Goal: Task Accomplishment & Management: Use online tool/utility

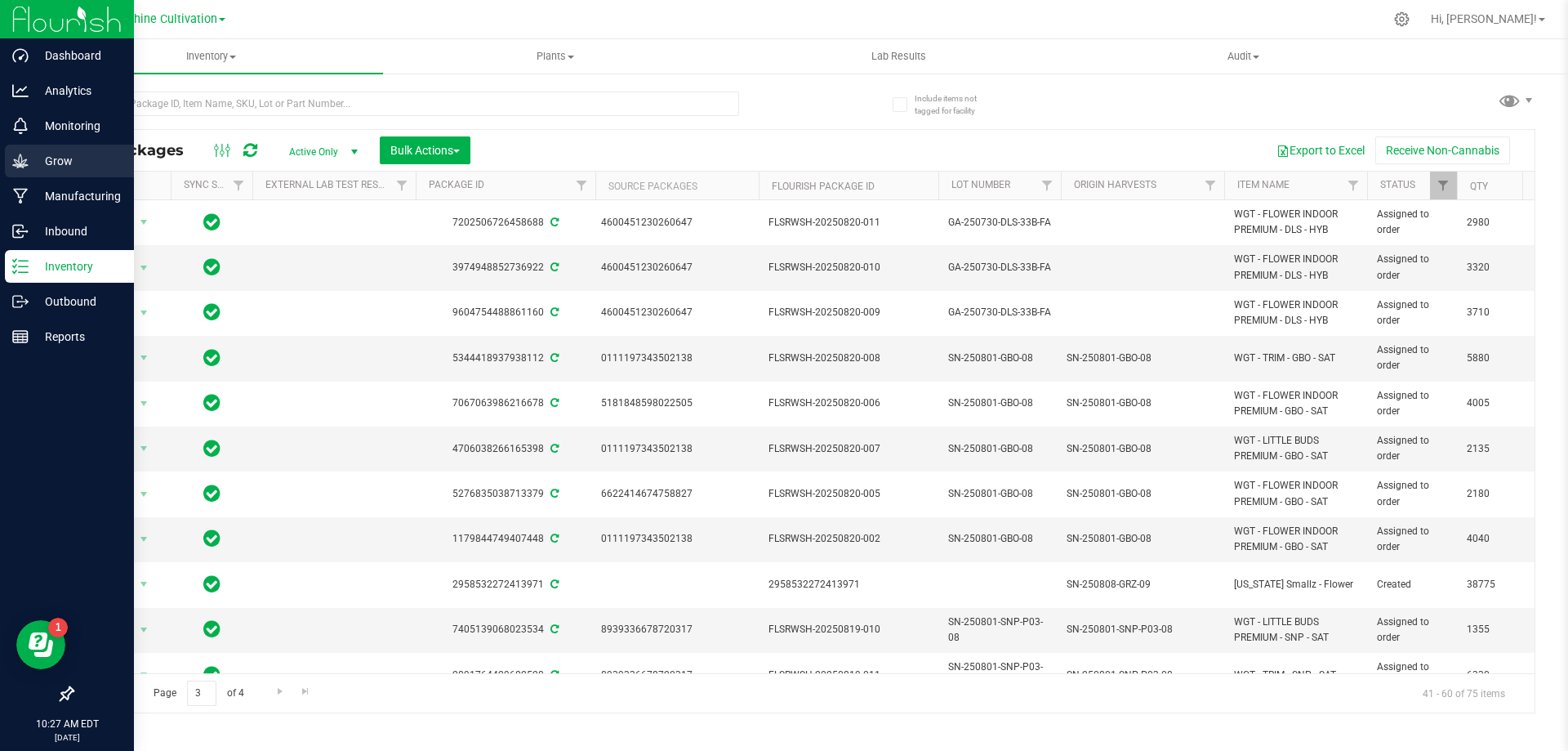
click at [100, 147] on div "Grow" at bounding box center [69, 161] width 129 height 33
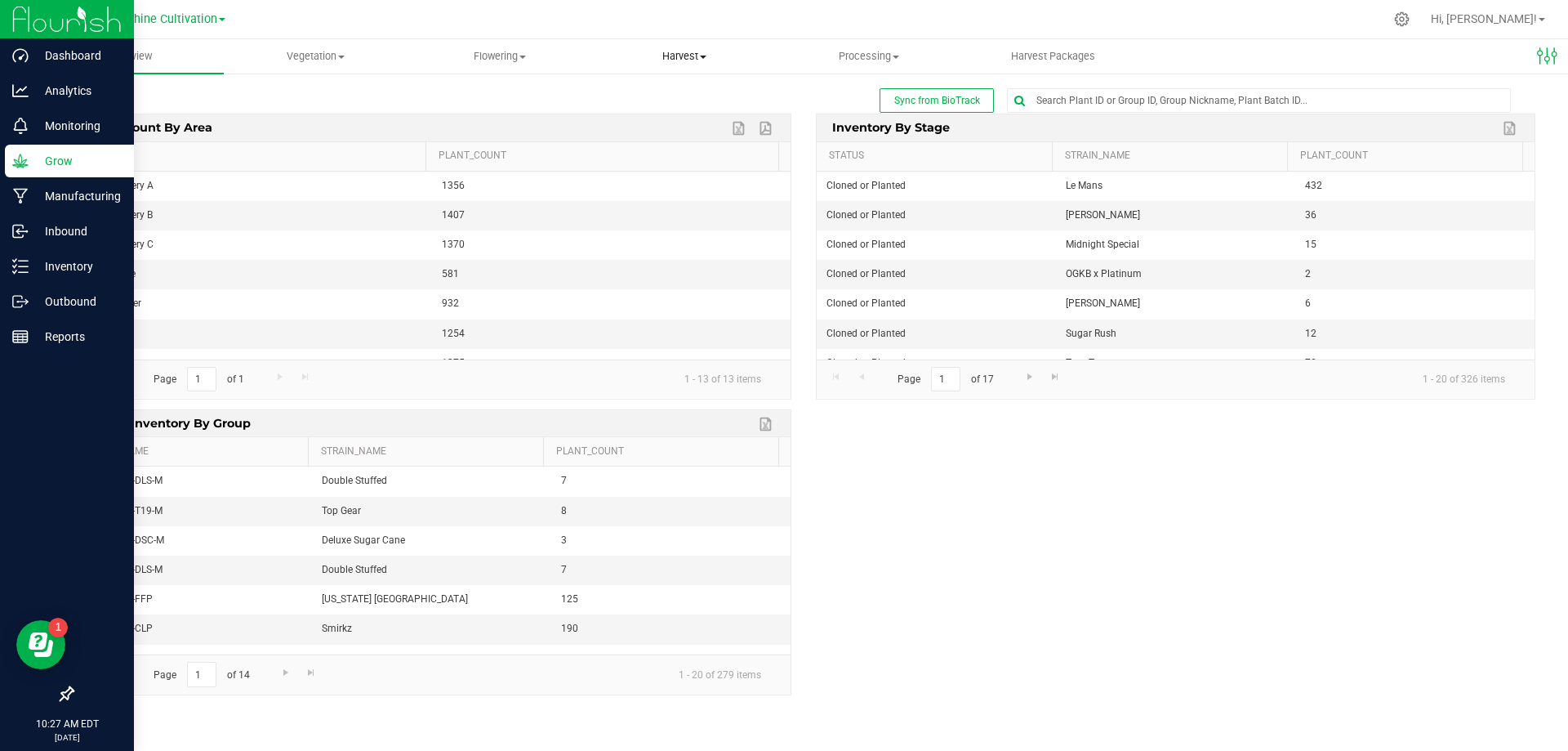
click at [677, 49] on span "Harvest" at bounding box center [684, 56] width 183 height 14
click at [673, 94] on span "Harvests" at bounding box center [637, 98] width 90 height 14
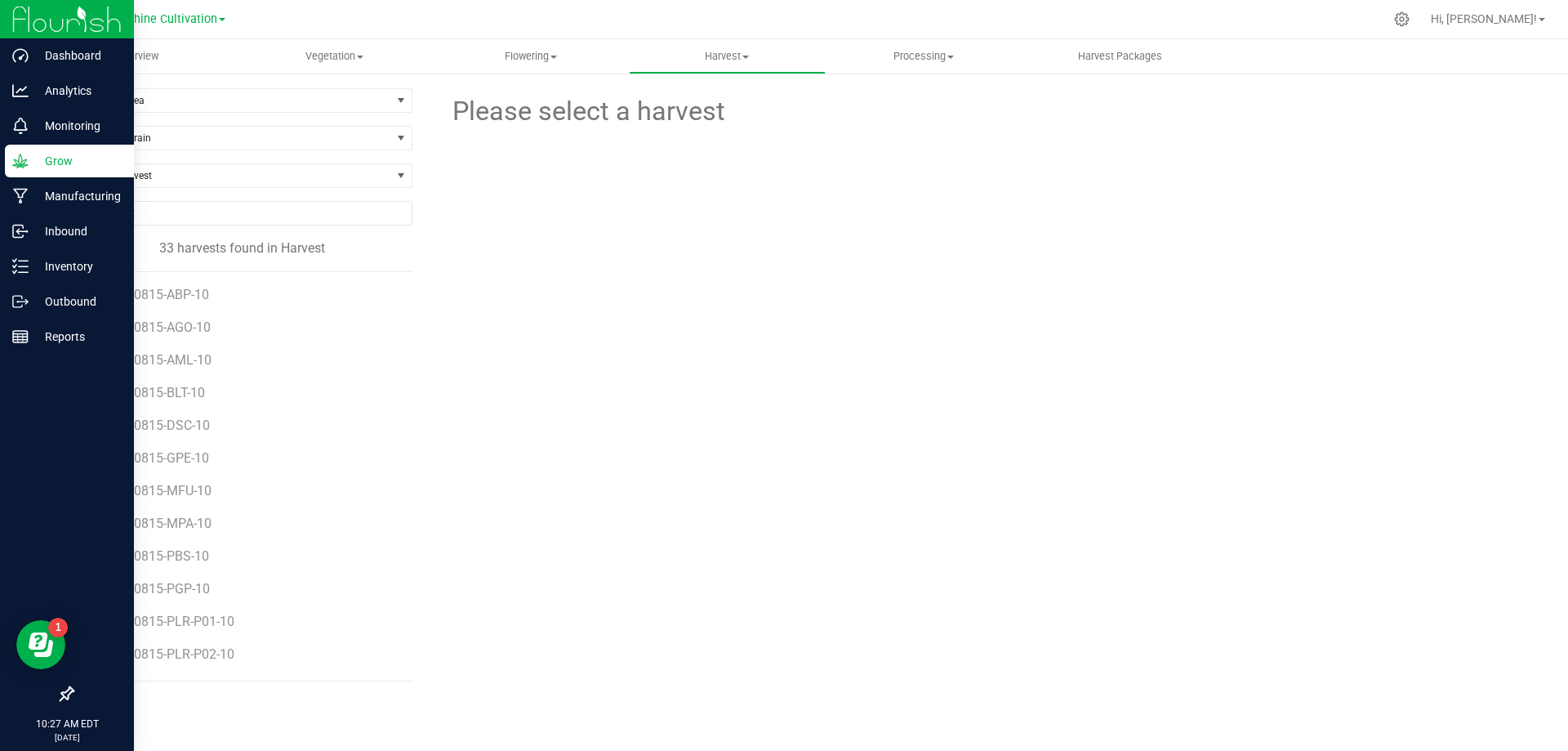
click at [188, 449] on li "SN-250815-GPE-10" at bounding box center [249, 452] width 301 height 33
click at [182, 456] on span "SN-250815-GPE-10" at bounding box center [156, 458] width 115 height 15
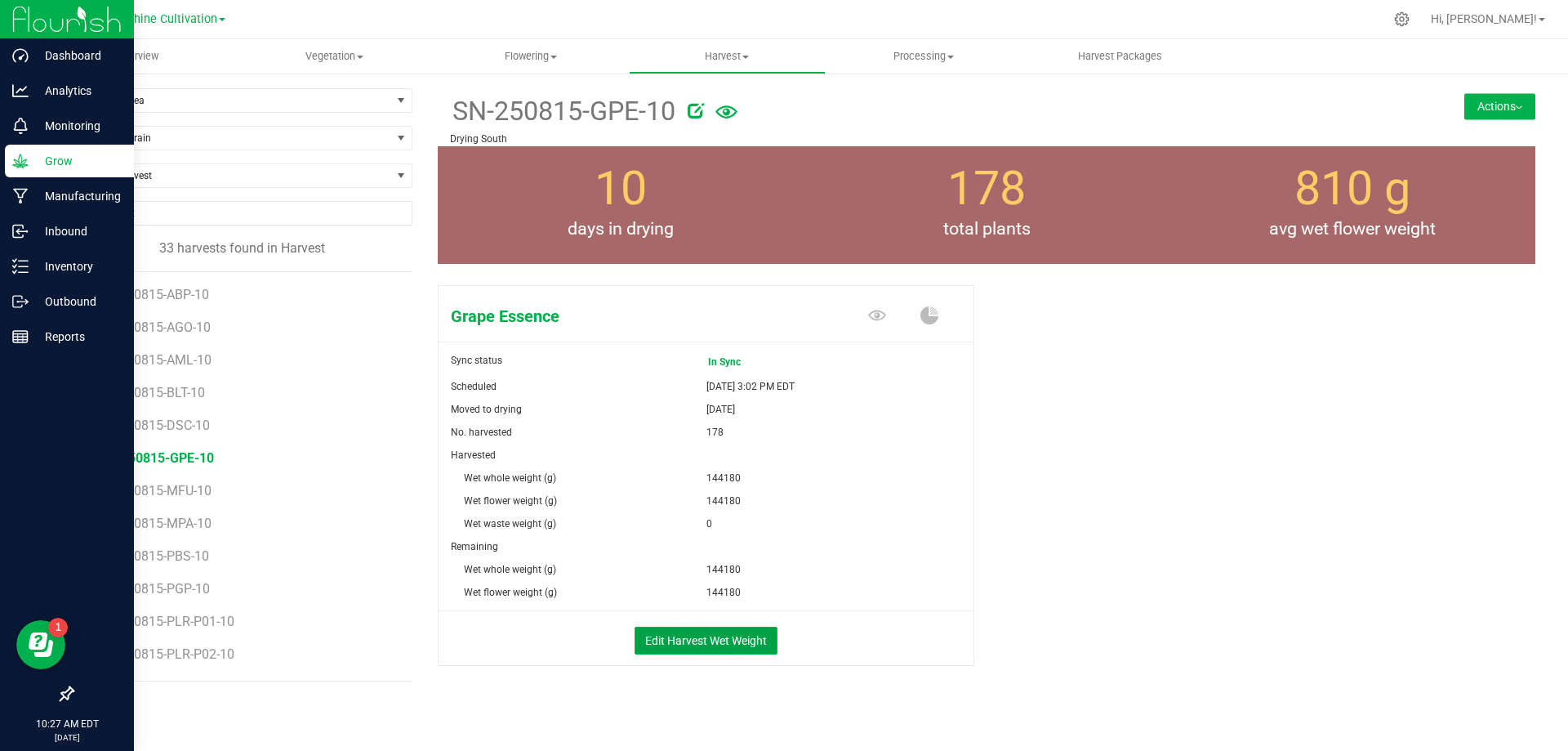
click at [751, 643] on button "Edit Harvest Wet Weight" at bounding box center [706, 640] width 143 height 28
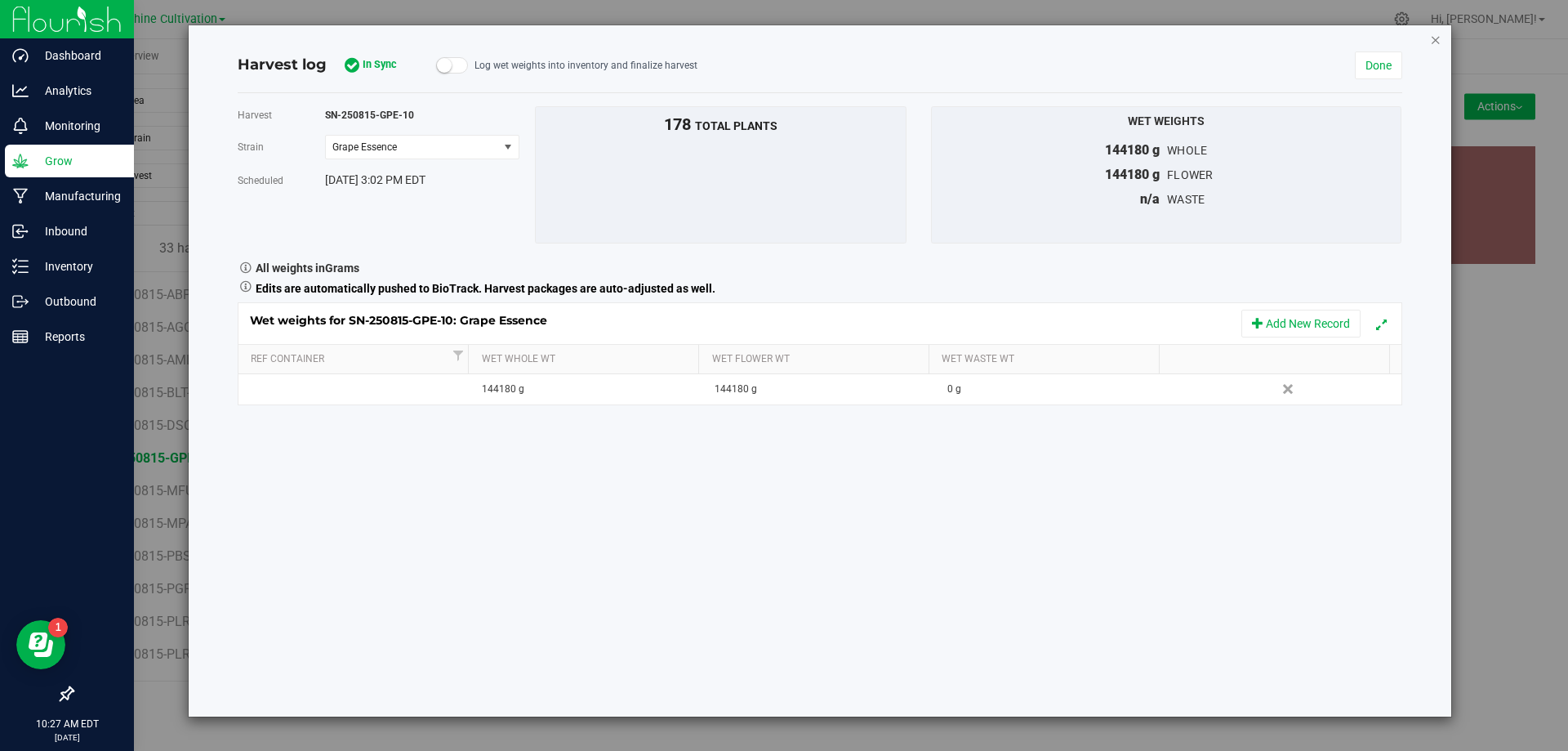
click at [1436, 39] on icon "button" at bounding box center [1436, 39] width 12 height 19
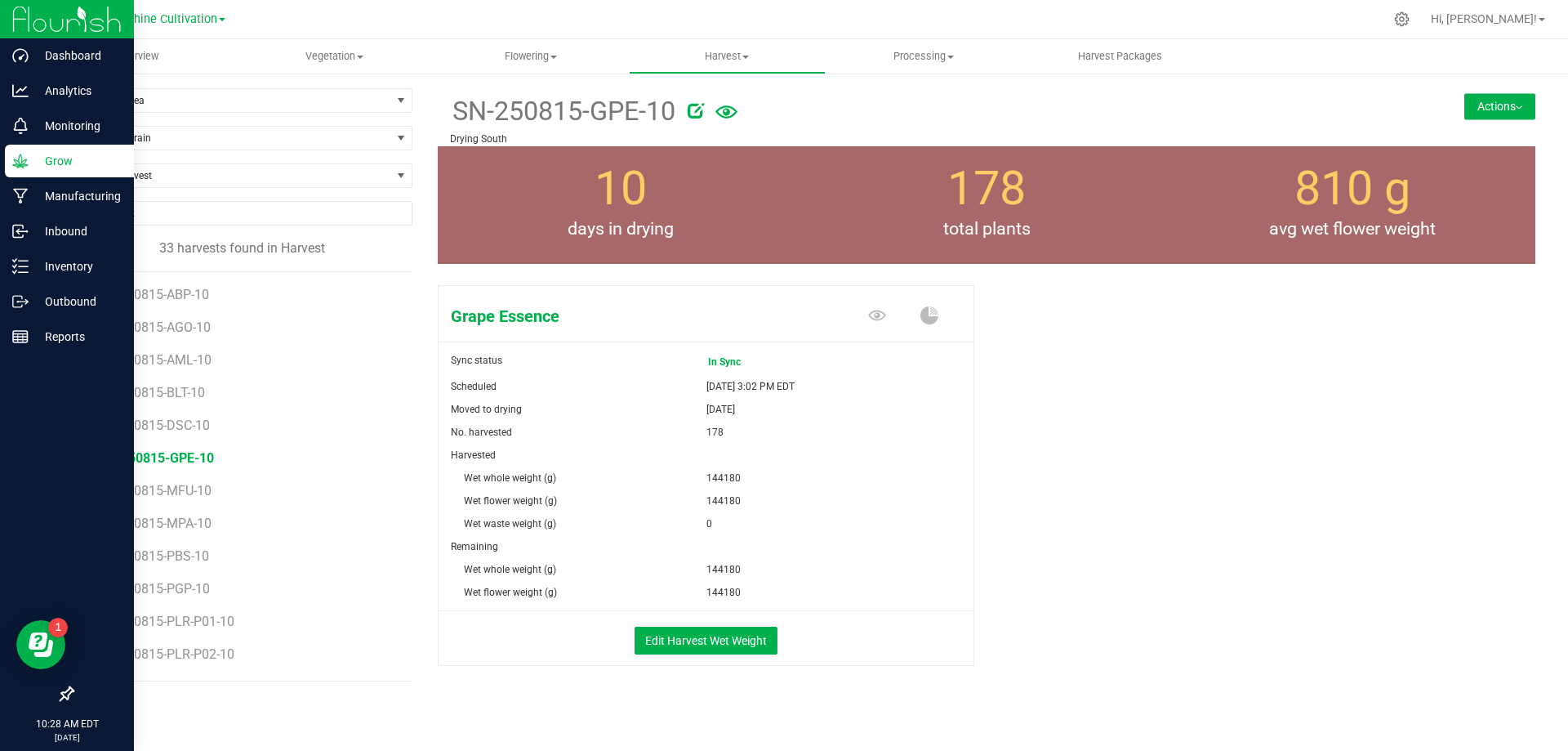
click at [1462, 92] on div "SN-250815-GPE-10 Drying South Actions Move harvest Harvest notes" at bounding box center [986, 117] width 1098 height 58
click at [1466, 101] on button "Actions" at bounding box center [1500, 106] width 71 height 26
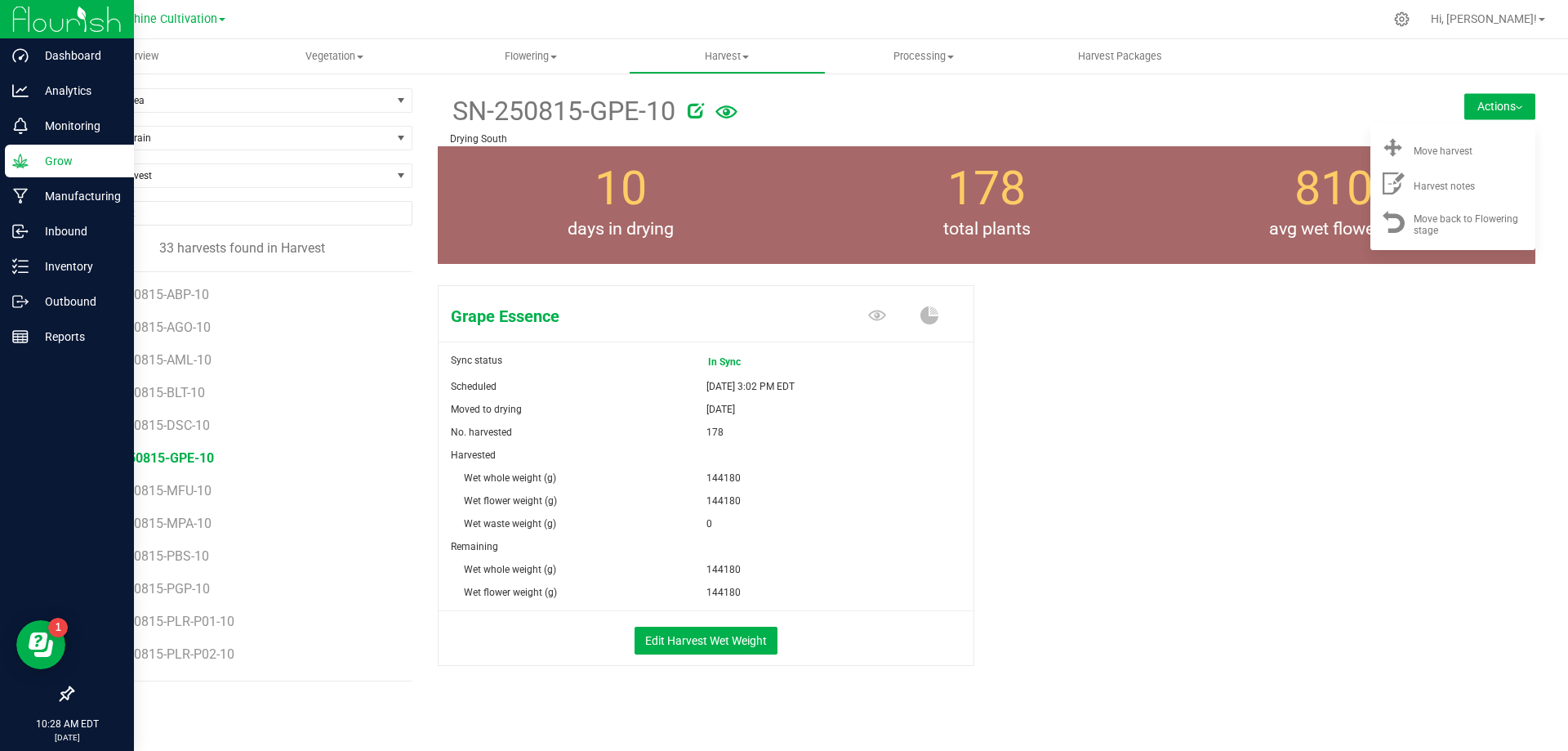
click at [1260, 85] on div "Filter by area Filter by area All Drying North Drying North 1 Drying South Dryi…" at bounding box center [803, 416] width 1529 height 688
click at [1085, 397] on div "Grape Essence Sync status In Sync Scheduled Aug 15, 2025 3:02 PM EDT Moved to d…" at bounding box center [986, 493] width 1098 height 428
click at [189, 487] on span "SN-250815-MFU-10" at bounding box center [158, 491] width 118 height 15
click at [192, 459] on span "SN-250815-GPE-10" at bounding box center [156, 458] width 115 height 15
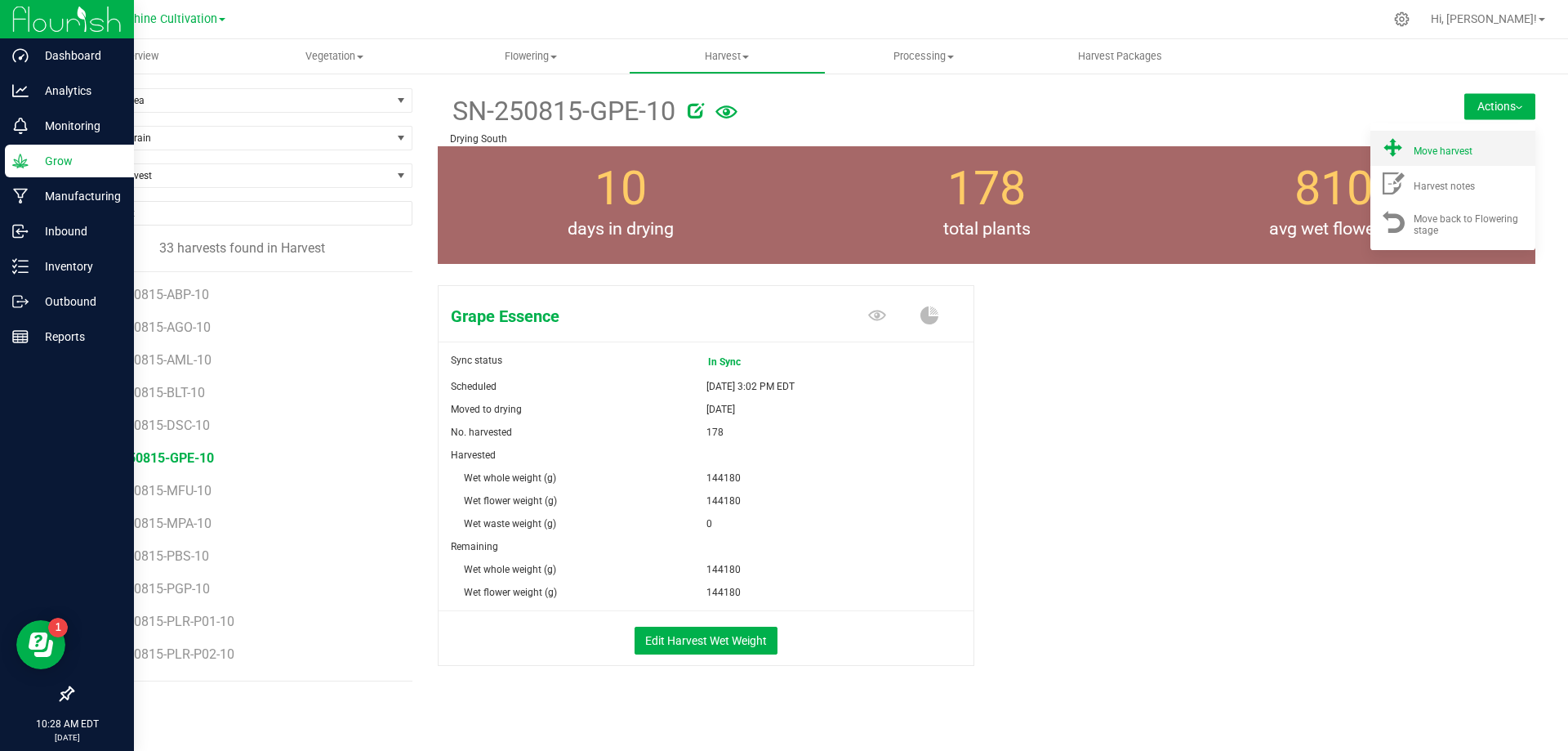
click at [1417, 150] on span "Move harvest" at bounding box center [1443, 151] width 59 height 12
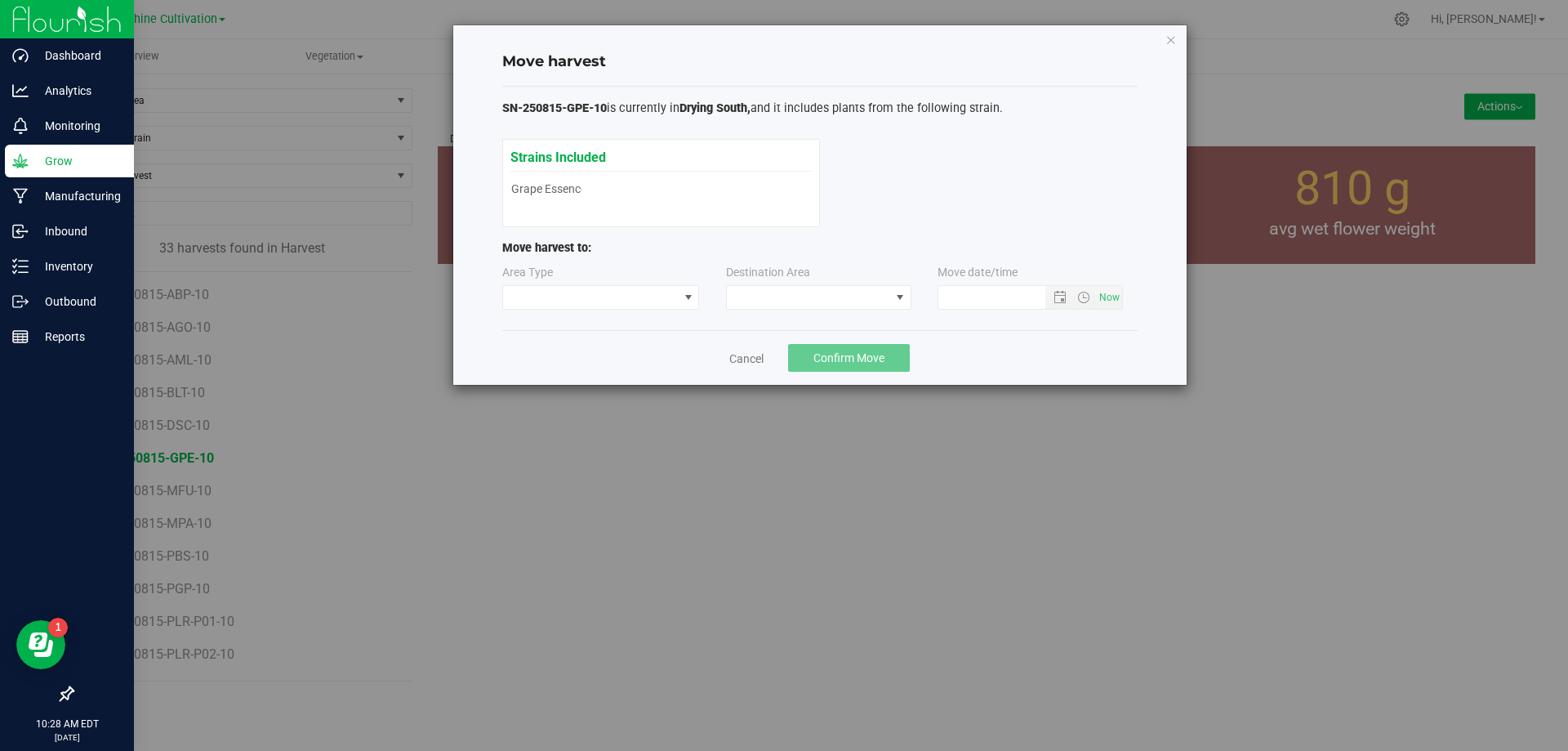
type input "8/25/2025 10:28 AM"
click at [784, 286] on span at bounding box center [808, 297] width 163 height 23
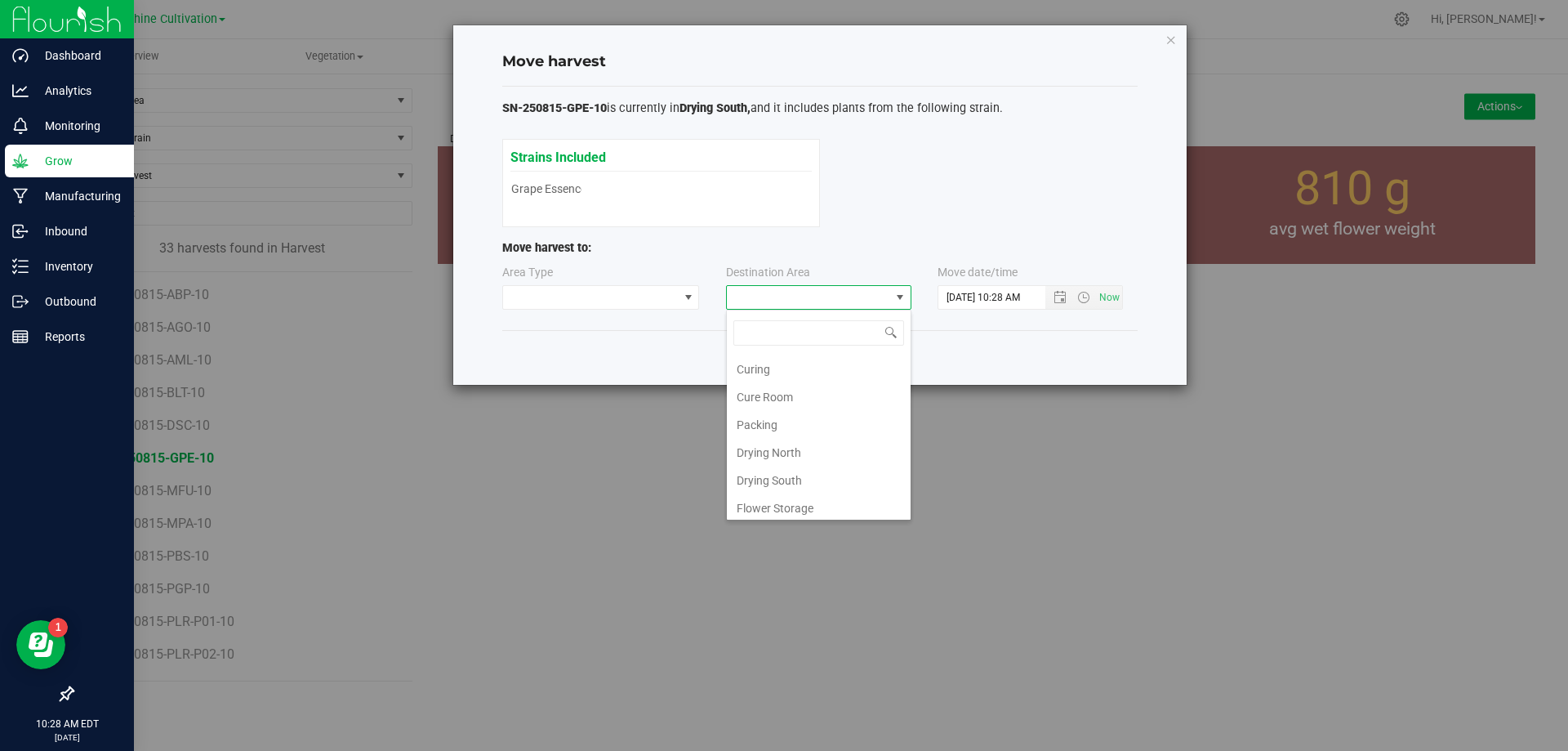
scroll to position [82, 0]
click at [784, 514] on li "Flower Storage" at bounding box center [819, 508] width 184 height 28
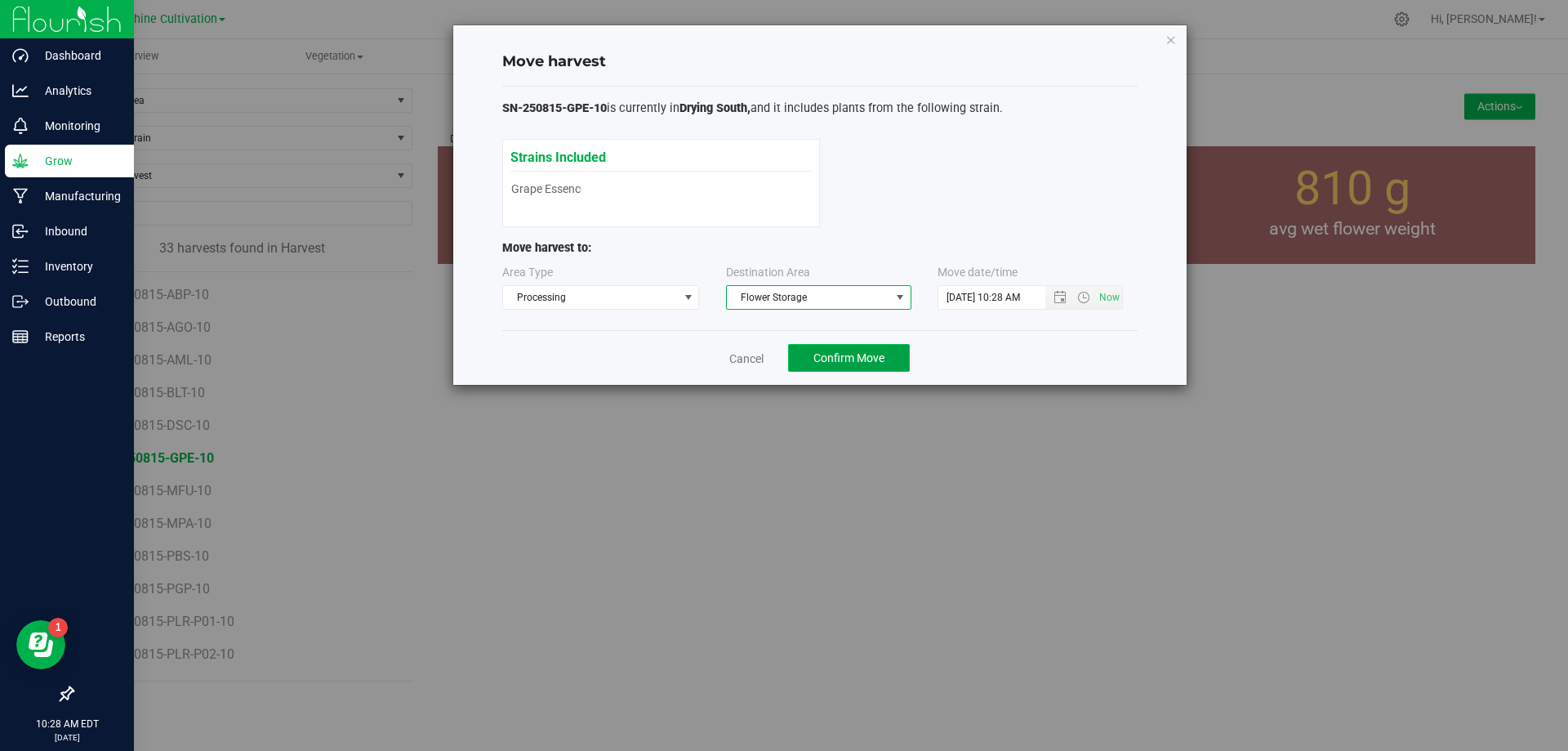
click at [853, 353] on span "Confirm Move" at bounding box center [849, 357] width 71 height 13
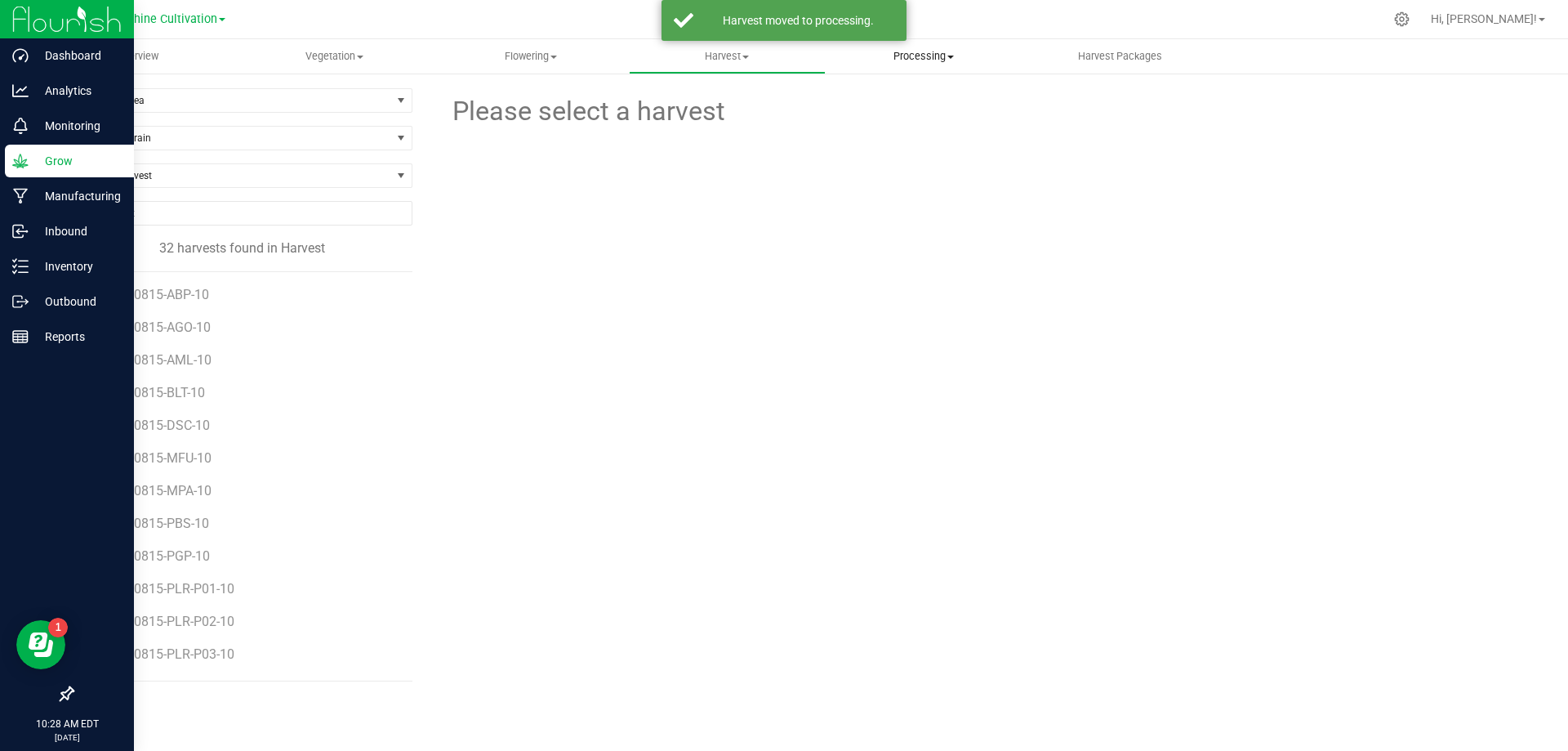
click at [912, 69] on uib-tab-heading "Processing Processing harvests Processing plants Completed harvests" at bounding box center [924, 56] width 195 height 33
click at [931, 65] on uib-tab-heading "Processing Processing harvests Processing plants Completed harvests" at bounding box center [924, 56] width 197 height 35
click at [920, 69] on uib-tab-heading "Processing Processing harvests Processing plants Completed harvests" at bounding box center [924, 56] width 197 height 35
click at [913, 100] on span "Processing harvests" at bounding box center [901, 98] width 151 height 14
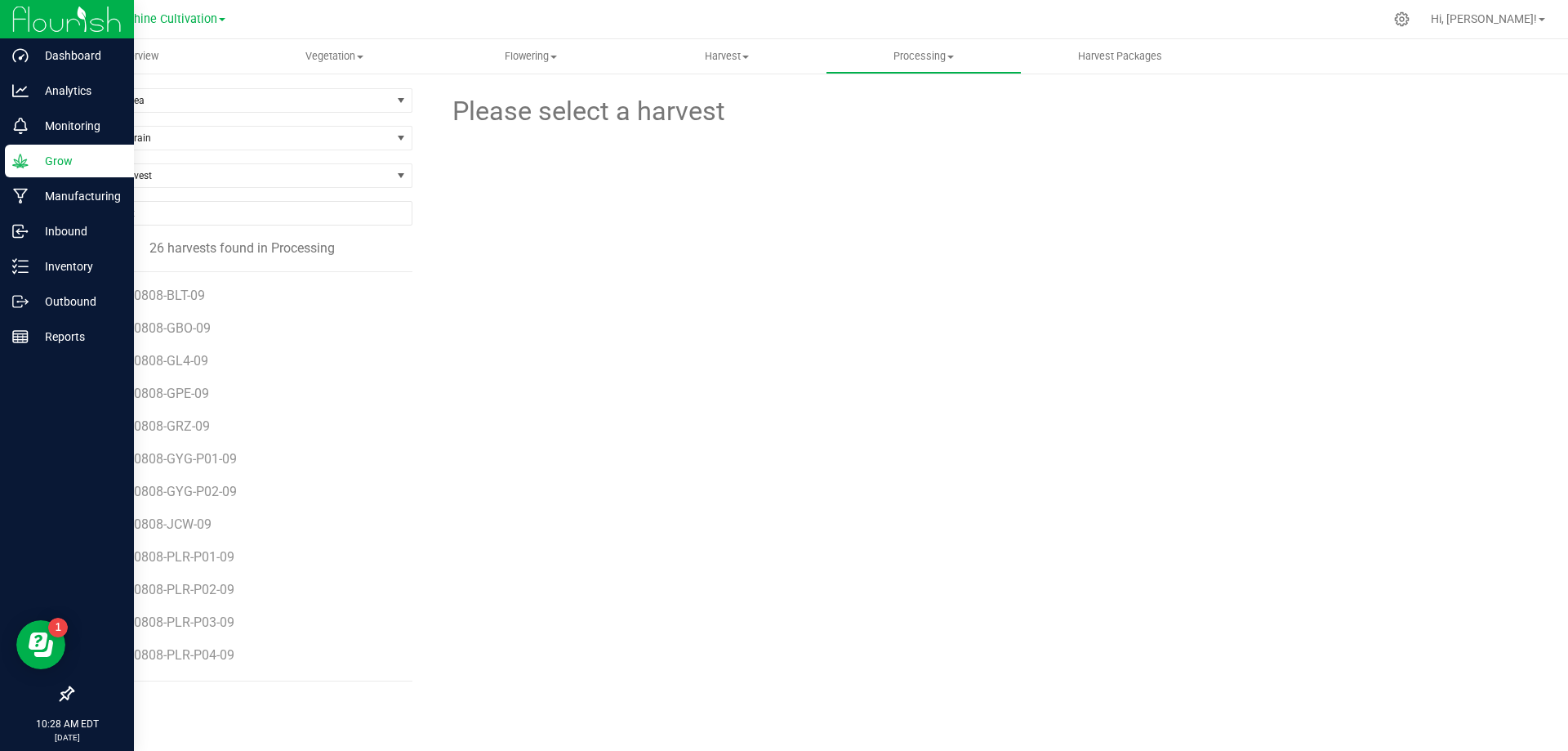
scroll to position [454, 0]
click at [151, 656] on span "SN-250815-GPE-10" at bounding box center [156, 657] width 115 height 15
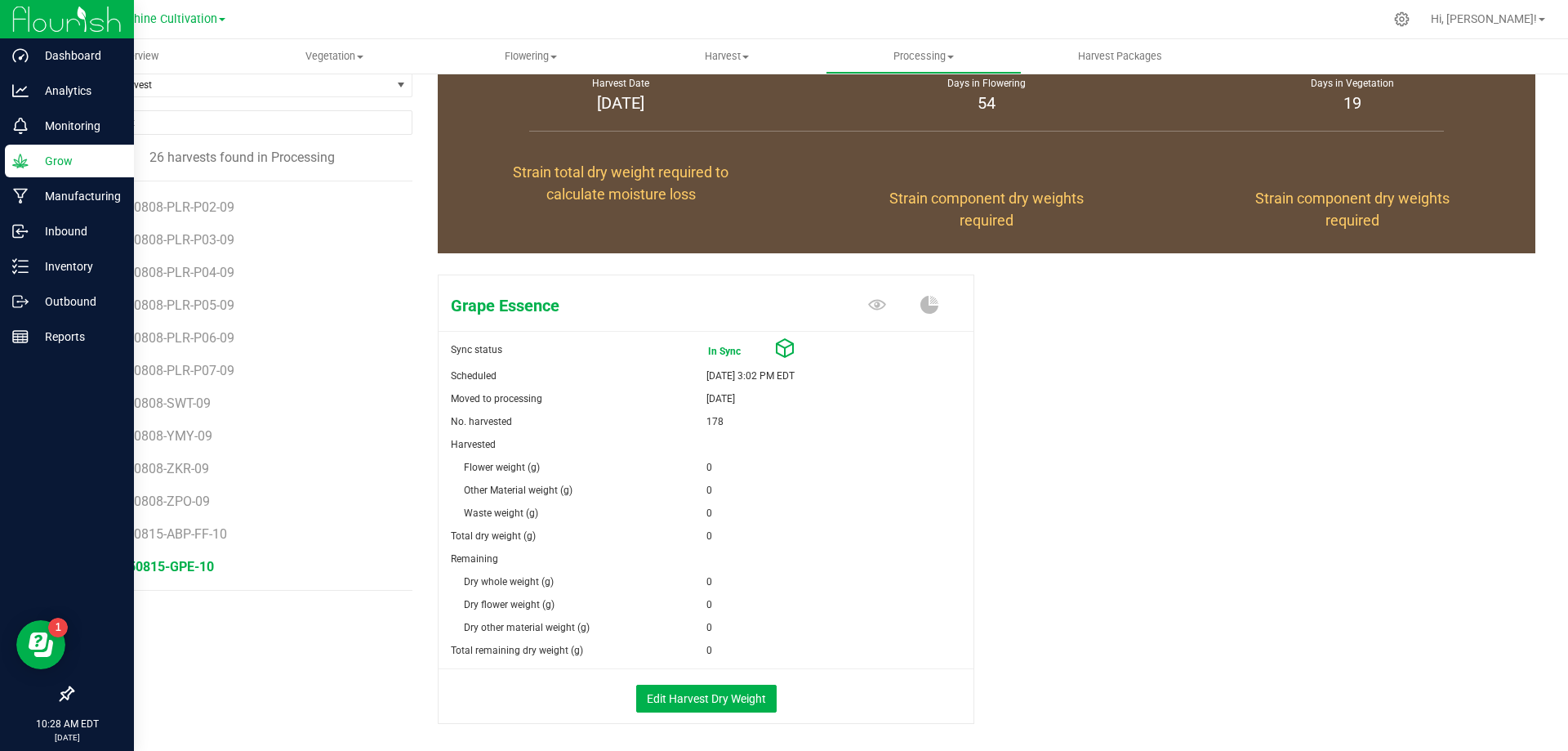
scroll to position [158, 0]
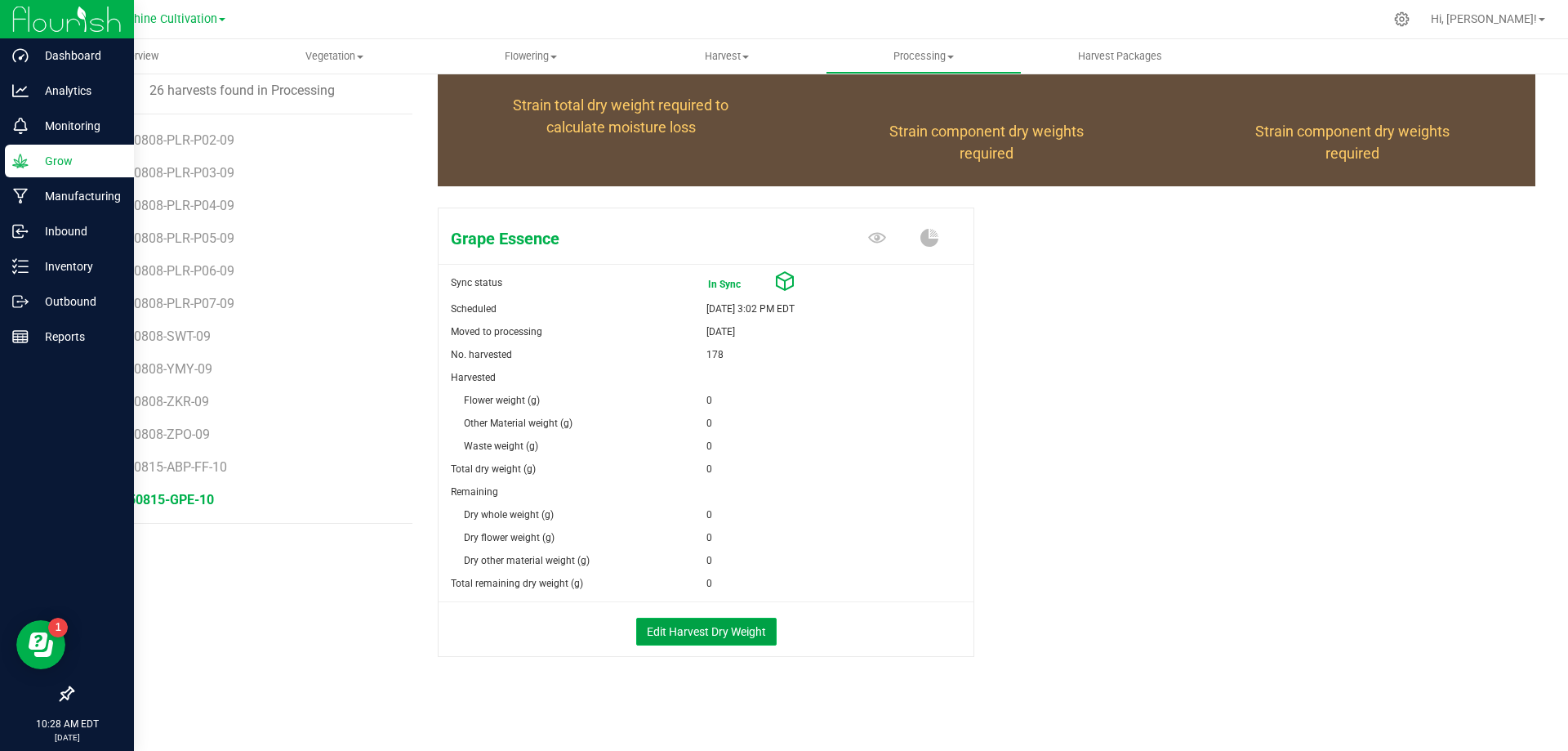
click at [648, 641] on button "Edit Harvest Dry Weight" at bounding box center [707, 631] width 140 height 28
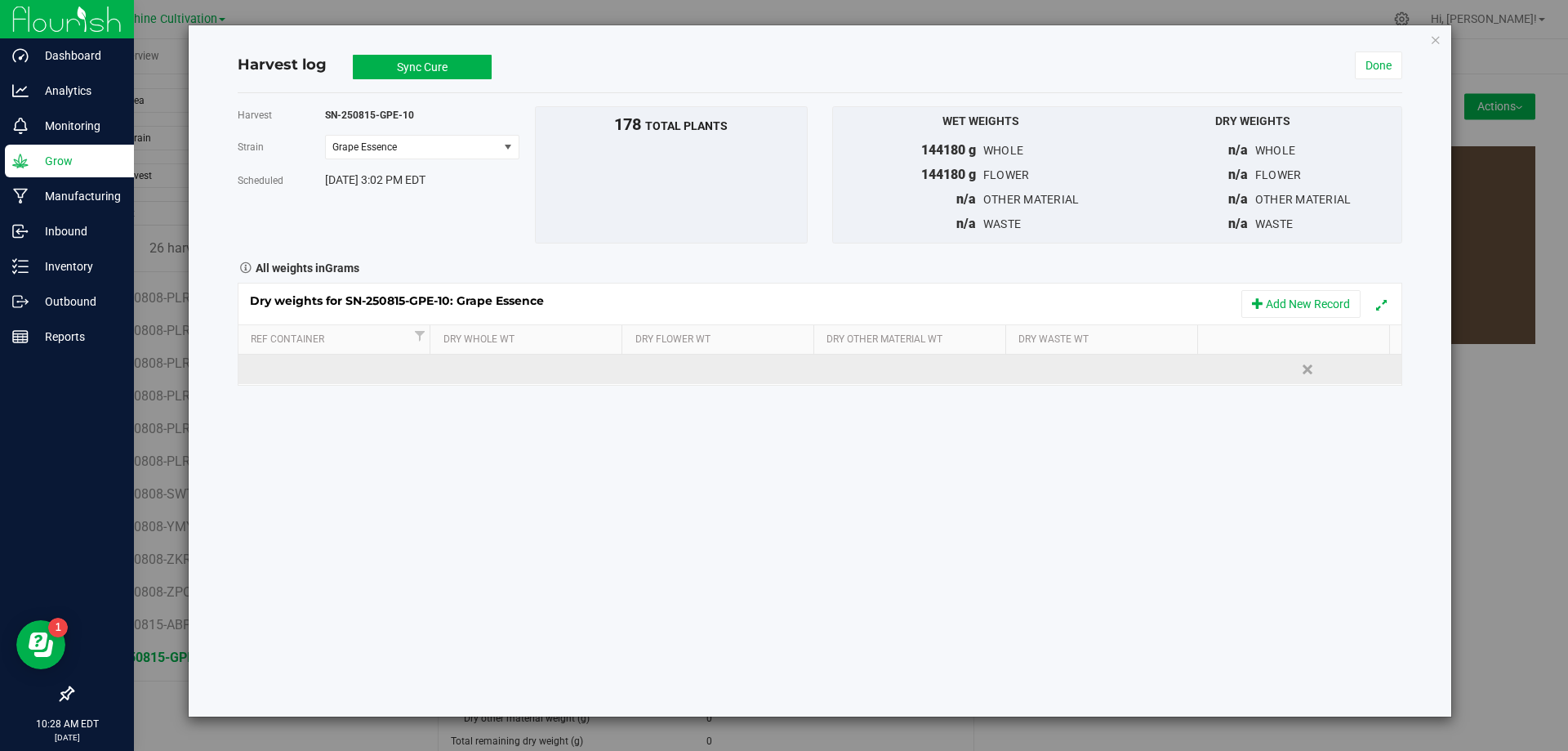
click at [476, 365] on td at bounding box center [529, 369] width 193 height 30
type input "31655"
click at [669, 363] on div "Dry weights for SN-250815-GPE-10: Grape Essence Add New Record Ref Container Dr…" at bounding box center [819, 335] width 1164 height 103
click at [657, 370] on td at bounding box center [722, 369] width 193 height 30
type input "31655"
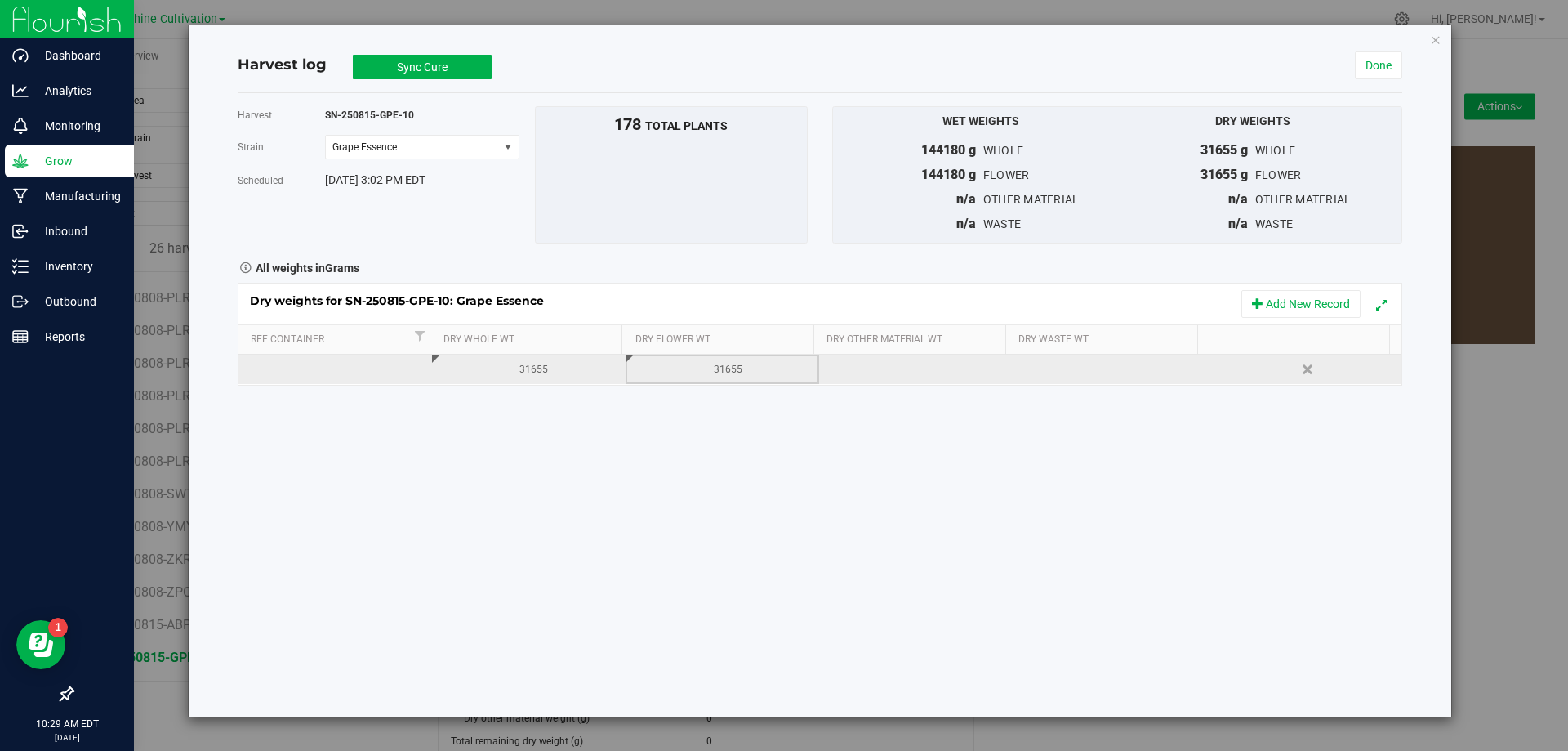
click at [1055, 360] on div at bounding box center [1115, 369] width 182 height 24
type input "11950"
click at [402, 74] on button "Sync Cure" at bounding box center [422, 67] width 138 height 24
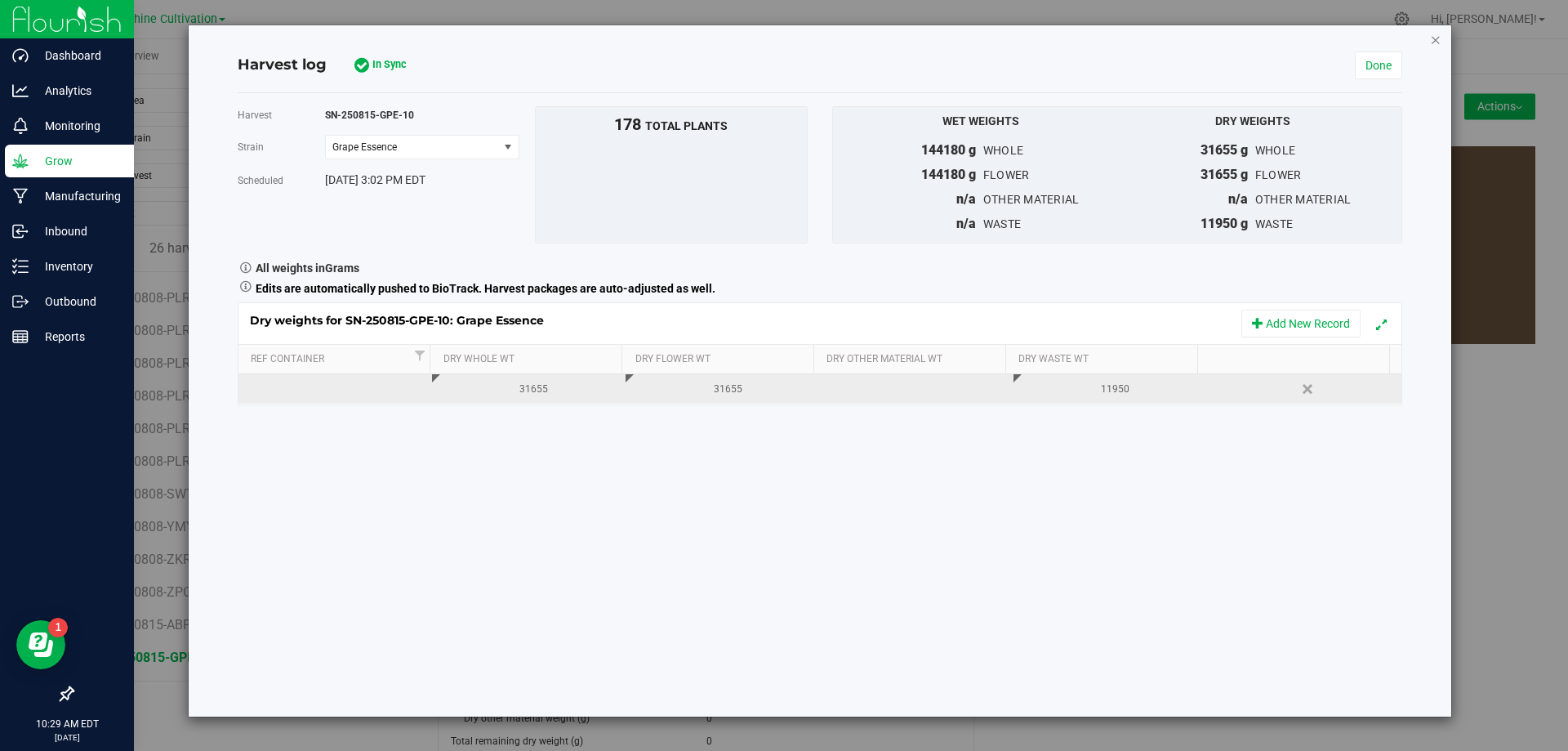
click at [1435, 42] on icon "button" at bounding box center [1436, 39] width 12 height 19
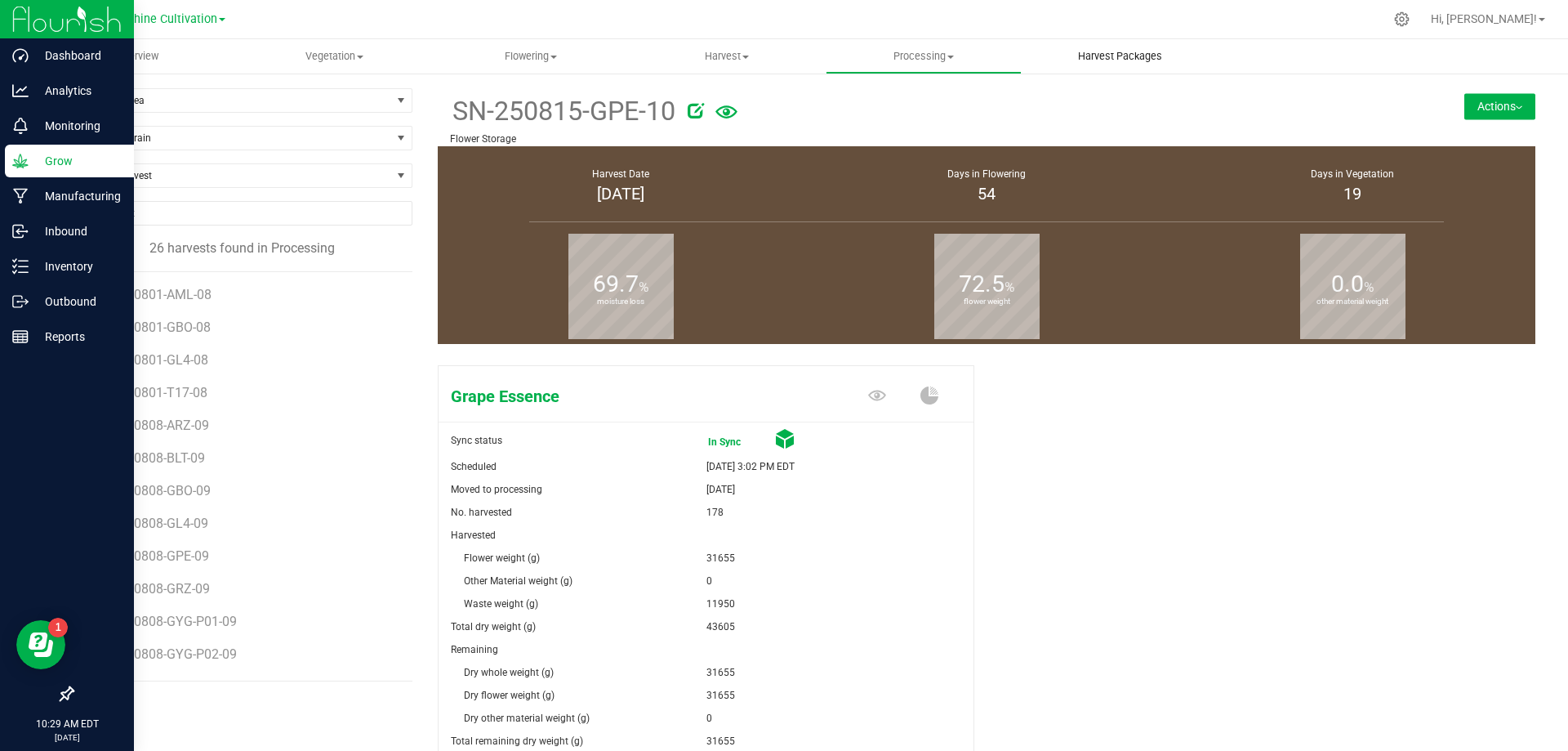
click at [1097, 59] on span "Harvest Packages" at bounding box center [1120, 56] width 128 height 14
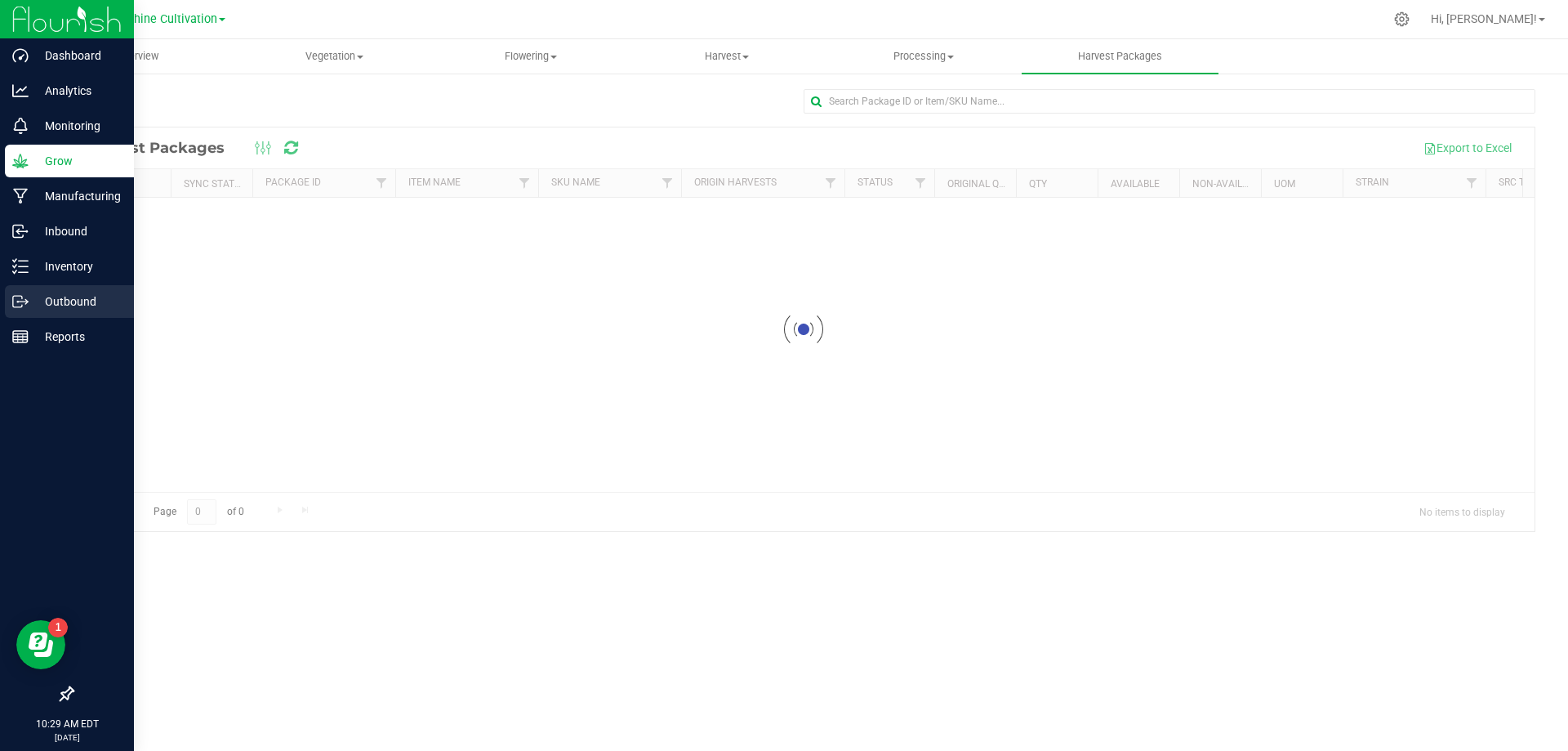
click at [26, 302] on icon at bounding box center [20, 301] width 16 height 16
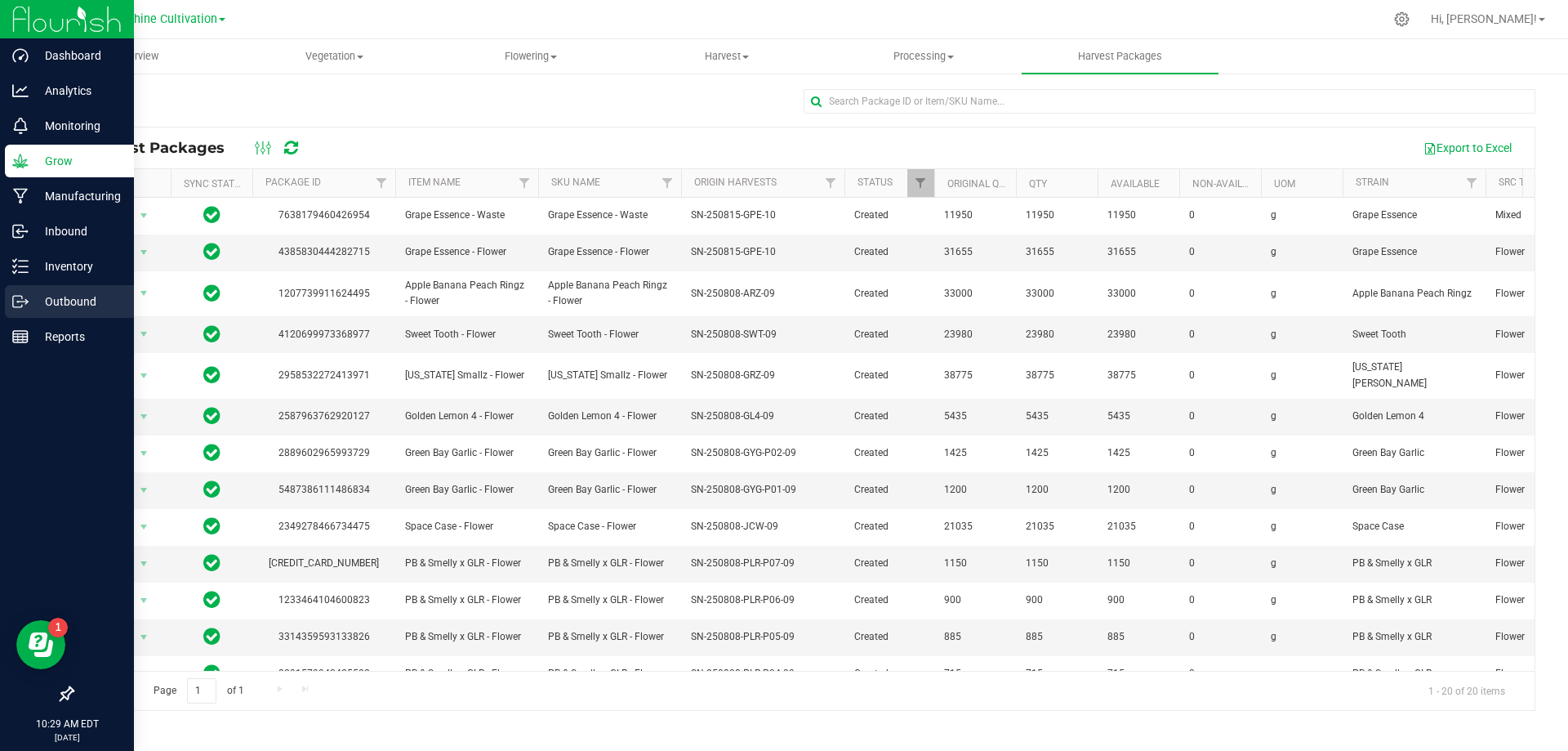
click at [7, 306] on div "Outbound" at bounding box center [69, 302] width 129 height 33
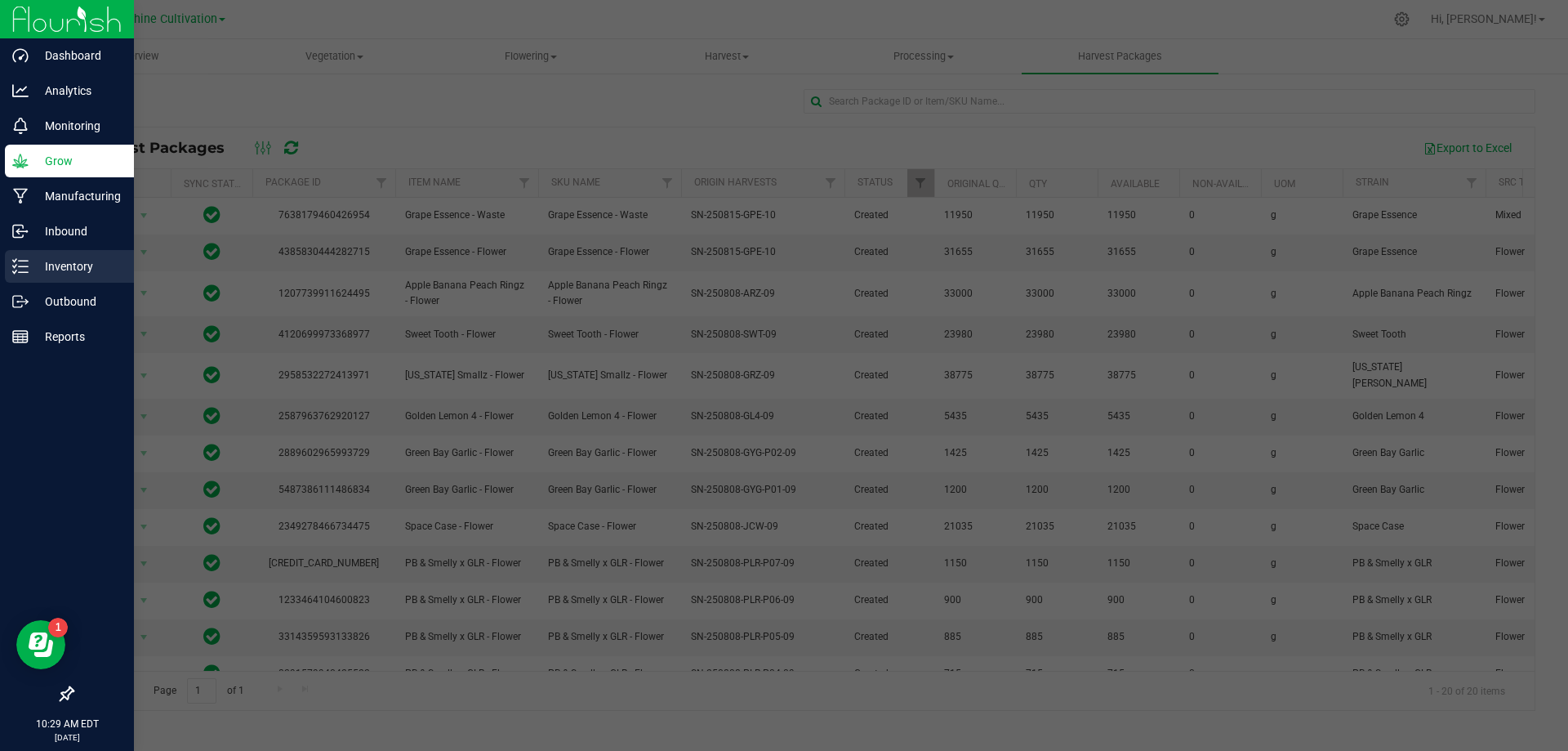
click at [39, 261] on p "Inventory" at bounding box center [78, 266] width 98 height 19
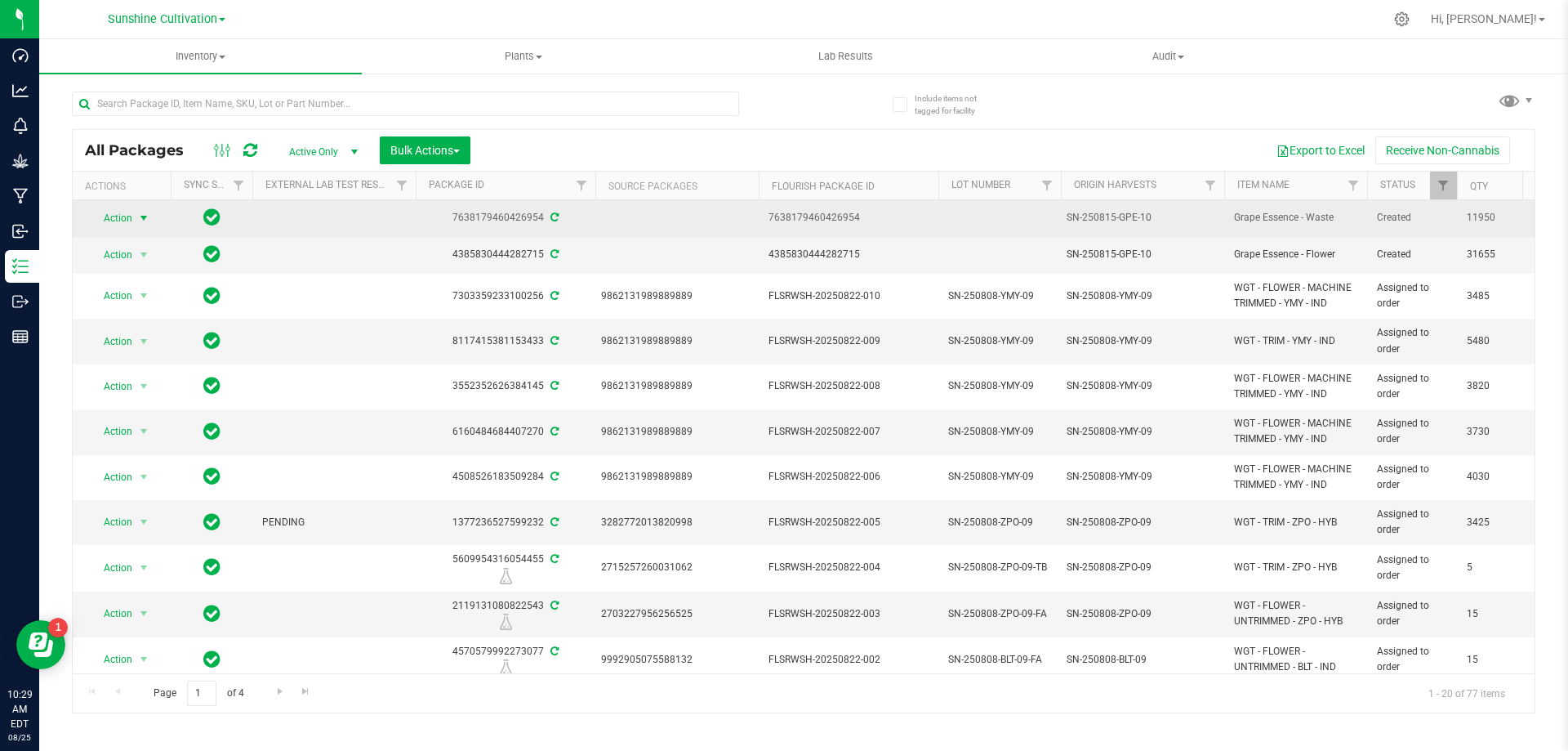
click at [149, 221] on span "select" at bounding box center [144, 218] width 13 height 13
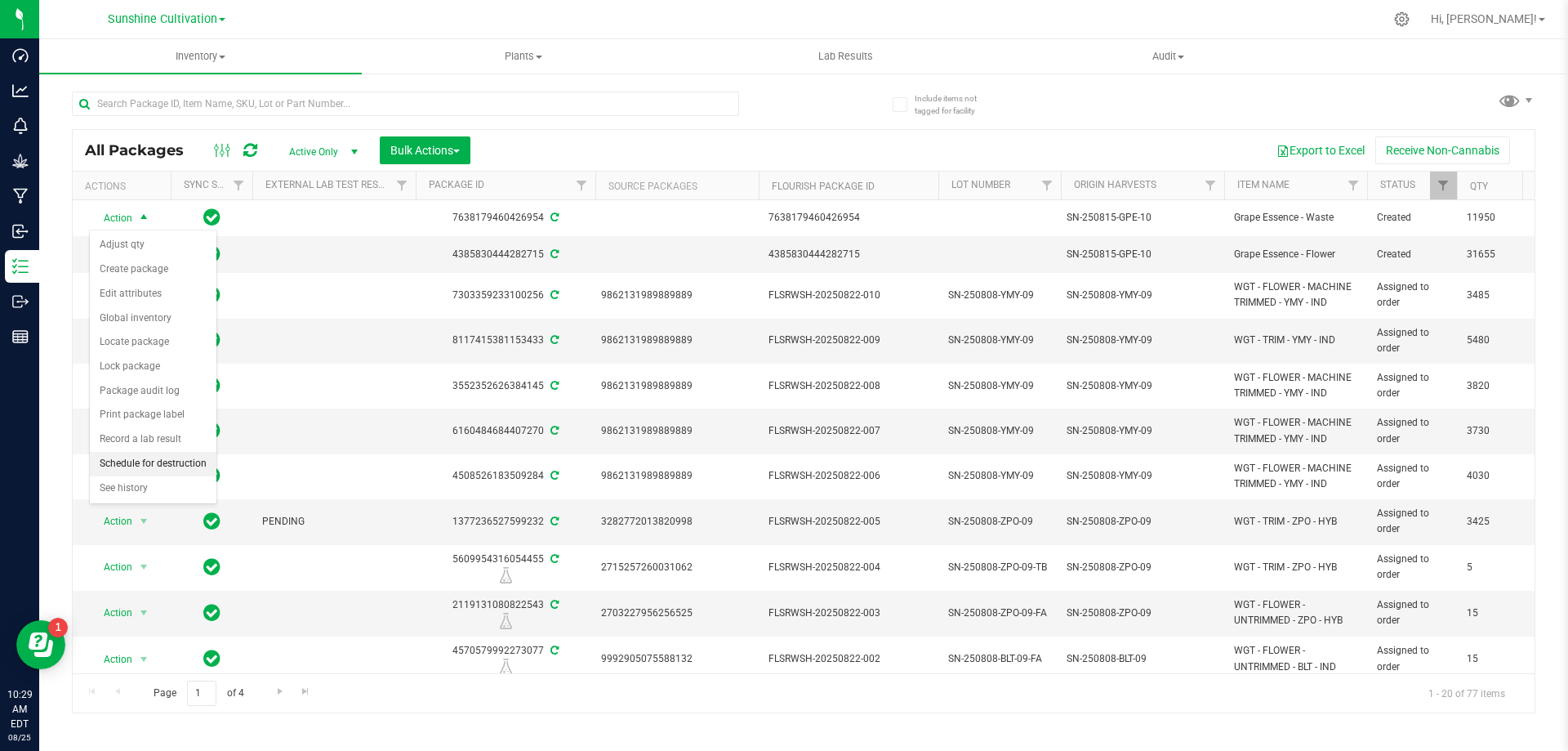
click at [143, 461] on li "Schedule for destruction" at bounding box center [153, 464] width 127 height 24
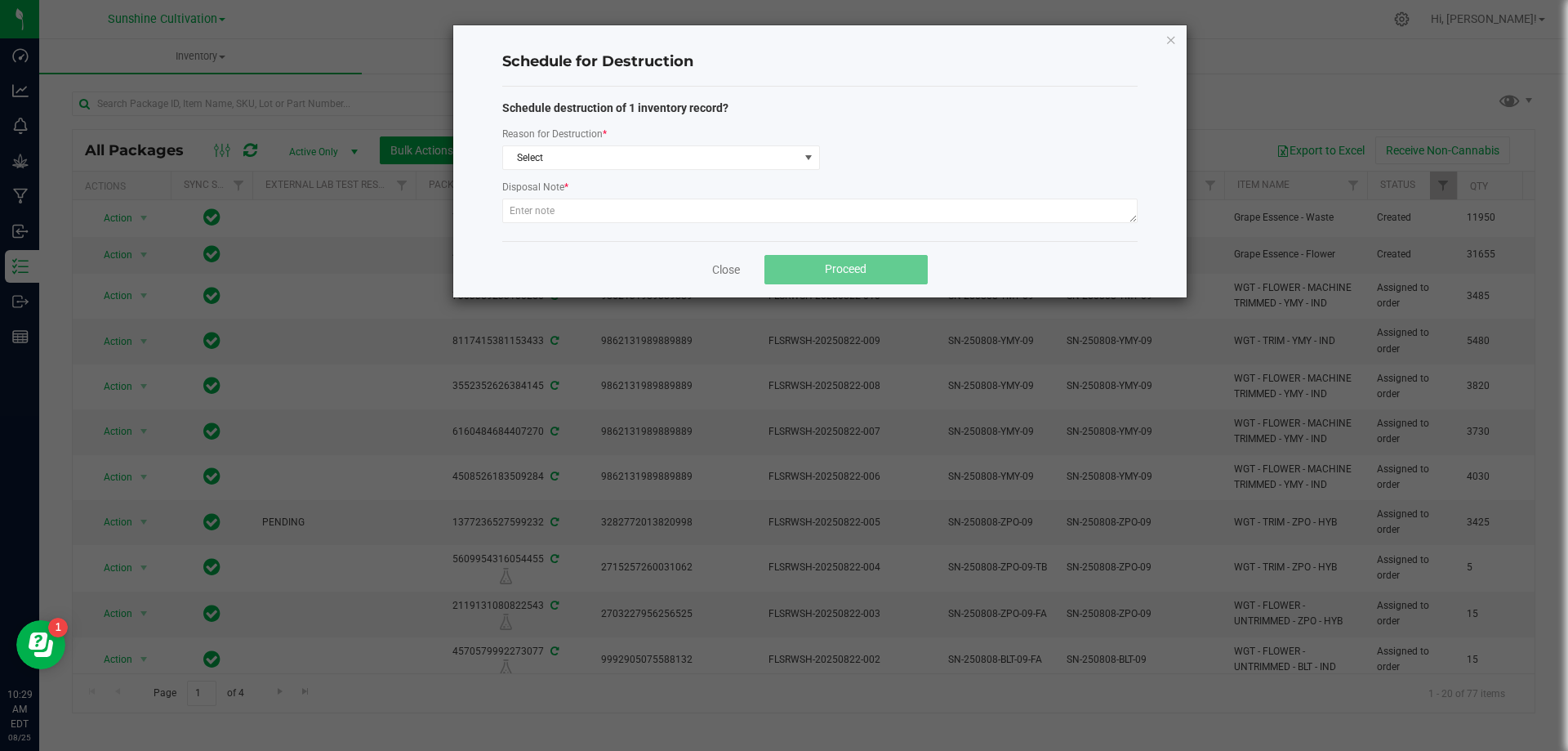
click at [1138, 40] on div "Schedule for Destruction Schedule destruction of 1 inventory record? Reason for…" at bounding box center [820, 161] width 734 height 272
click at [1168, 38] on icon "button" at bounding box center [1171, 39] width 12 height 19
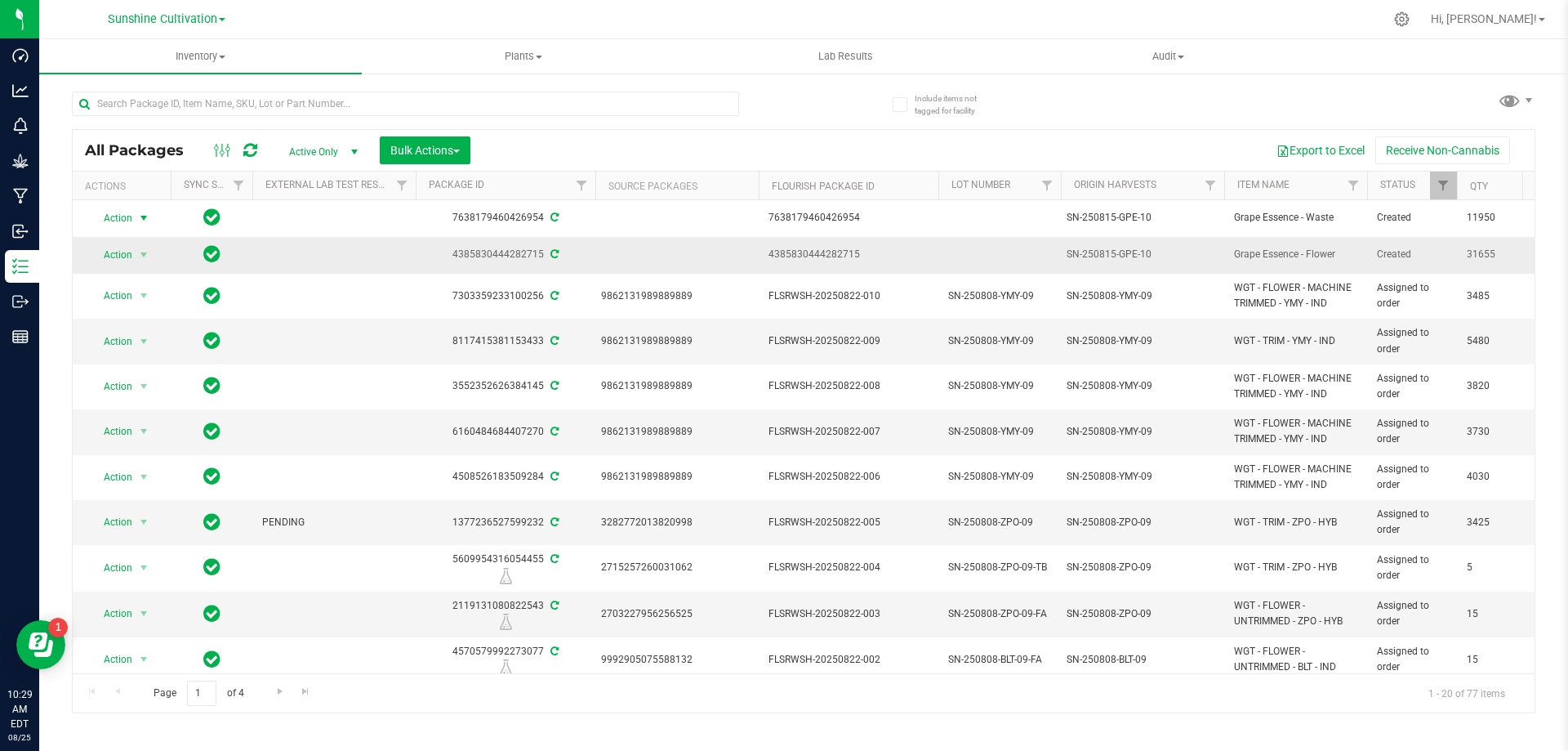
click at [125, 238] on td "Action Action Adjust qty Create package Edit attributes Global inventory Locate…" at bounding box center [122, 256] width 98 height 37
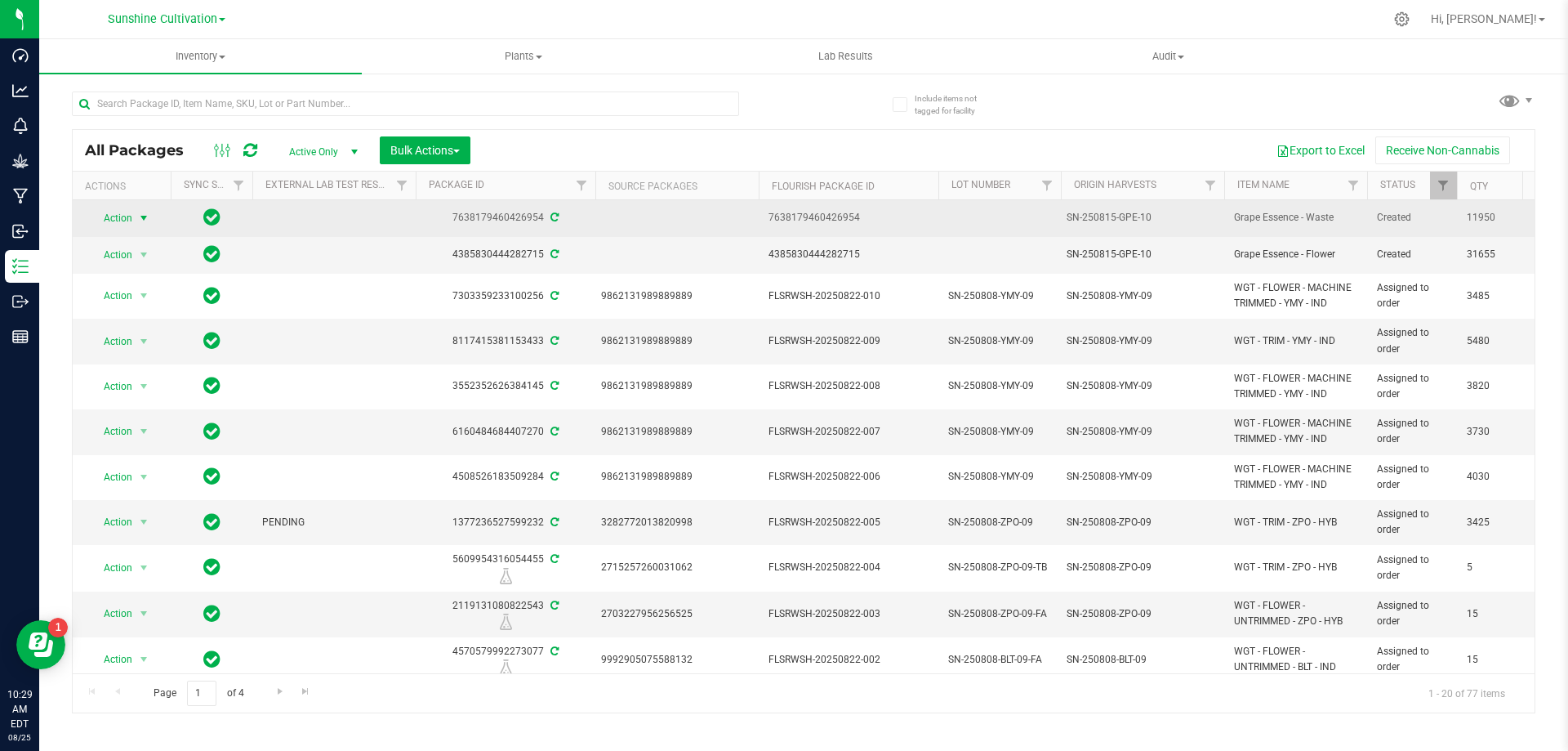
click at [138, 218] on span "select" at bounding box center [144, 218] width 13 height 13
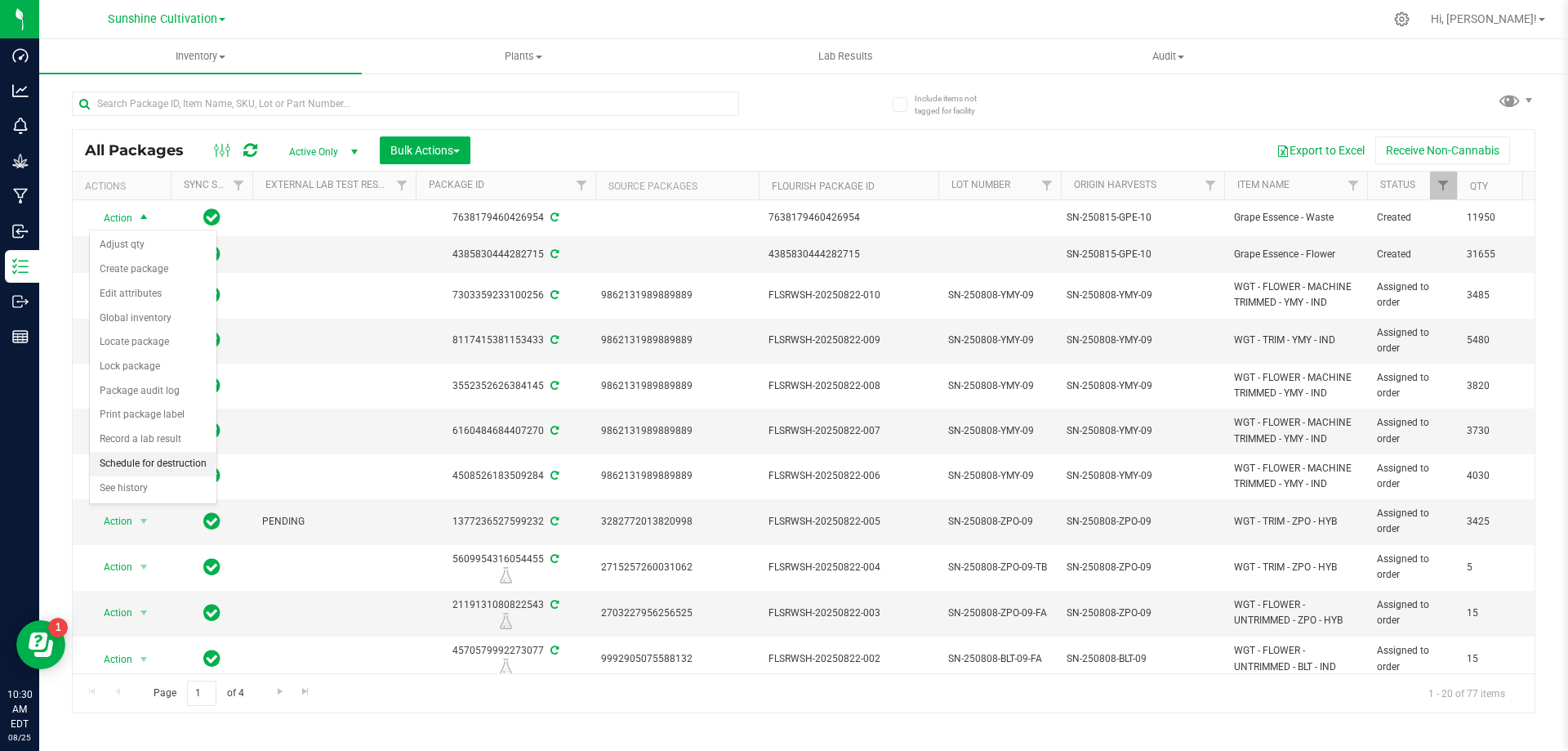
click at [149, 468] on li "Schedule for destruction" at bounding box center [153, 464] width 127 height 24
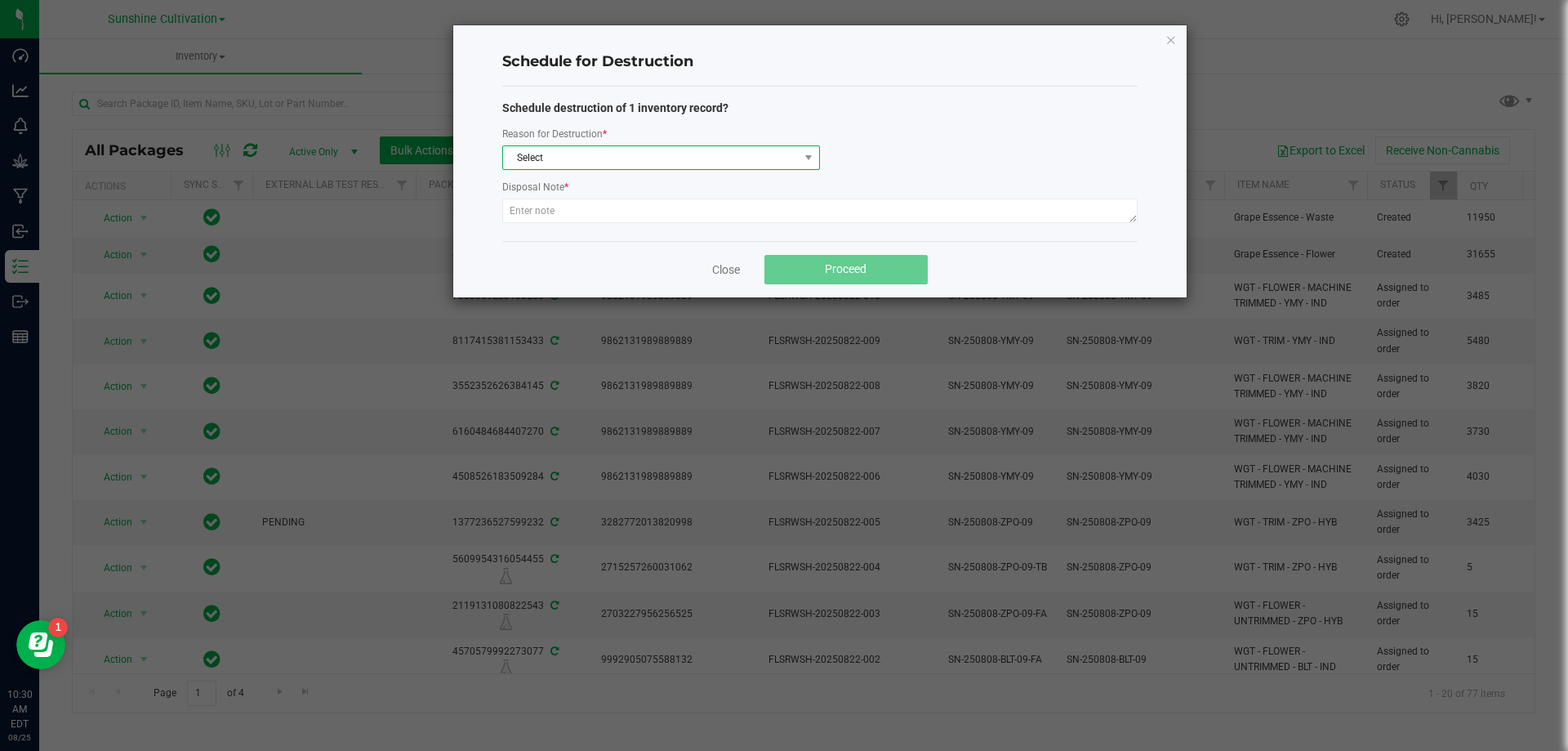
click at [699, 150] on span "Select" at bounding box center [651, 157] width 296 height 23
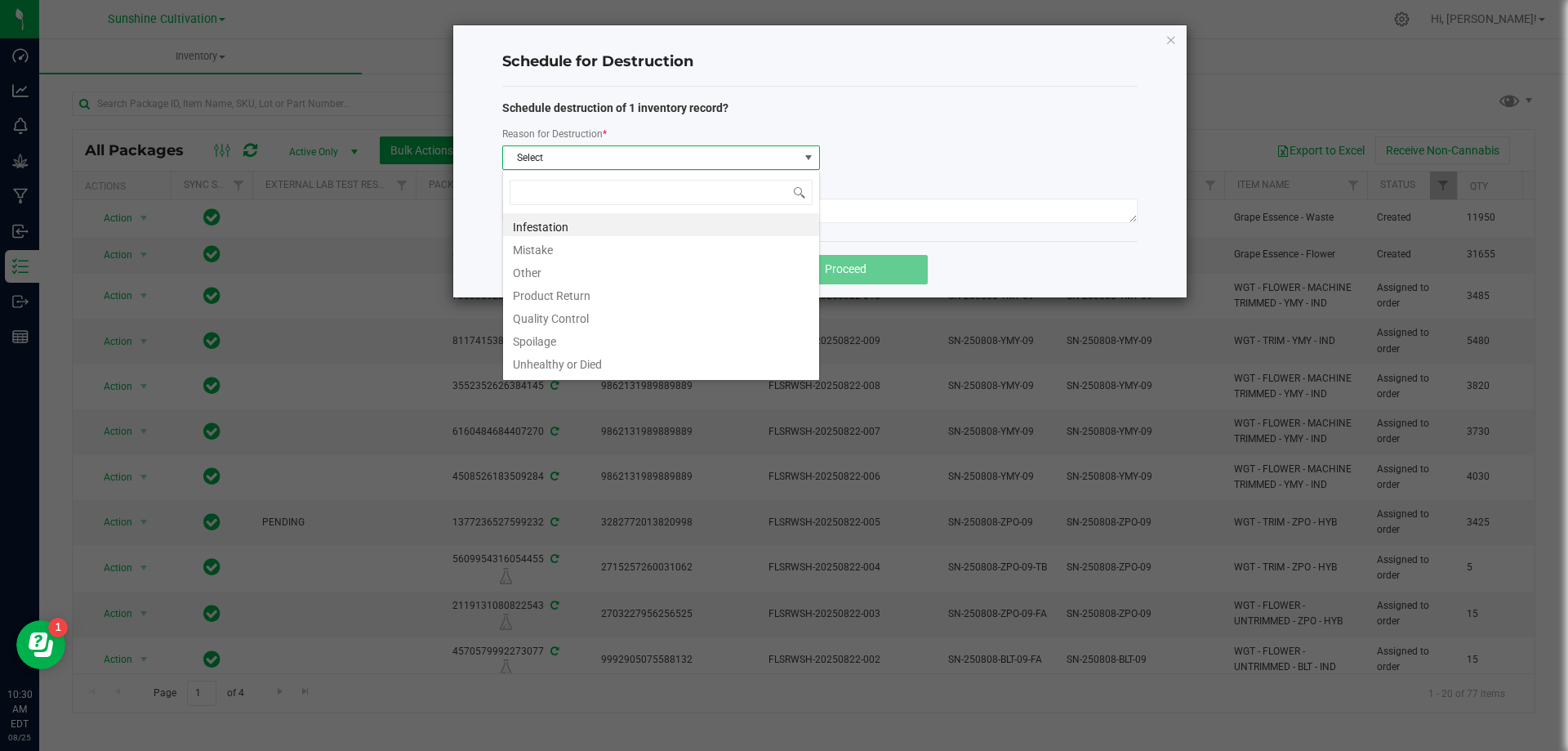
scroll to position [19, 0]
click at [509, 370] on li "Waste" at bounding box center [661, 365] width 316 height 23
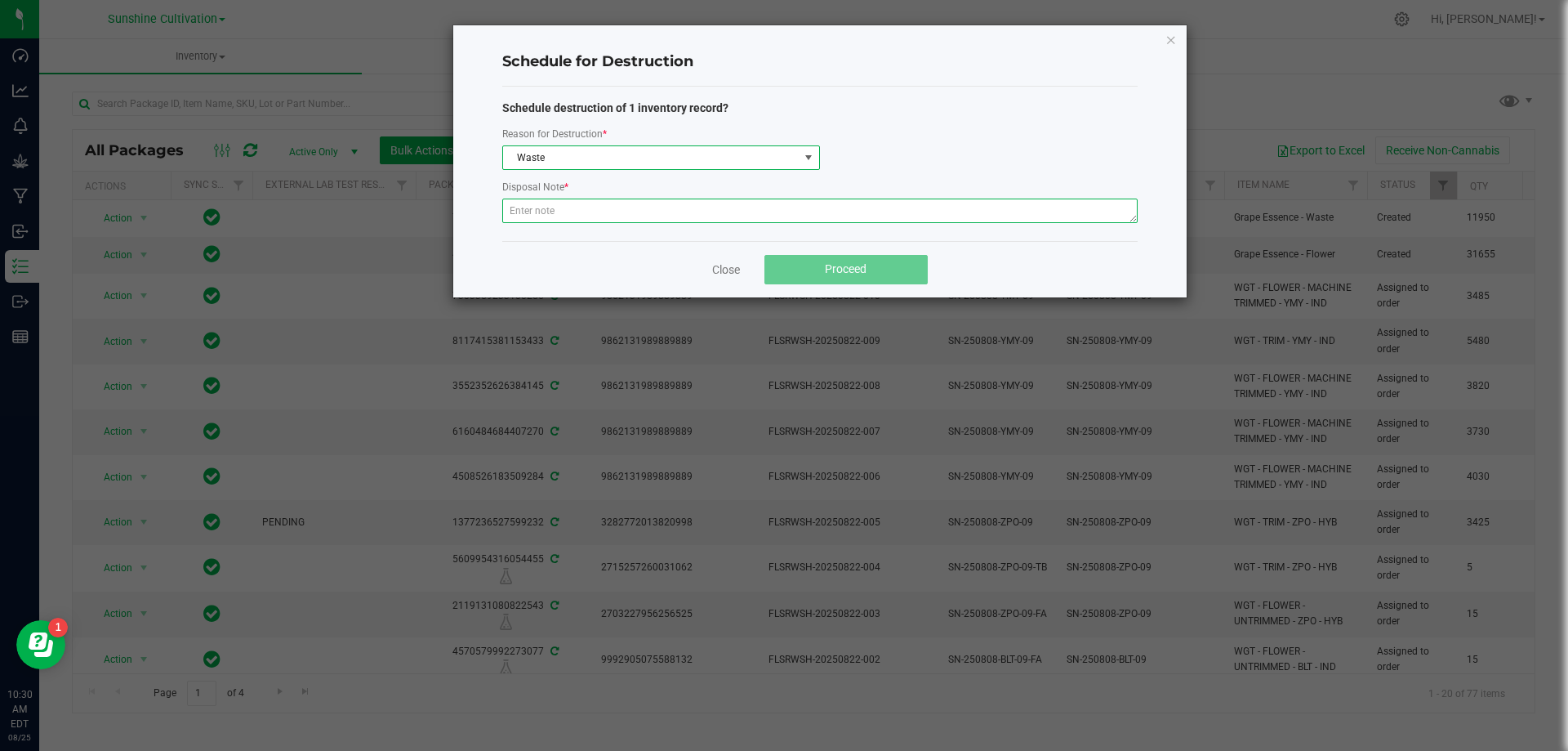
click at [550, 204] on textarea at bounding box center [820, 210] width 636 height 24
type textarea "WASTE"
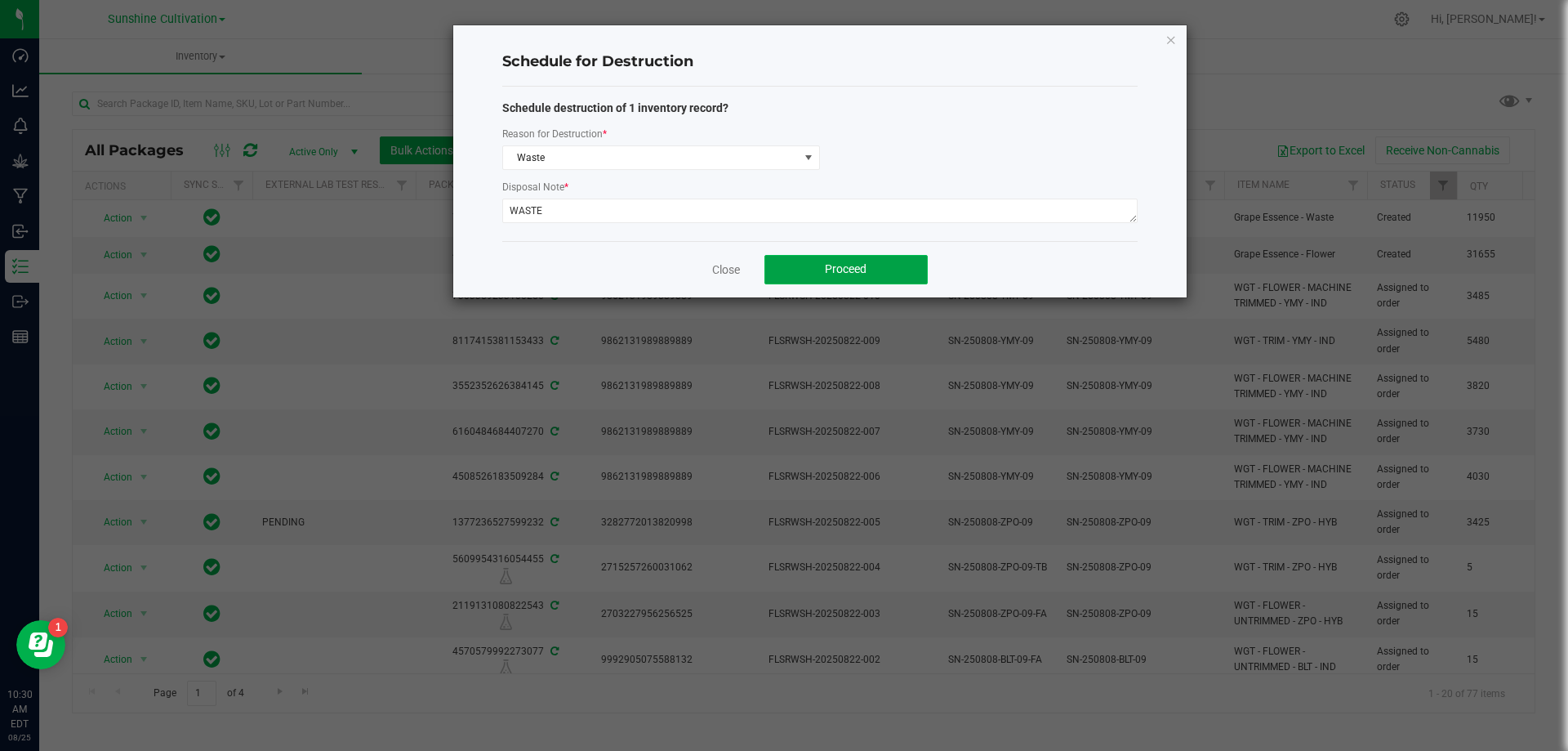
click at [865, 258] on button "Proceed" at bounding box center [845, 269] width 163 height 30
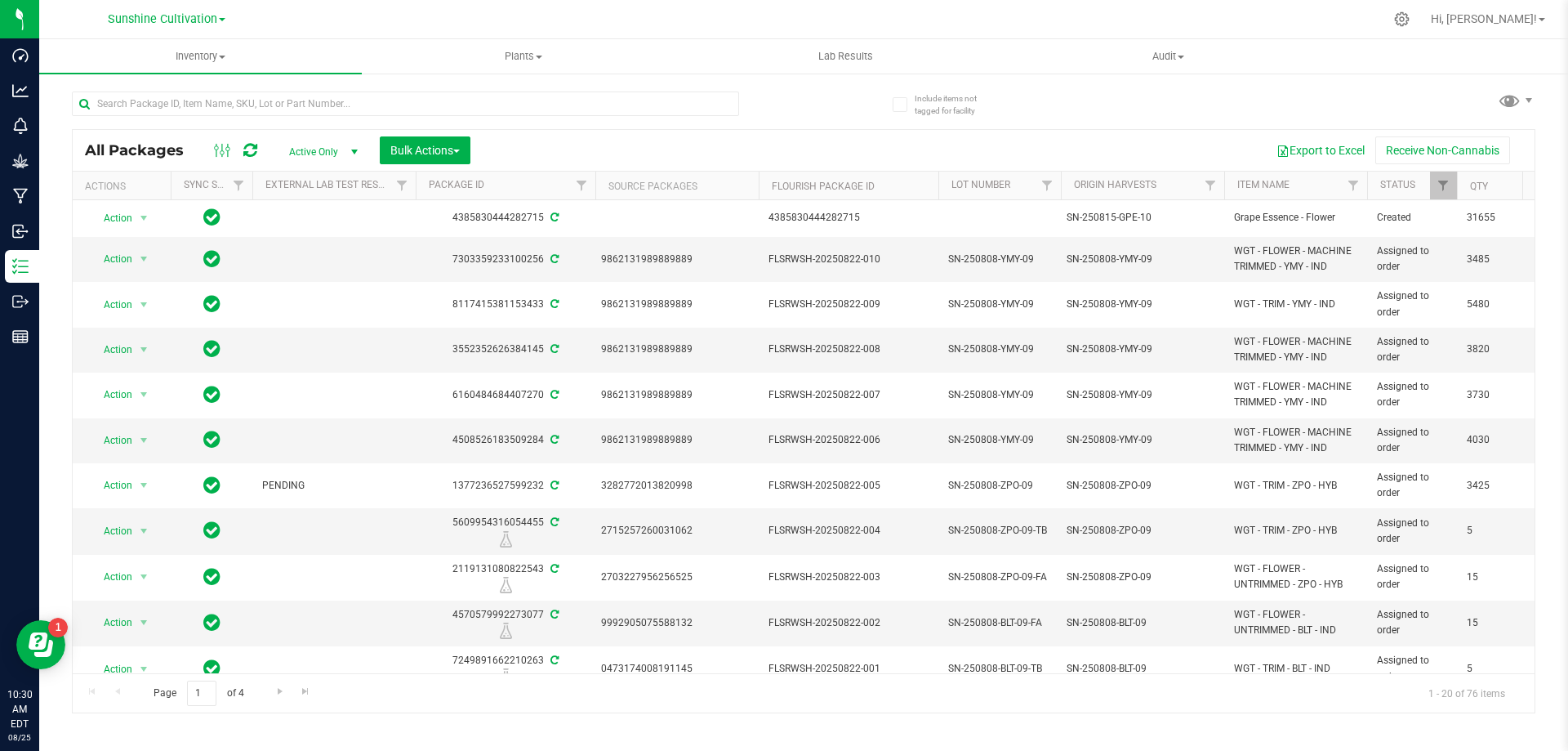
click at [136, 186] on div "Actions" at bounding box center [125, 187] width 79 height 12
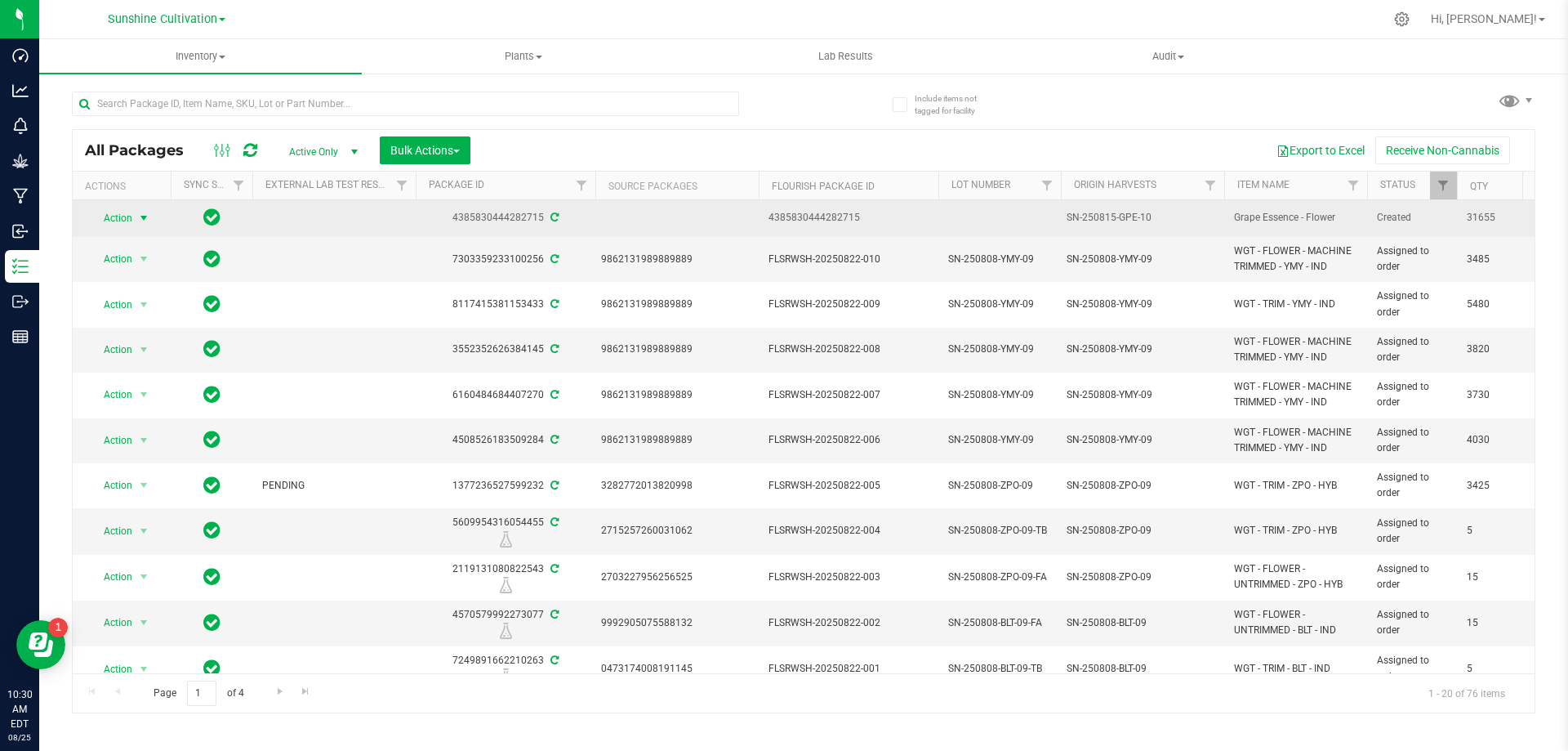
click at [142, 218] on span "select" at bounding box center [144, 218] width 13 height 13
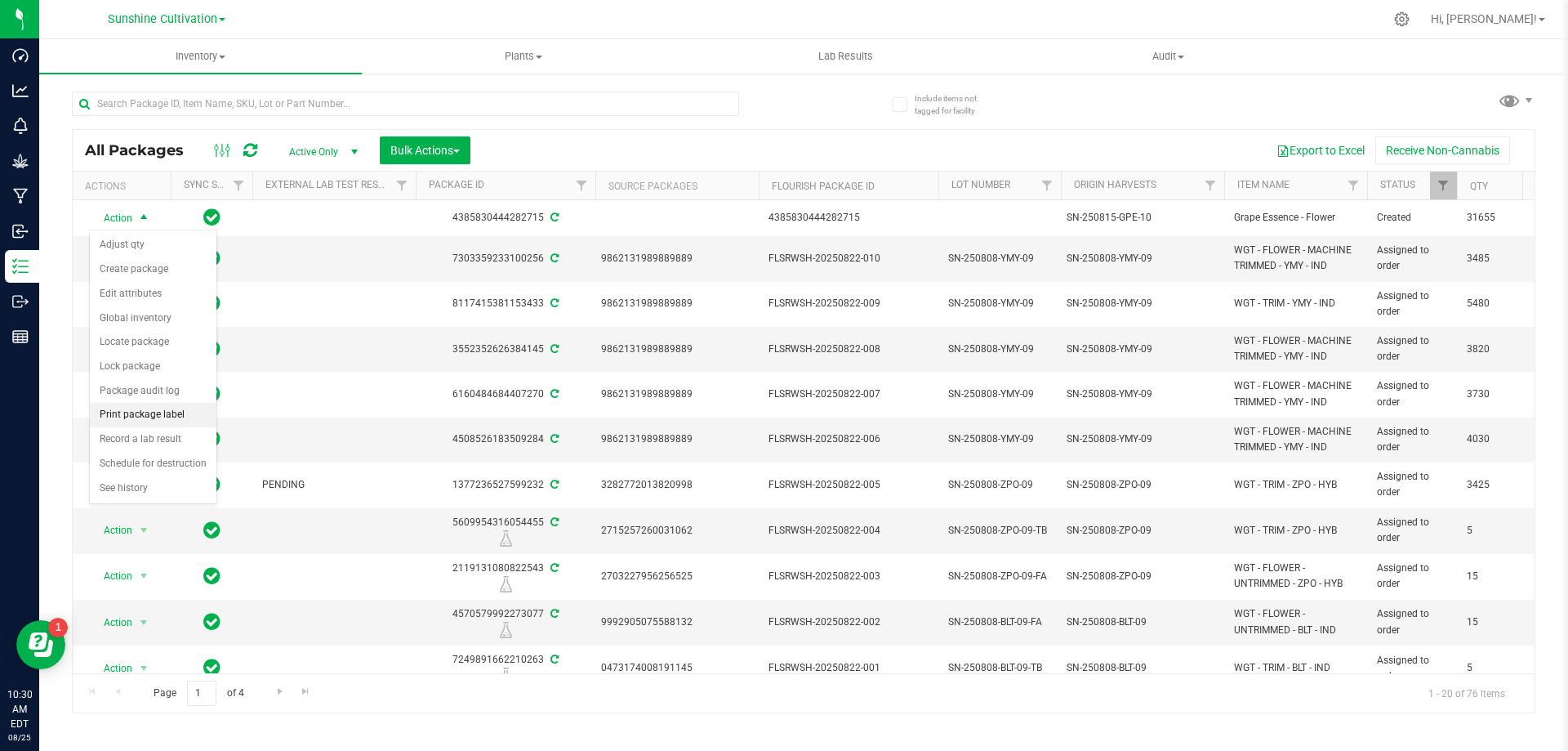
click at [145, 413] on li "Print package label" at bounding box center [153, 415] width 127 height 24
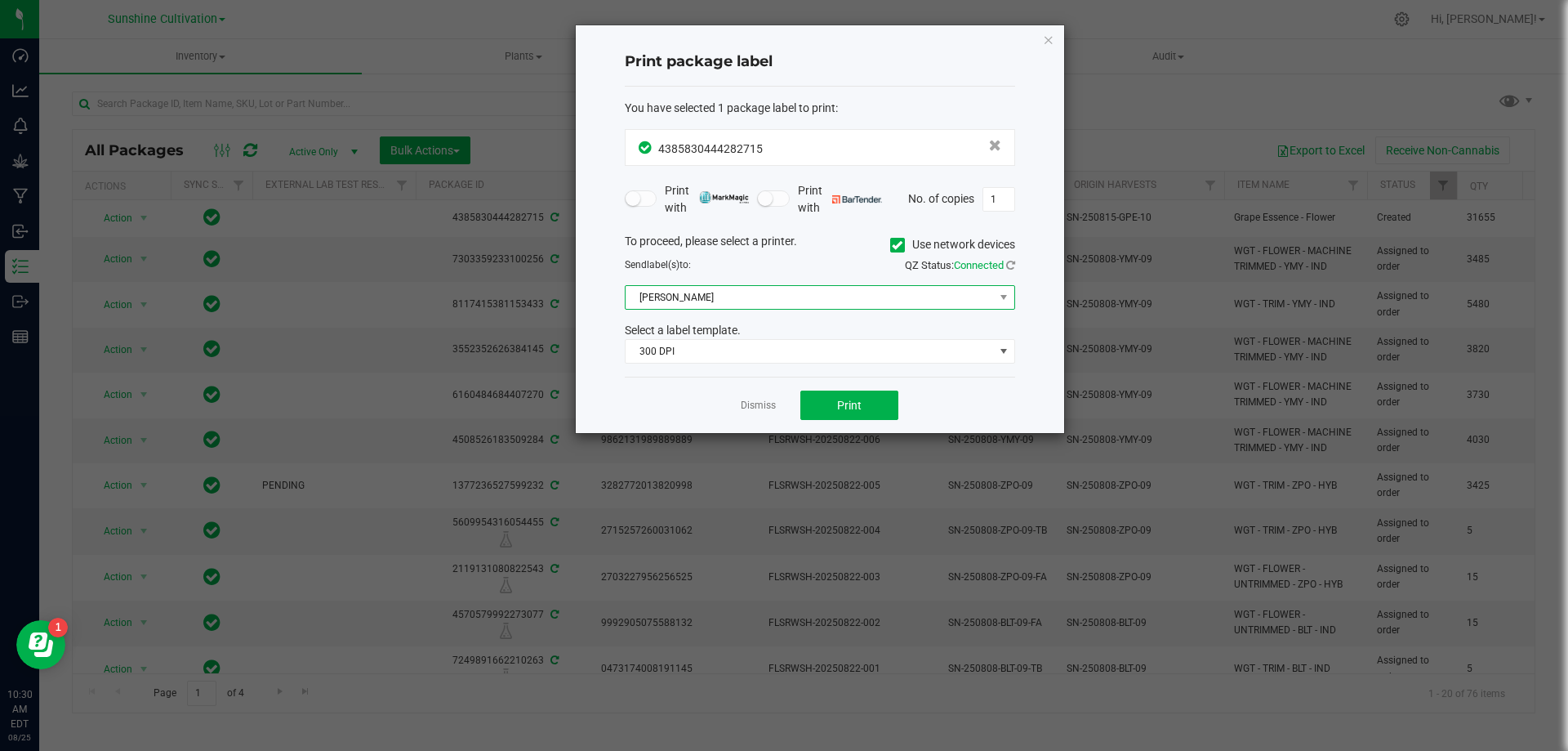
click at [747, 297] on span "Christine_TEST" at bounding box center [810, 297] width 368 height 23
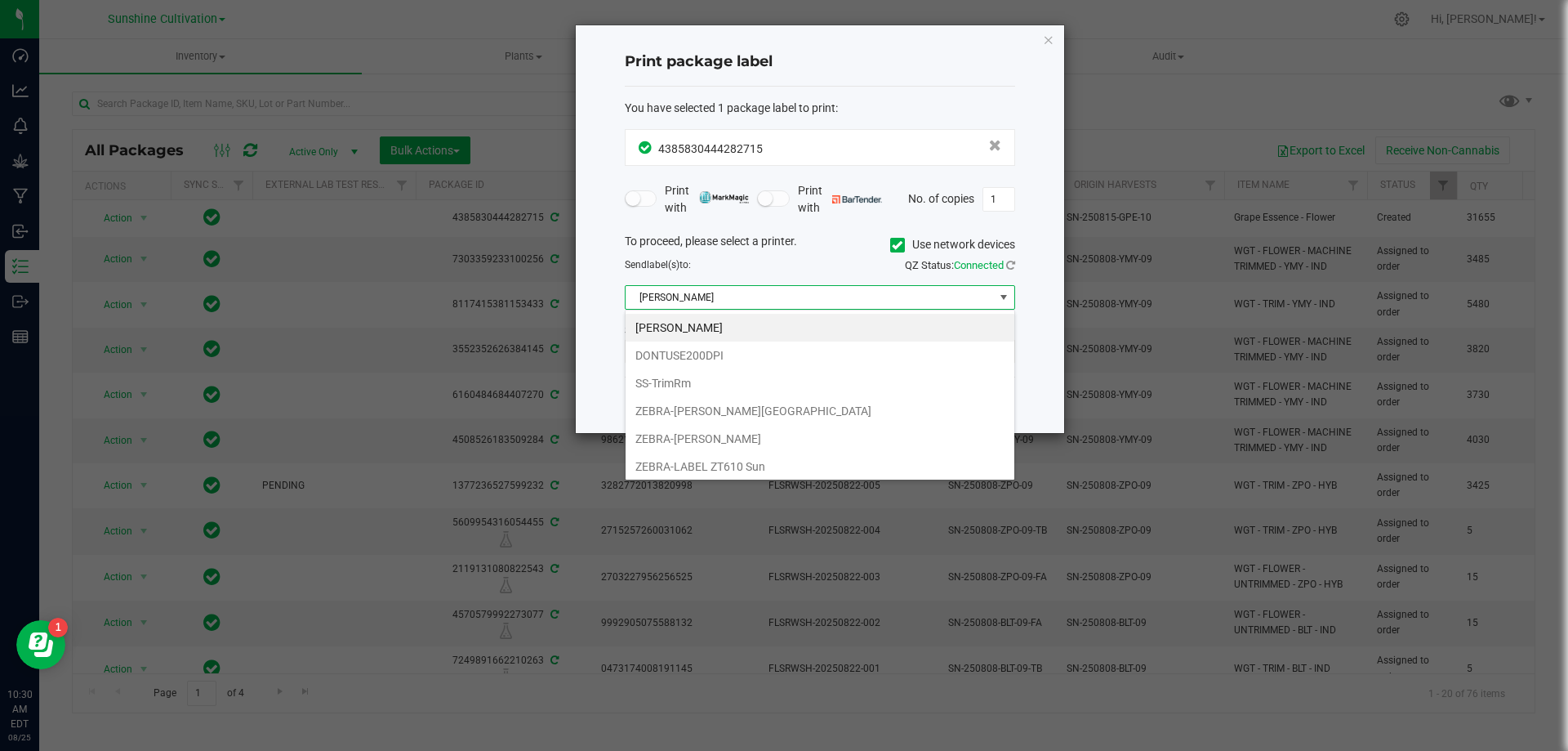
scroll to position [24, 390]
click at [666, 369] on li "SS-TrimRm" at bounding box center [820, 383] width 388 height 28
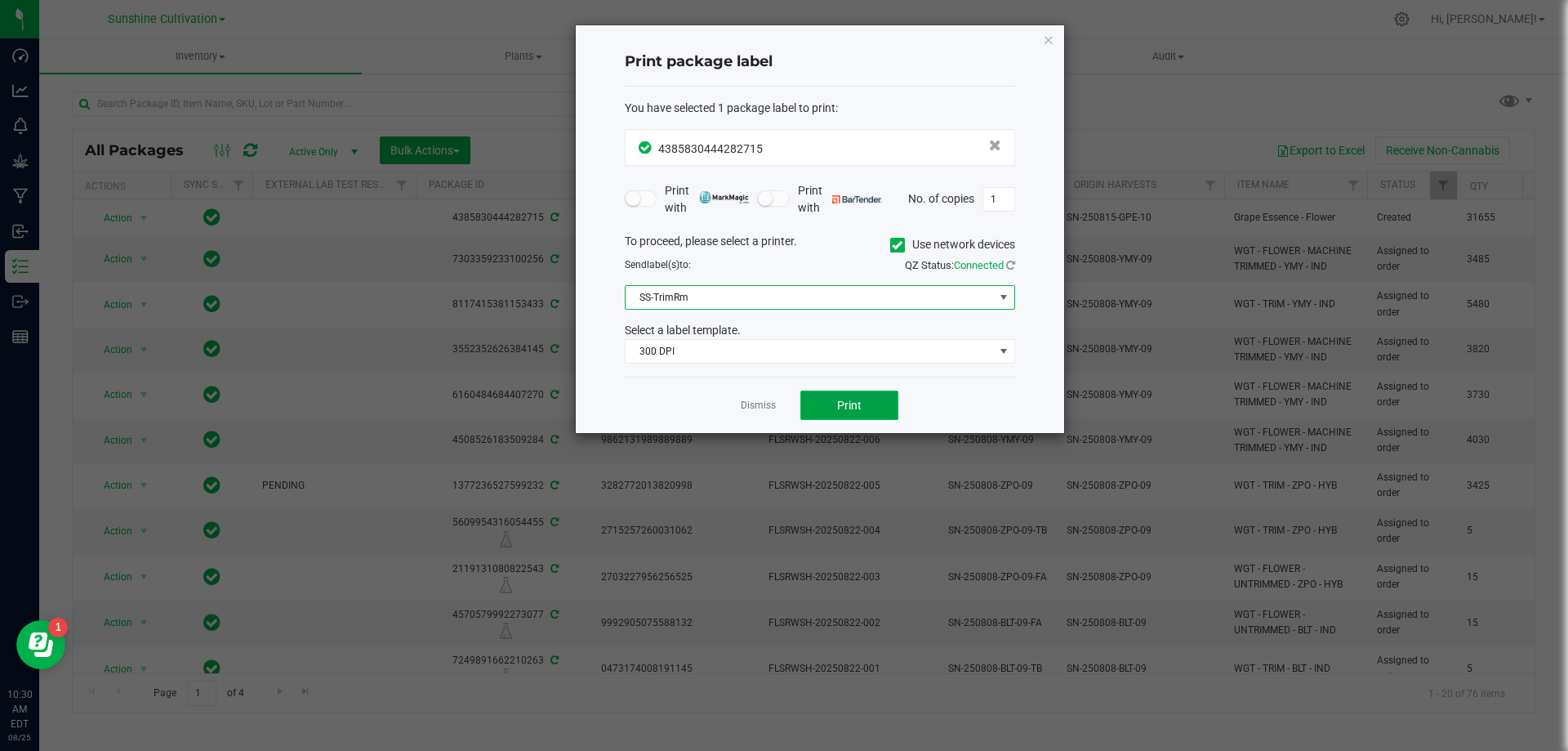
click at [835, 414] on button "Print" at bounding box center [849, 405] width 98 height 30
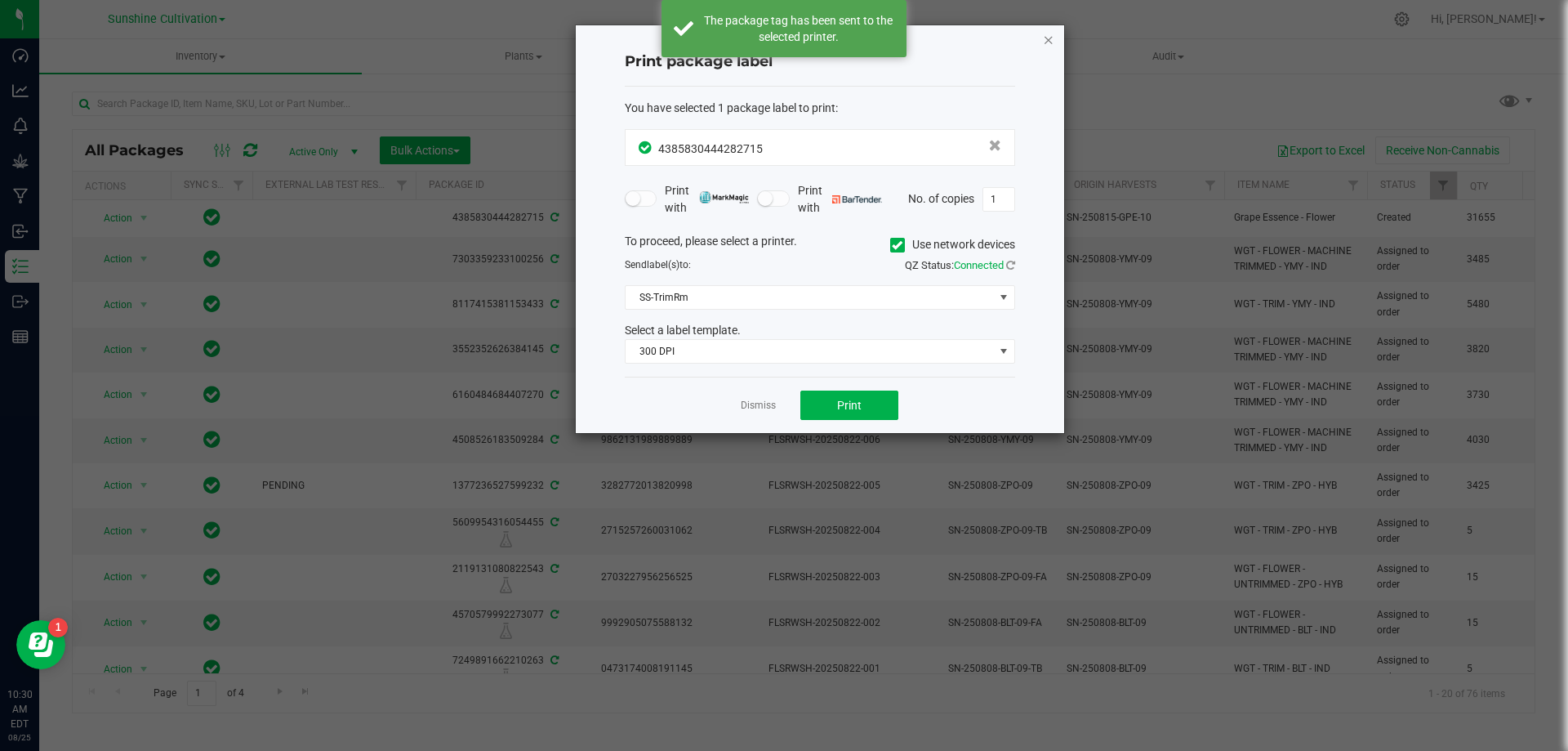
click at [1052, 46] on icon "button" at bounding box center [1049, 39] width 12 height 19
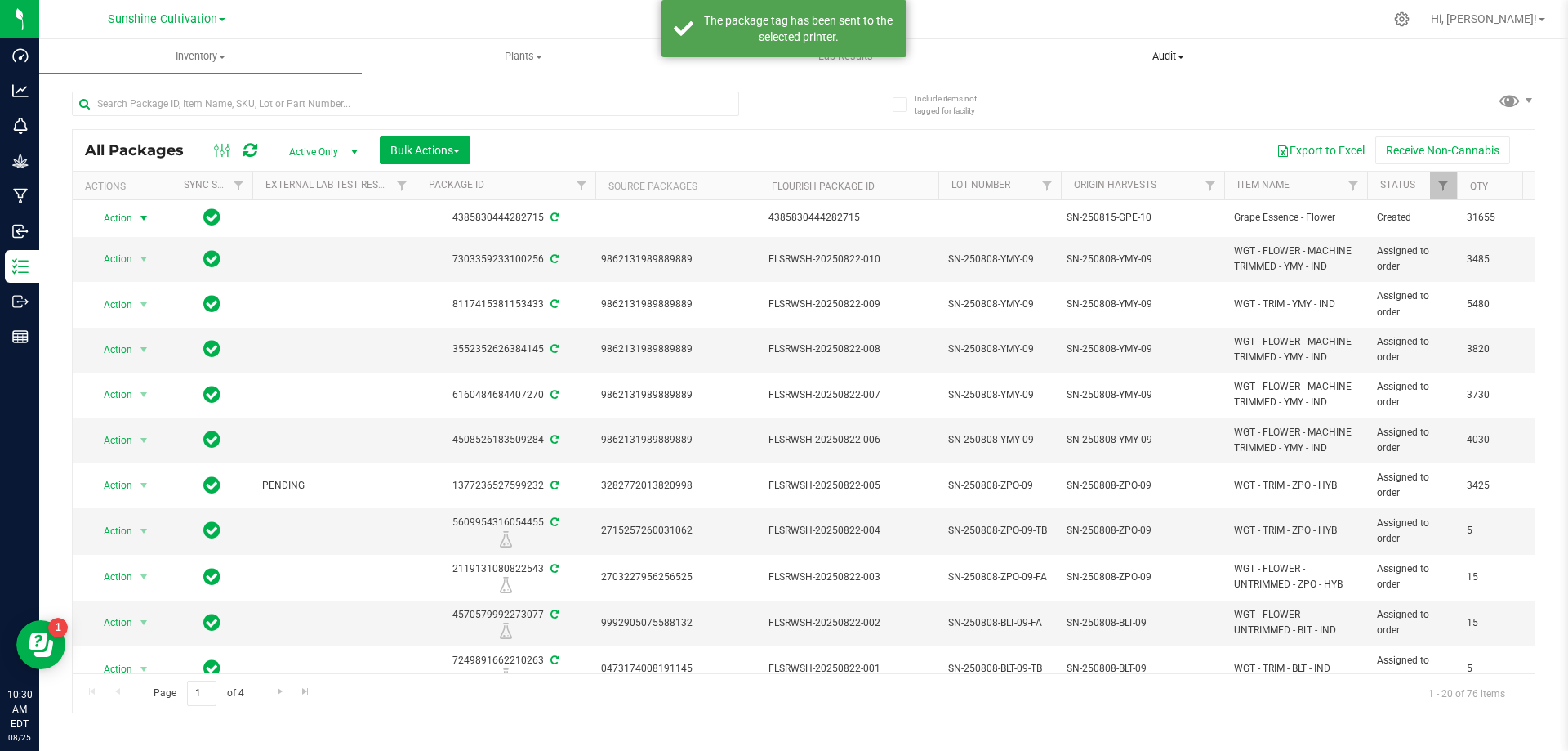
click at [1032, 57] on span "Audit" at bounding box center [1169, 56] width 321 height 14
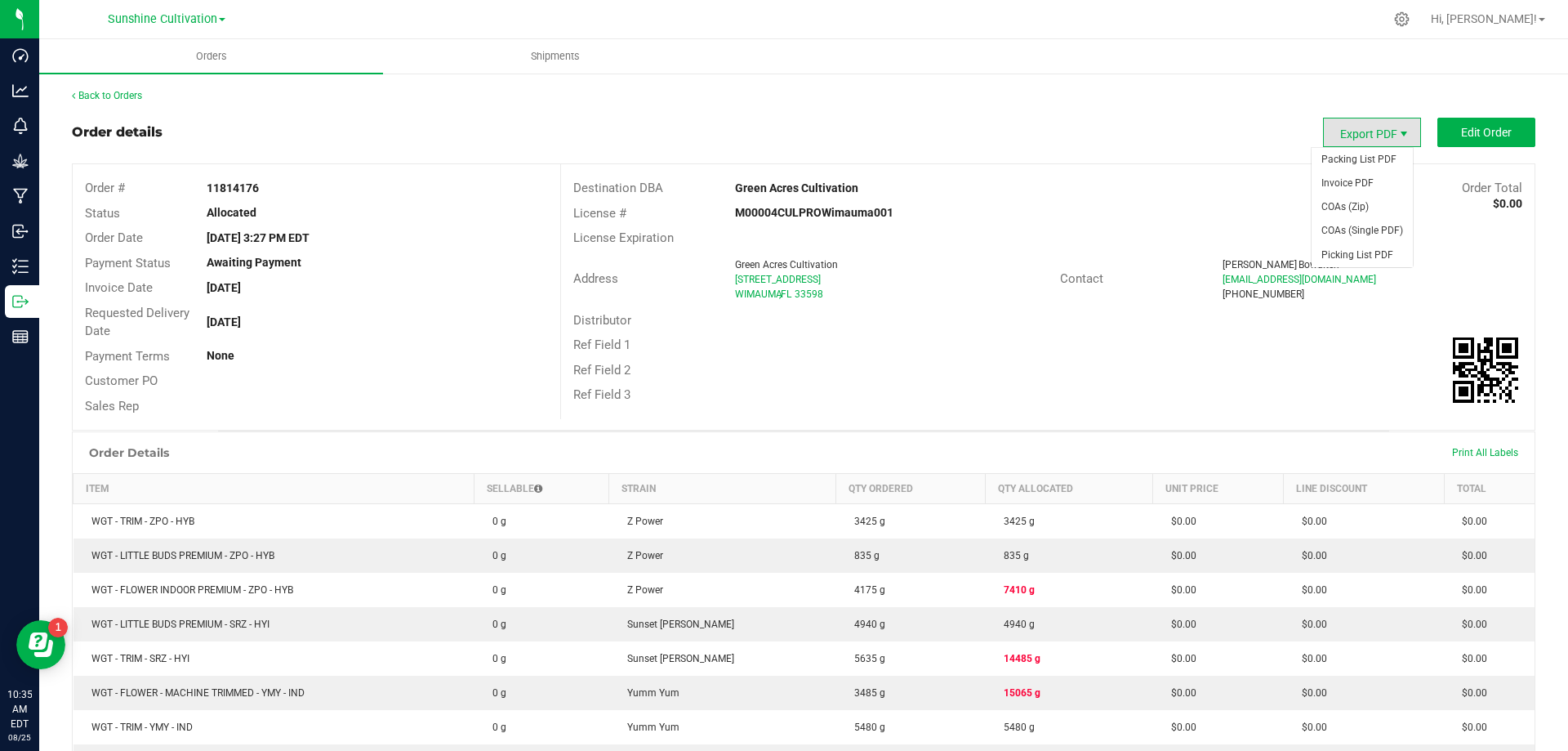
click at [1397, 136] on span "Export PDF" at bounding box center [1403, 133] width 13 height 13
click at [513, 58] on span "Shipments" at bounding box center [556, 56] width 93 height 14
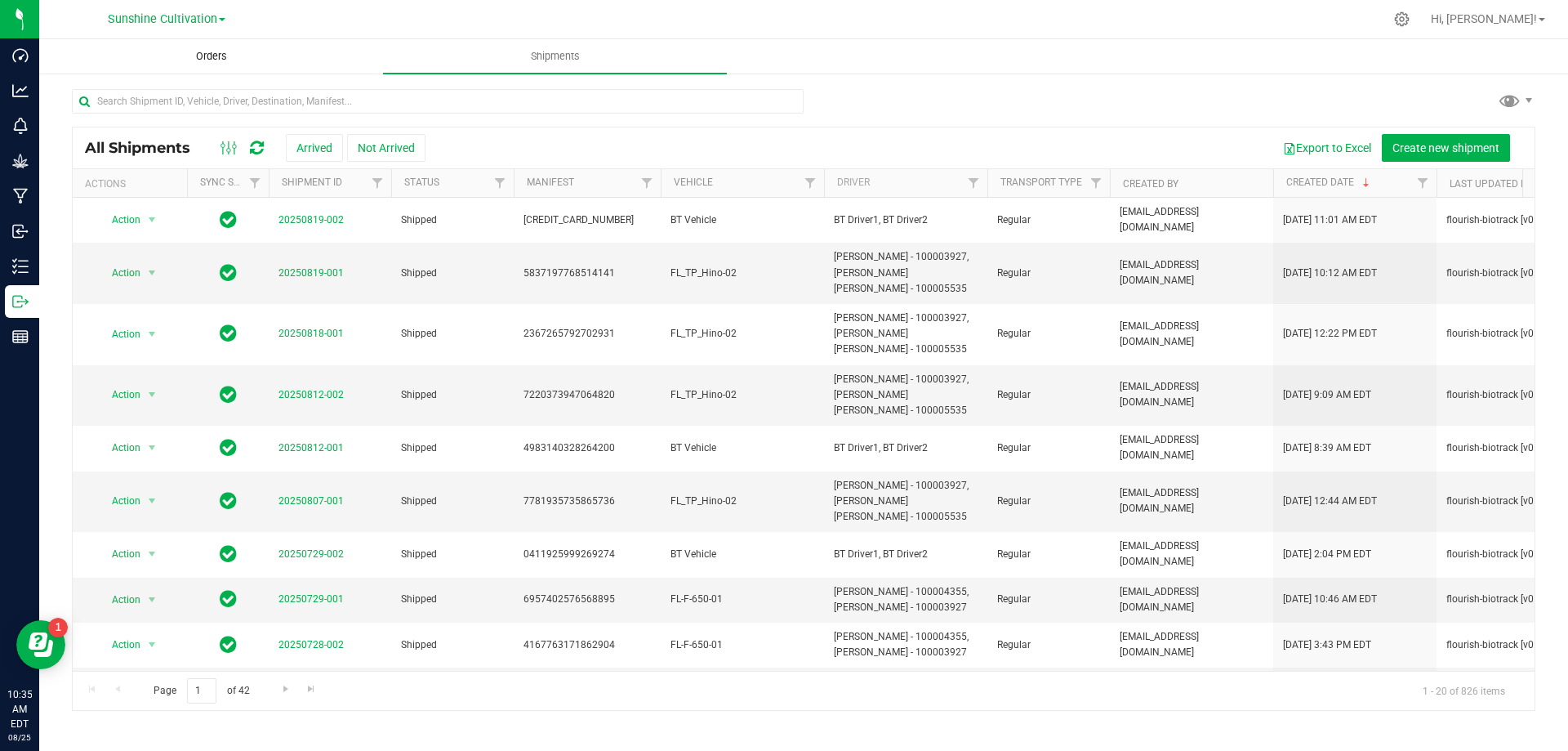
click at [254, 58] on uib-tab-heading "Orders" at bounding box center [210, 56] width 342 height 33
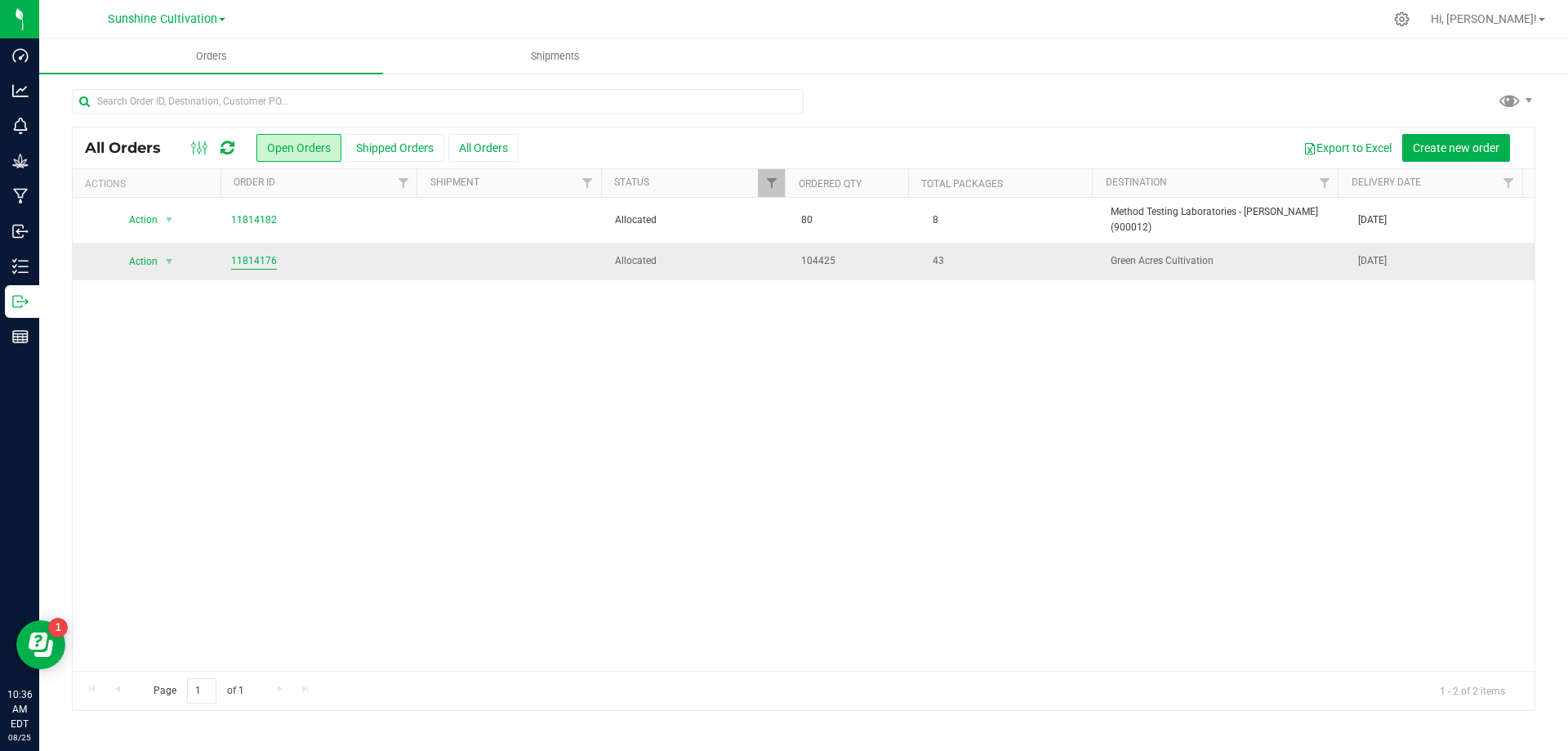
click at [241, 253] on link "11814176" at bounding box center [254, 261] width 46 height 15
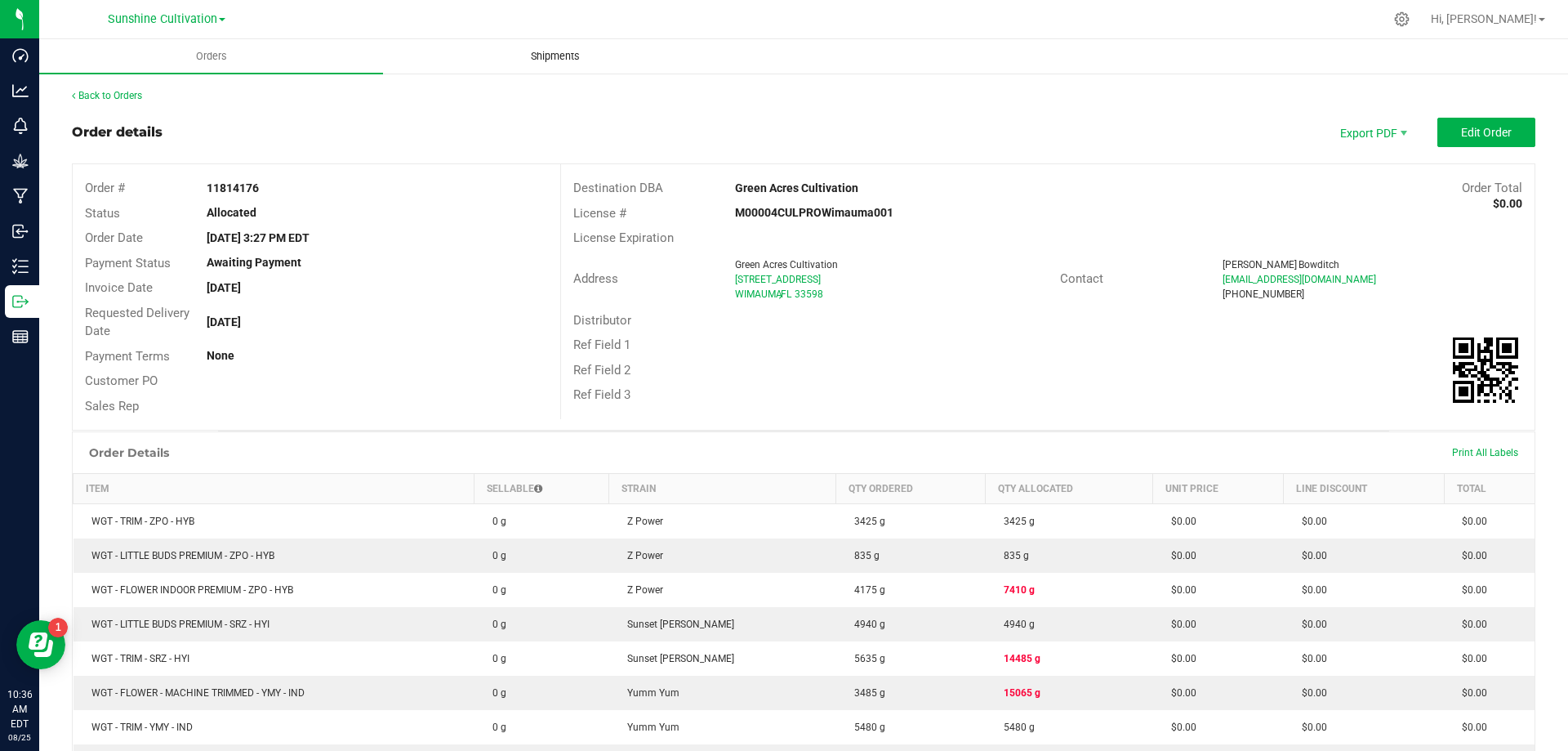
click at [568, 54] on span "Shipments" at bounding box center [556, 56] width 93 height 14
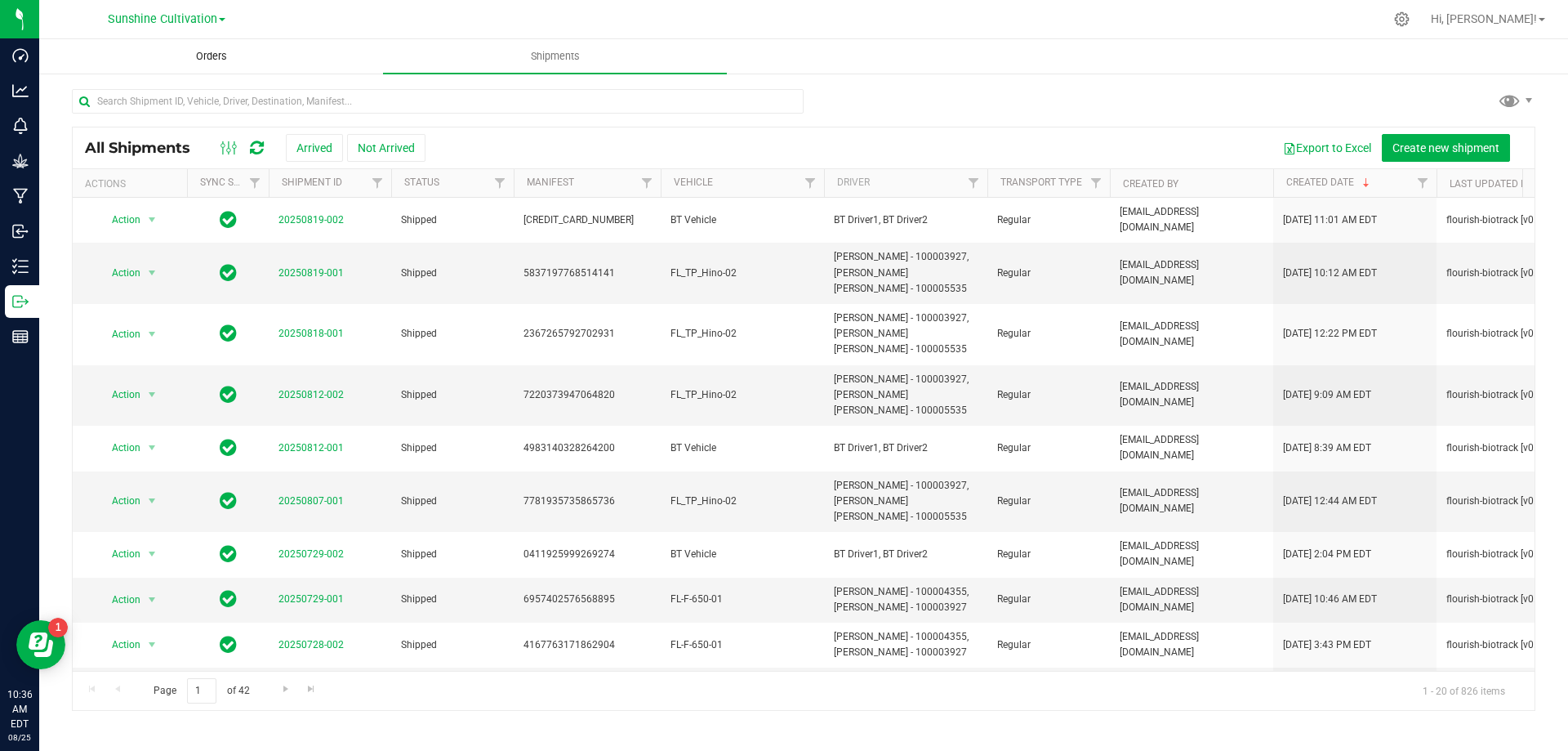
click at [191, 61] on span "Orders" at bounding box center [211, 56] width 75 height 14
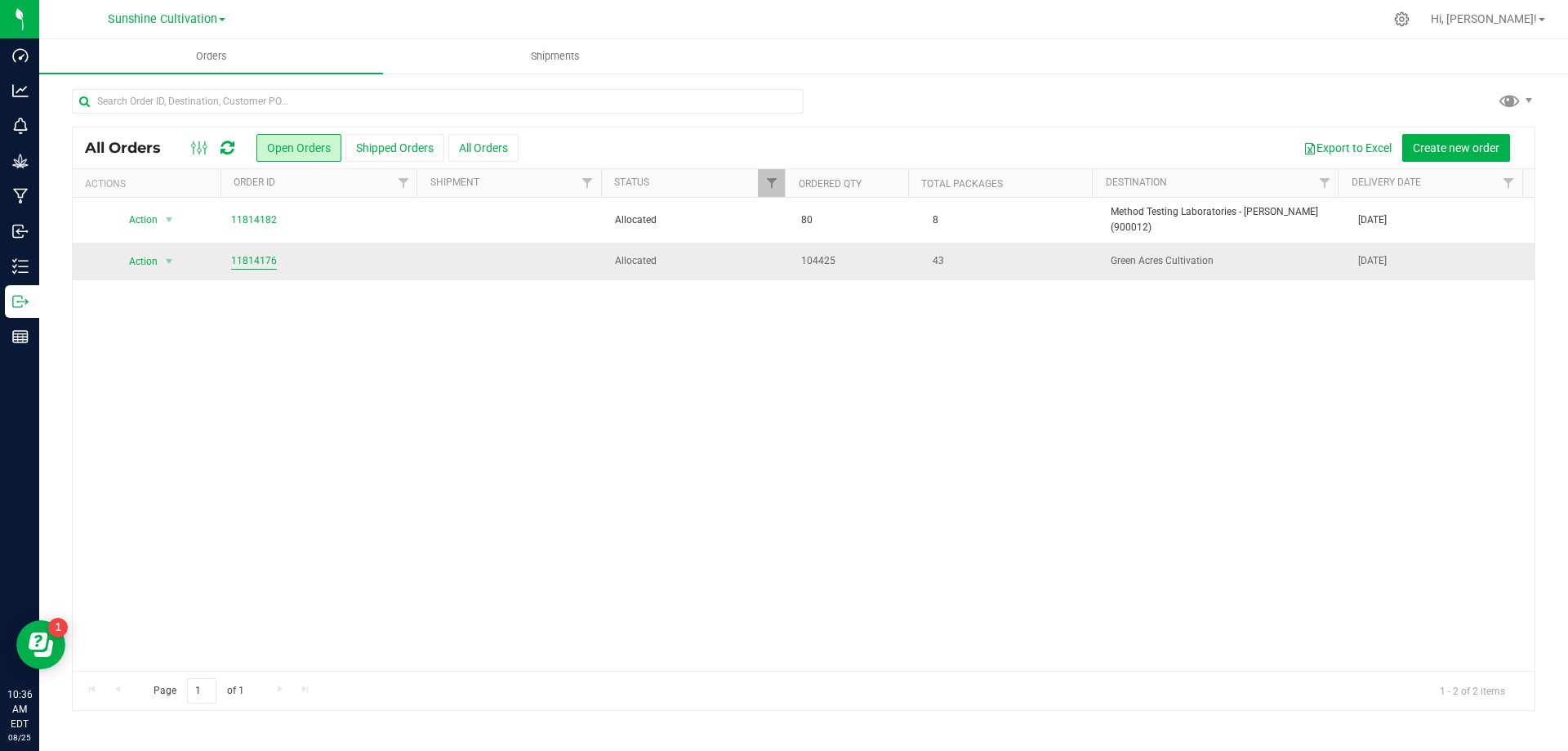
click at [262, 261] on link "11814176" at bounding box center [254, 261] width 46 height 15
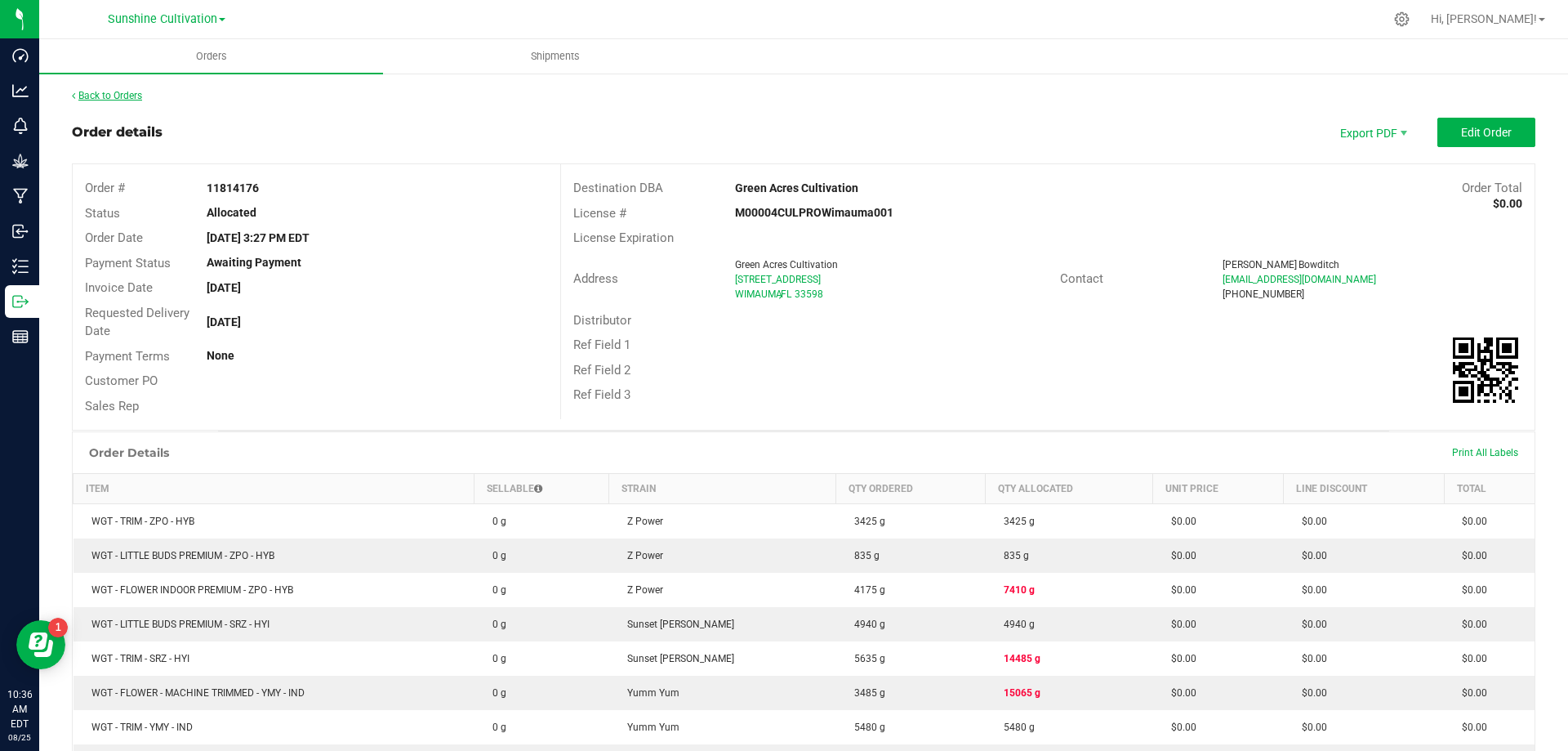
click at [104, 96] on link "Back to Orders" at bounding box center [106, 95] width 70 height 12
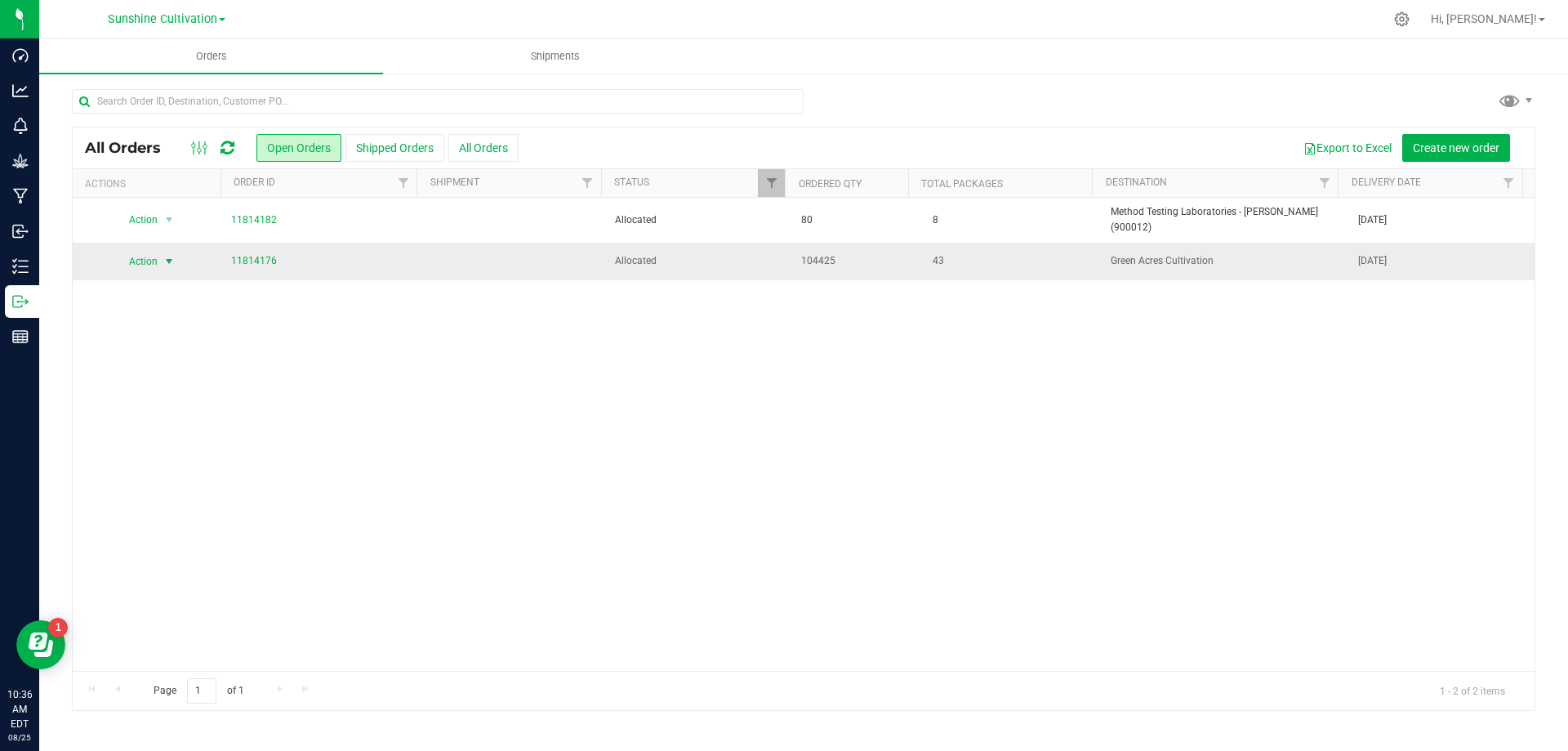
click at [149, 250] on span "Action" at bounding box center [136, 261] width 44 height 23
click at [245, 253] on link "11814176" at bounding box center [254, 261] width 46 height 15
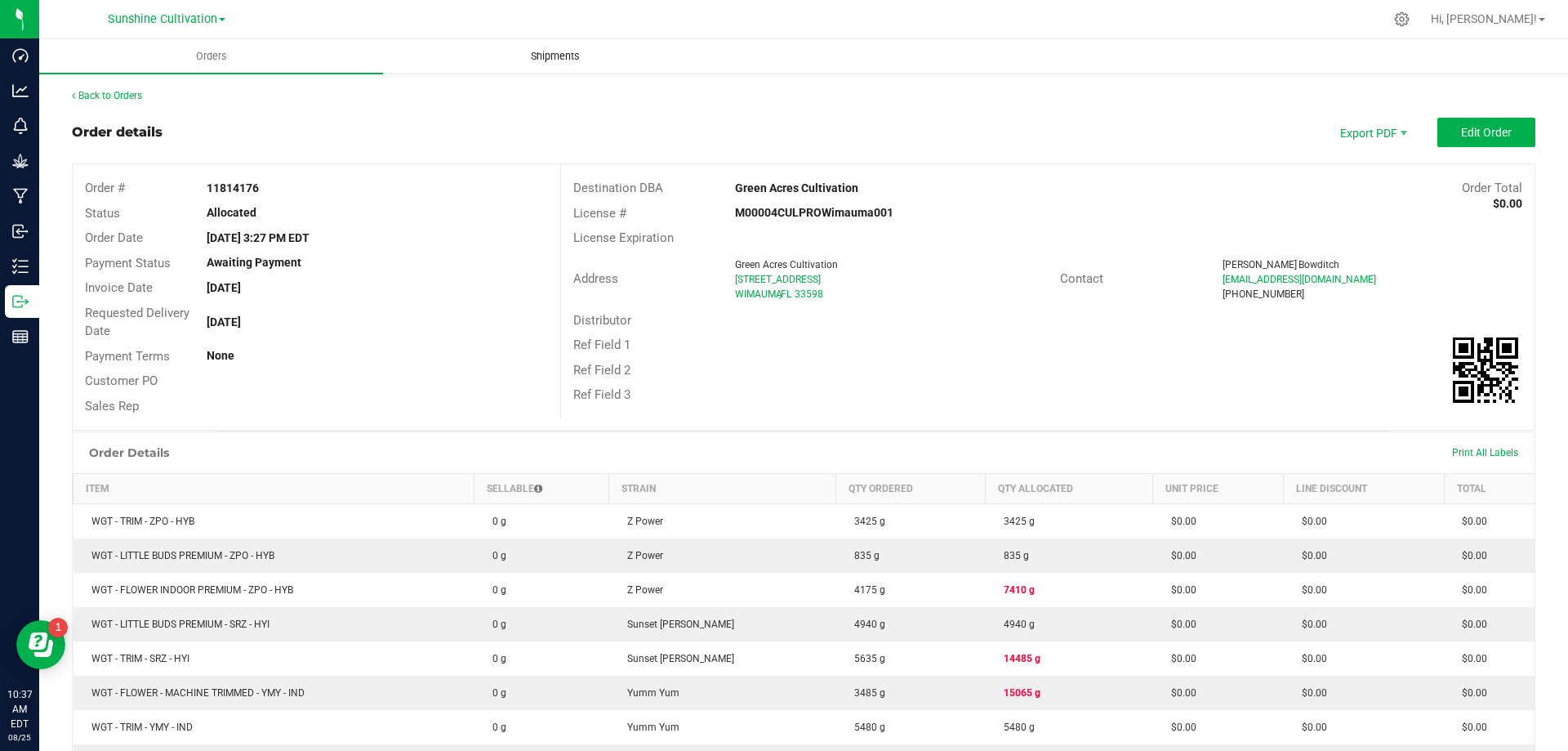
click at [520, 54] on span "Shipments" at bounding box center [556, 56] width 93 height 14
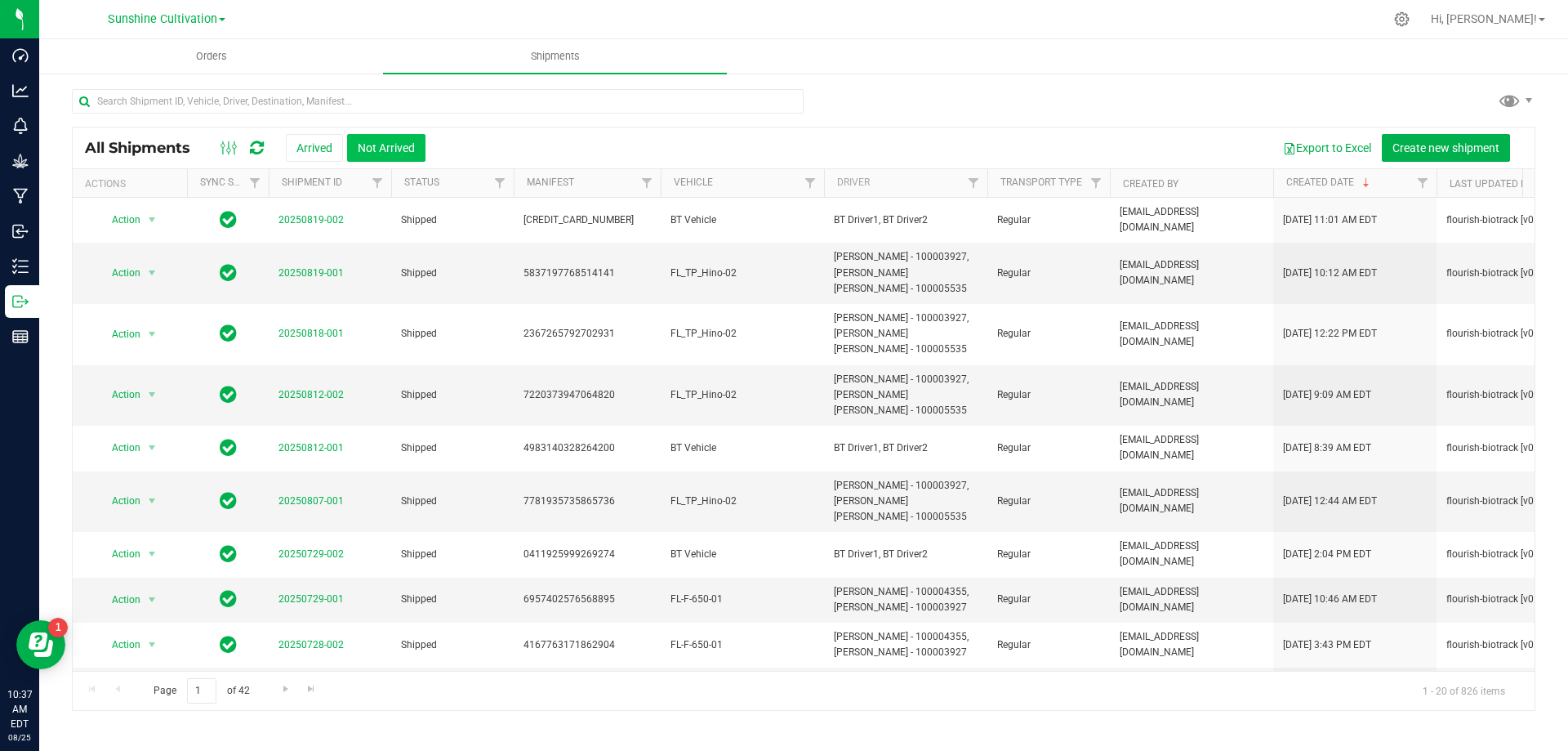
click at [364, 140] on button "Not Arrived" at bounding box center [386, 148] width 79 height 28
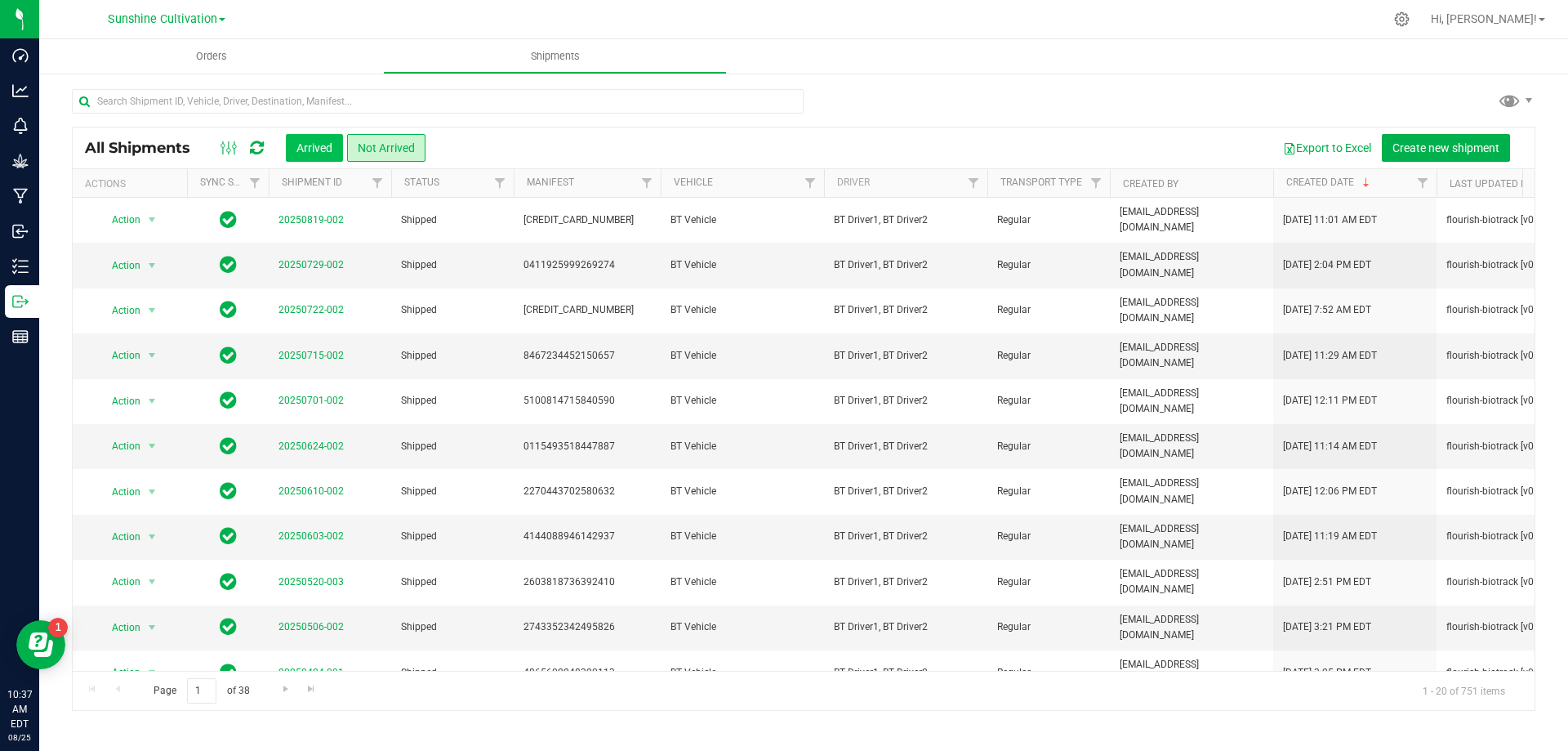
click at [326, 146] on button "Arrived" at bounding box center [315, 148] width 57 height 28
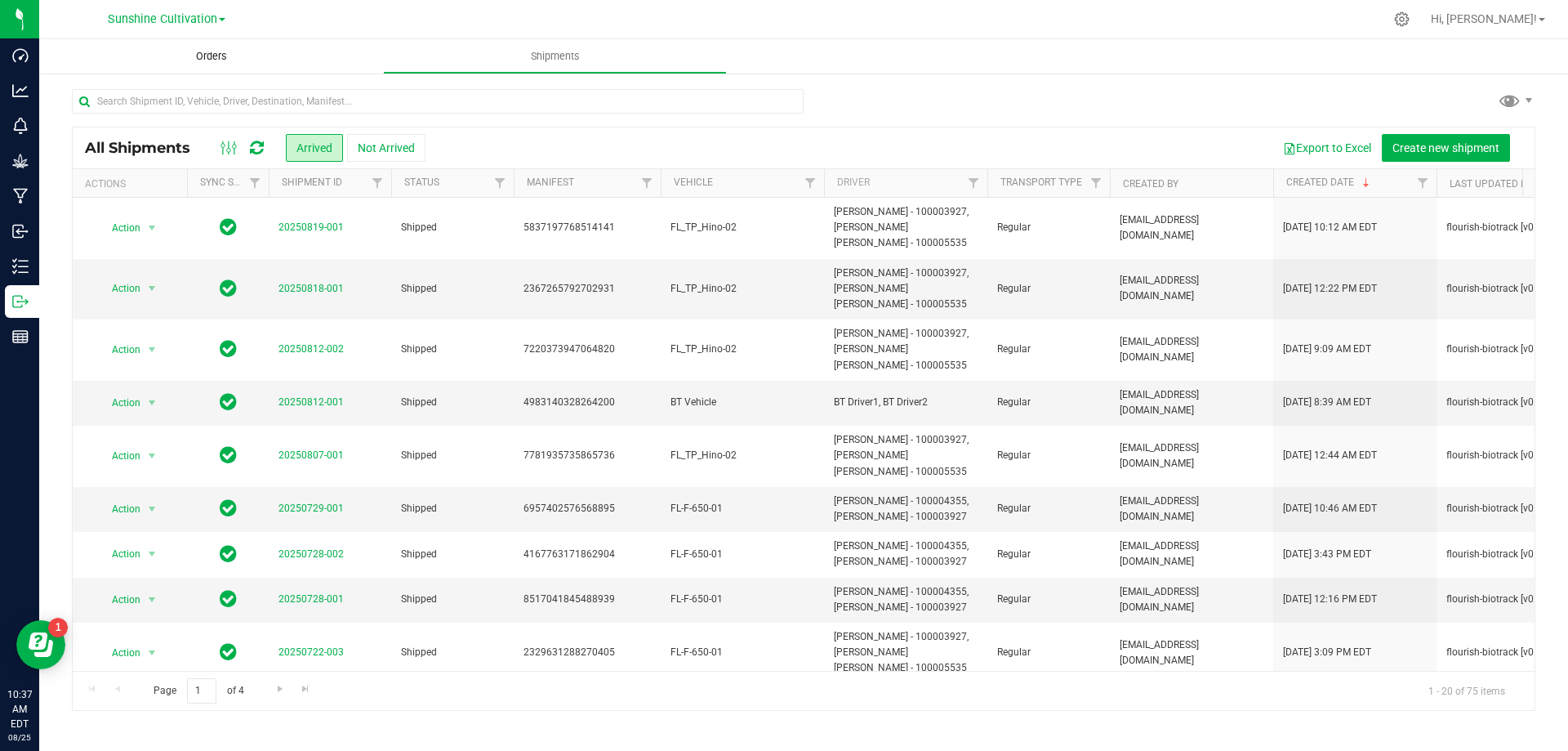
click at [245, 58] on span "Orders" at bounding box center [211, 56] width 75 height 14
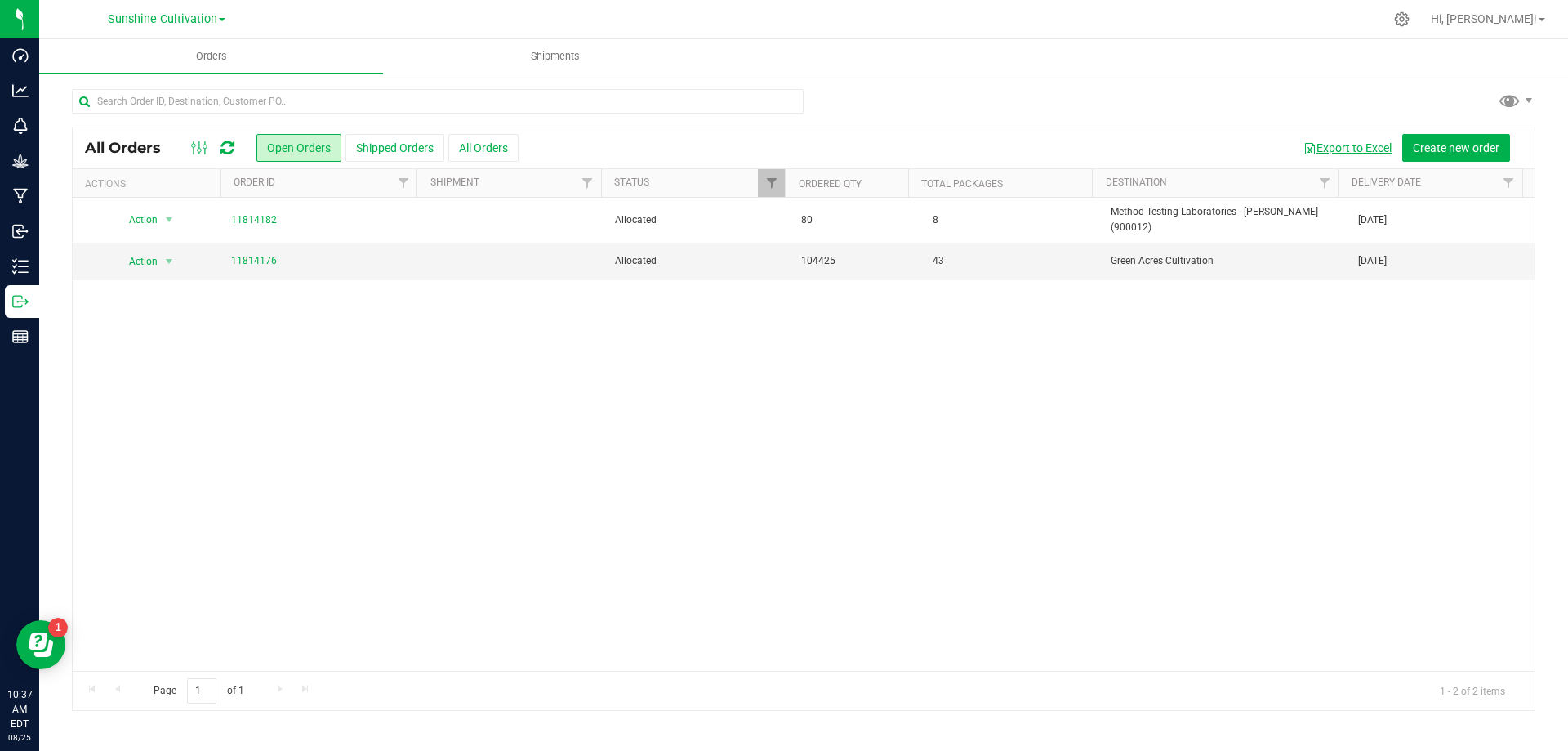
click at [1317, 155] on button "Export to Excel" at bounding box center [1348, 148] width 110 height 28
click at [240, 254] on link "11814176" at bounding box center [254, 261] width 46 height 15
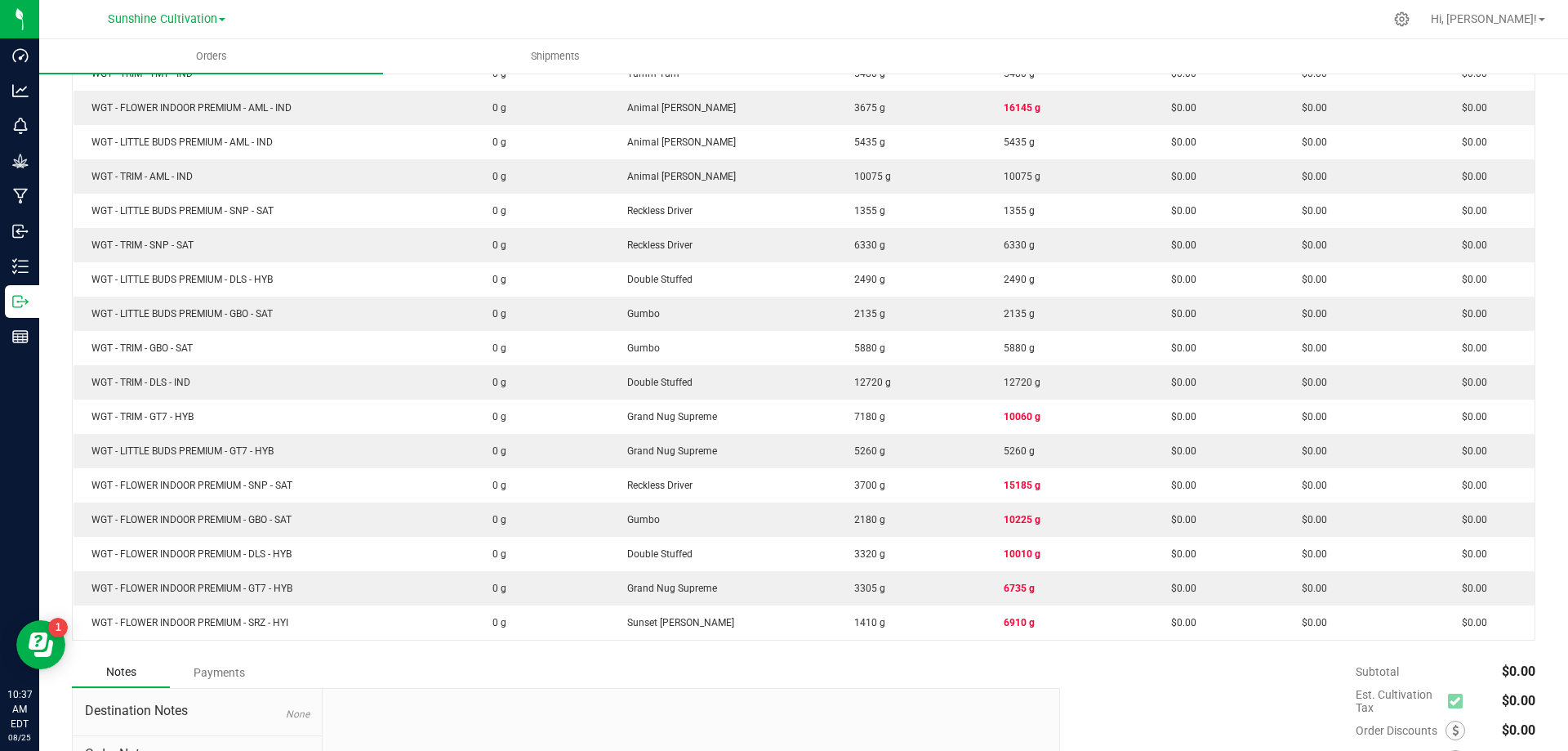
scroll to position [828, 0]
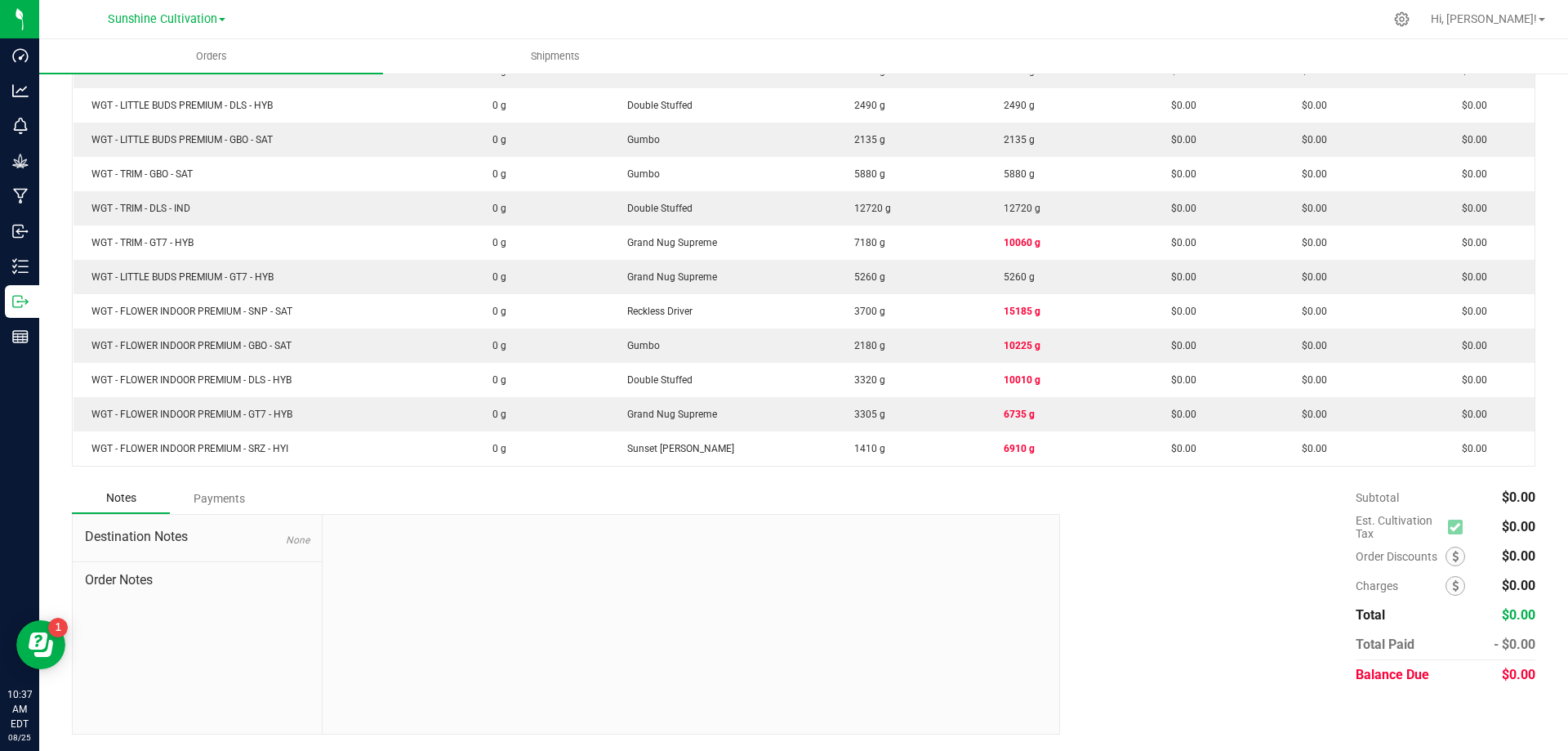
drag, startPoint x: 687, startPoint y: 380, endPoint x: 428, endPoint y: 479, distance: 277.3
drag, startPoint x: 428, startPoint y: 479, endPoint x: 219, endPoint y: 488, distance: 209.2
click at [219, 488] on div "Payments" at bounding box center [219, 498] width 98 height 30
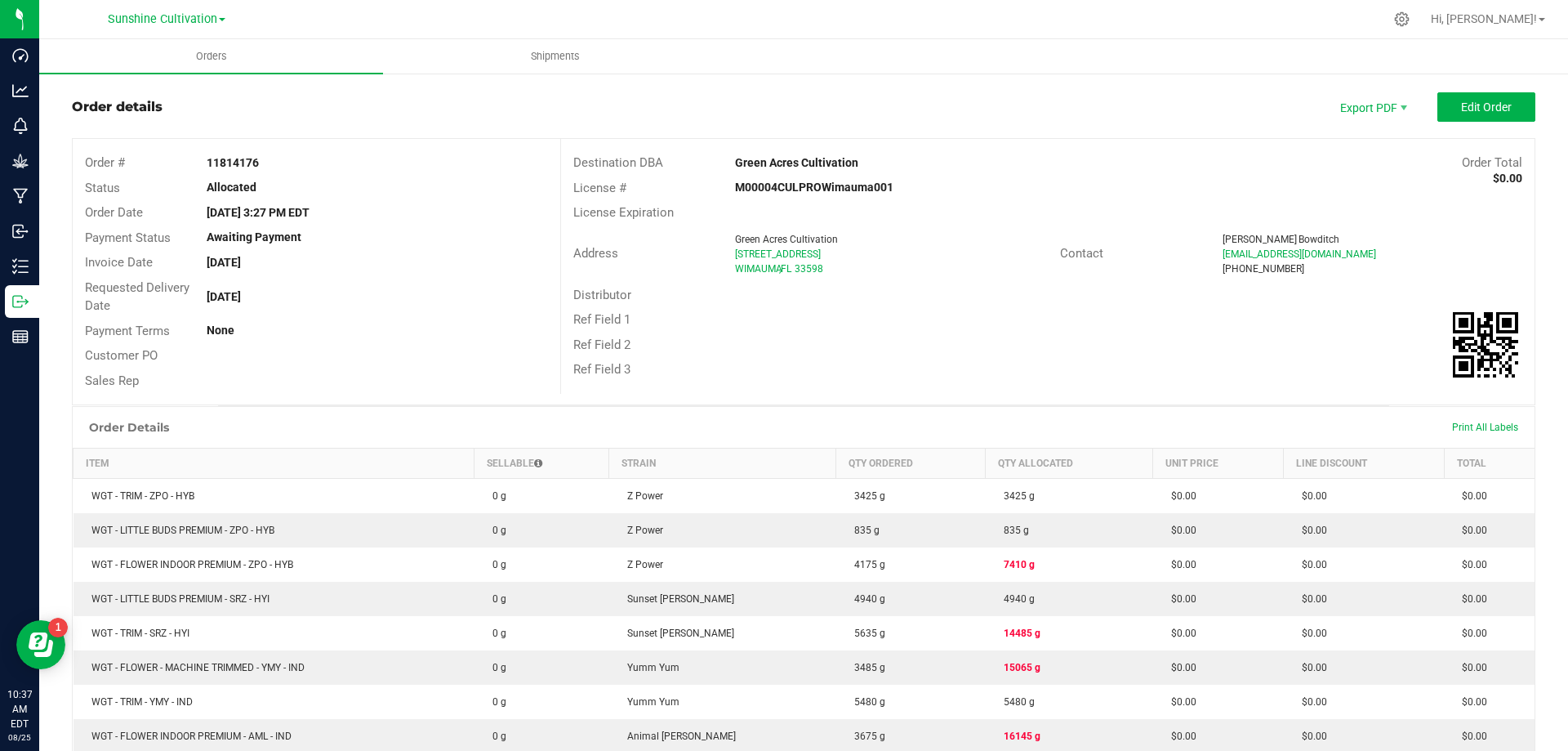
scroll to position [0, 0]
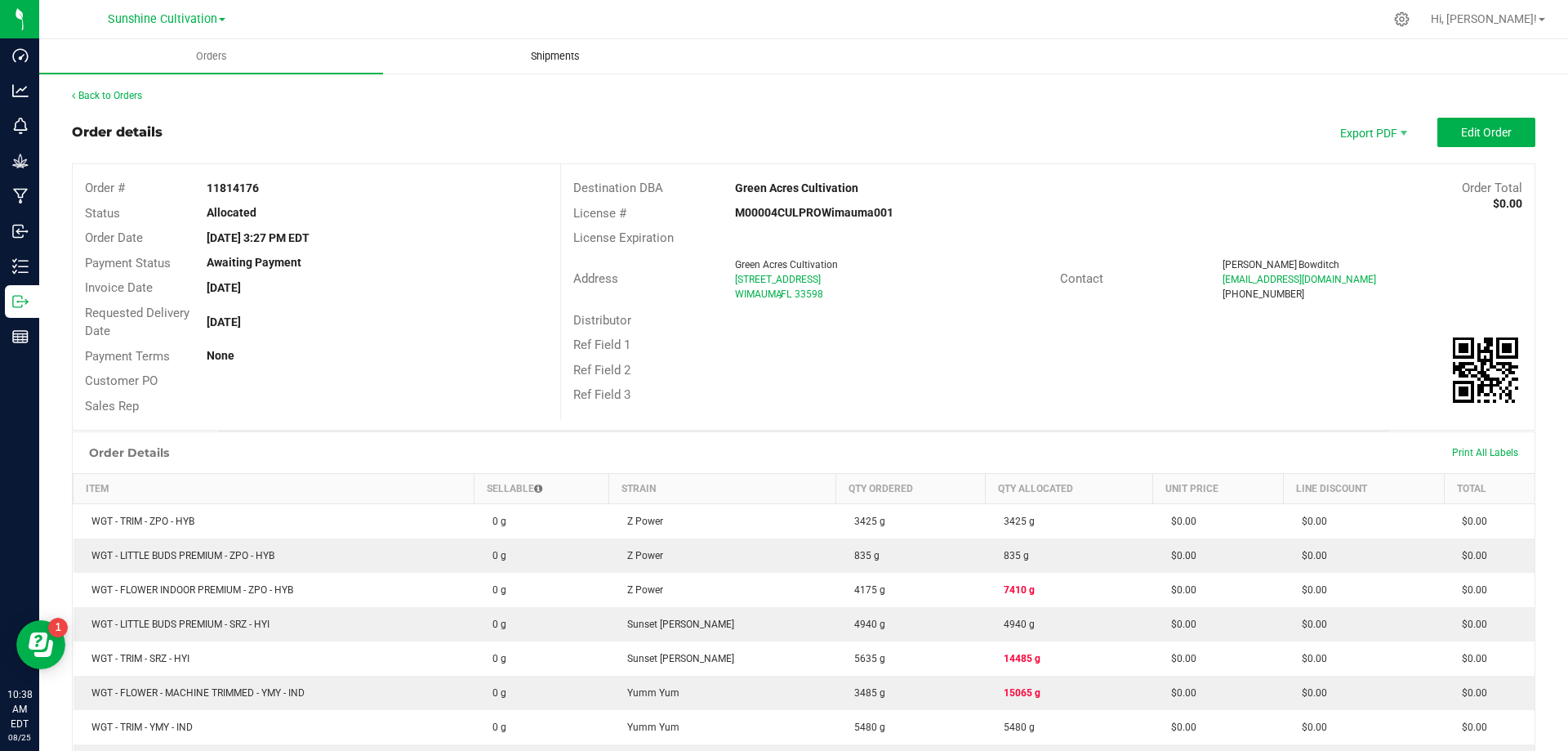
click at [522, 46] on uib-tab-heading "Shipments" at bounding box center [555, 56] width 342 height 33
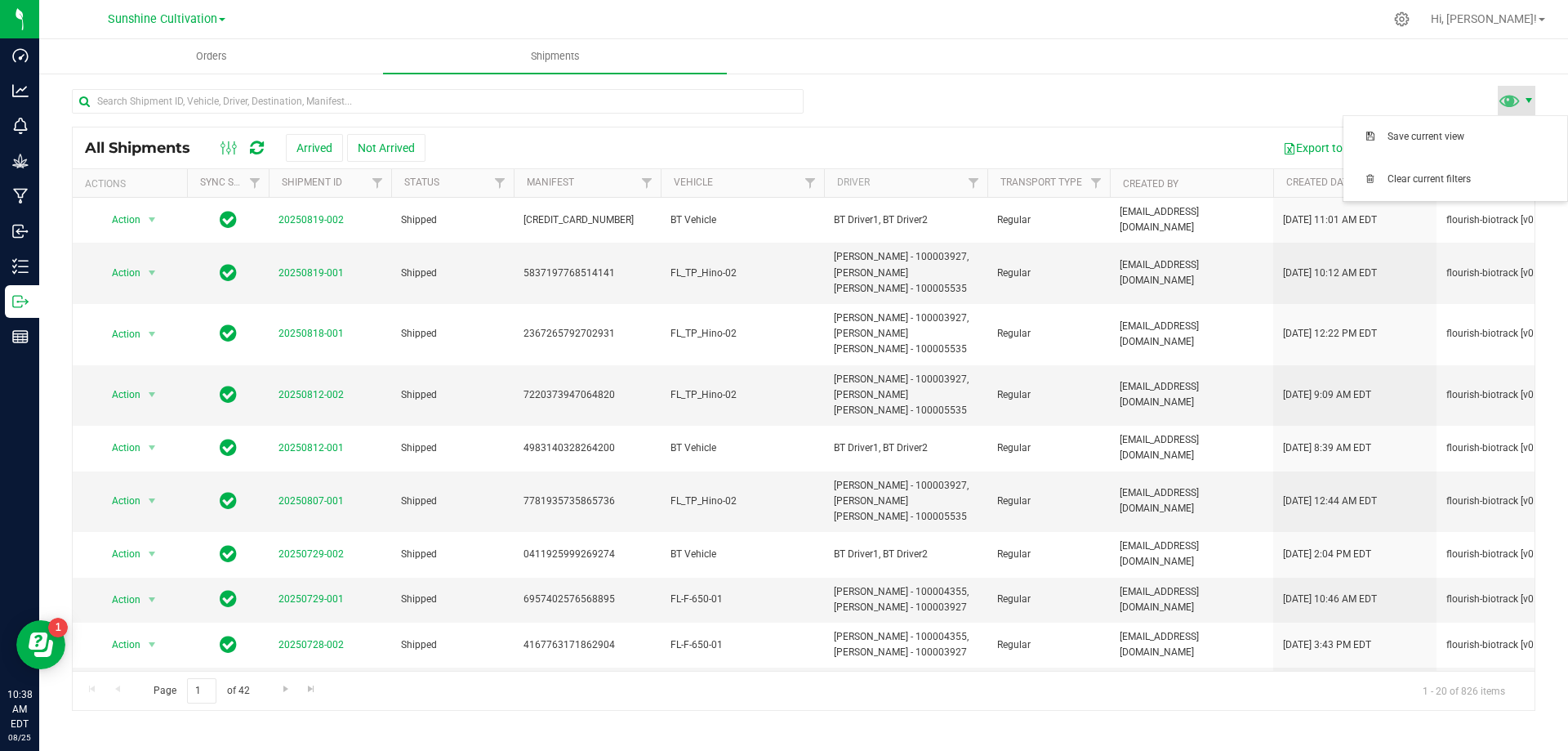
click at [1527, 101] on span at bounding box center [1528, 100] width 13 height 13
click at [1428, 42] on ul "Orders Shipments" at bounding box center [822, 57] width 1568 height 35
click at [1212, 65] on ul "Orders Shipments" at bounding box center [822, 57] width 1568 height 35
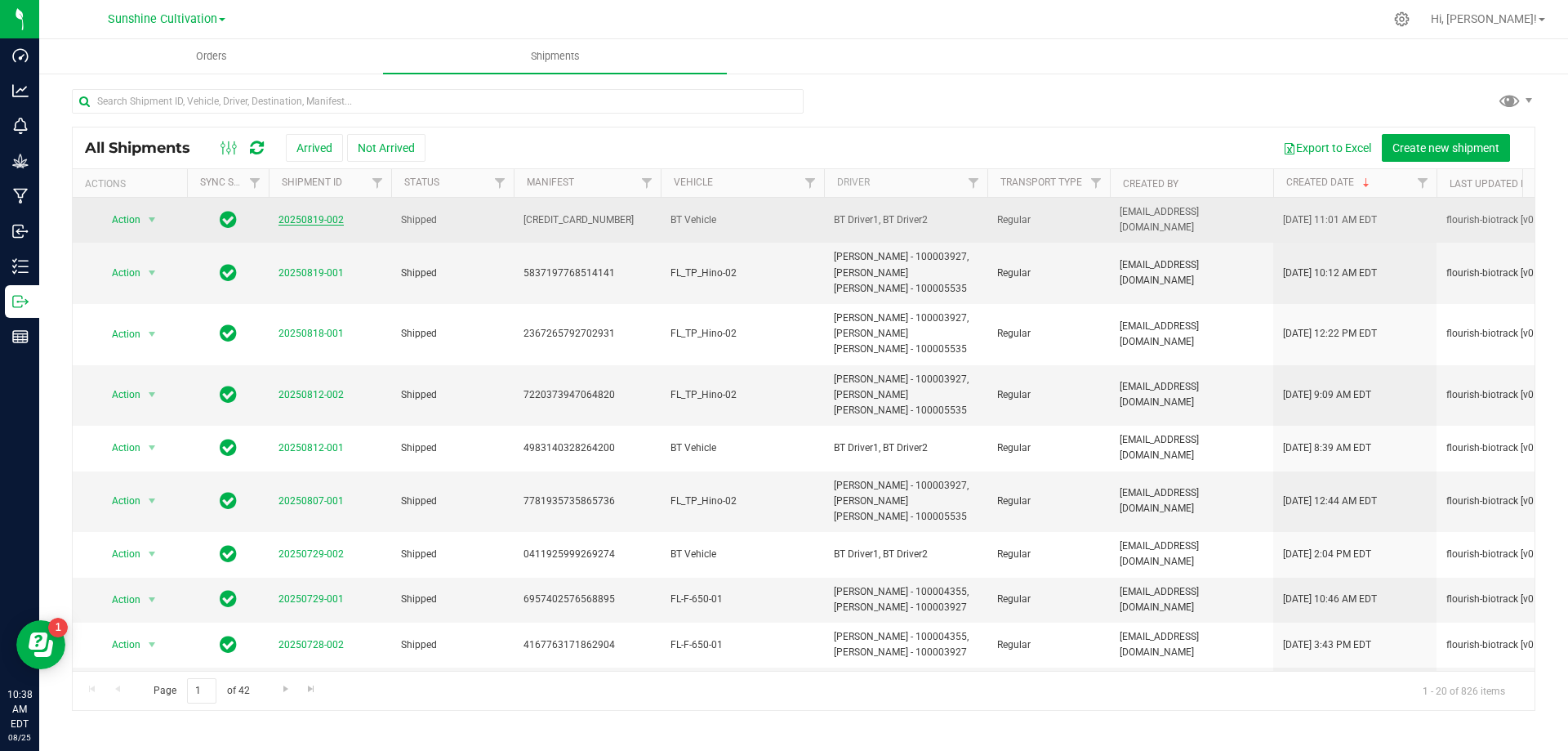
click at [295, 216] on link "20250819-002" at bounding box center [311, 220] width 65 height 12
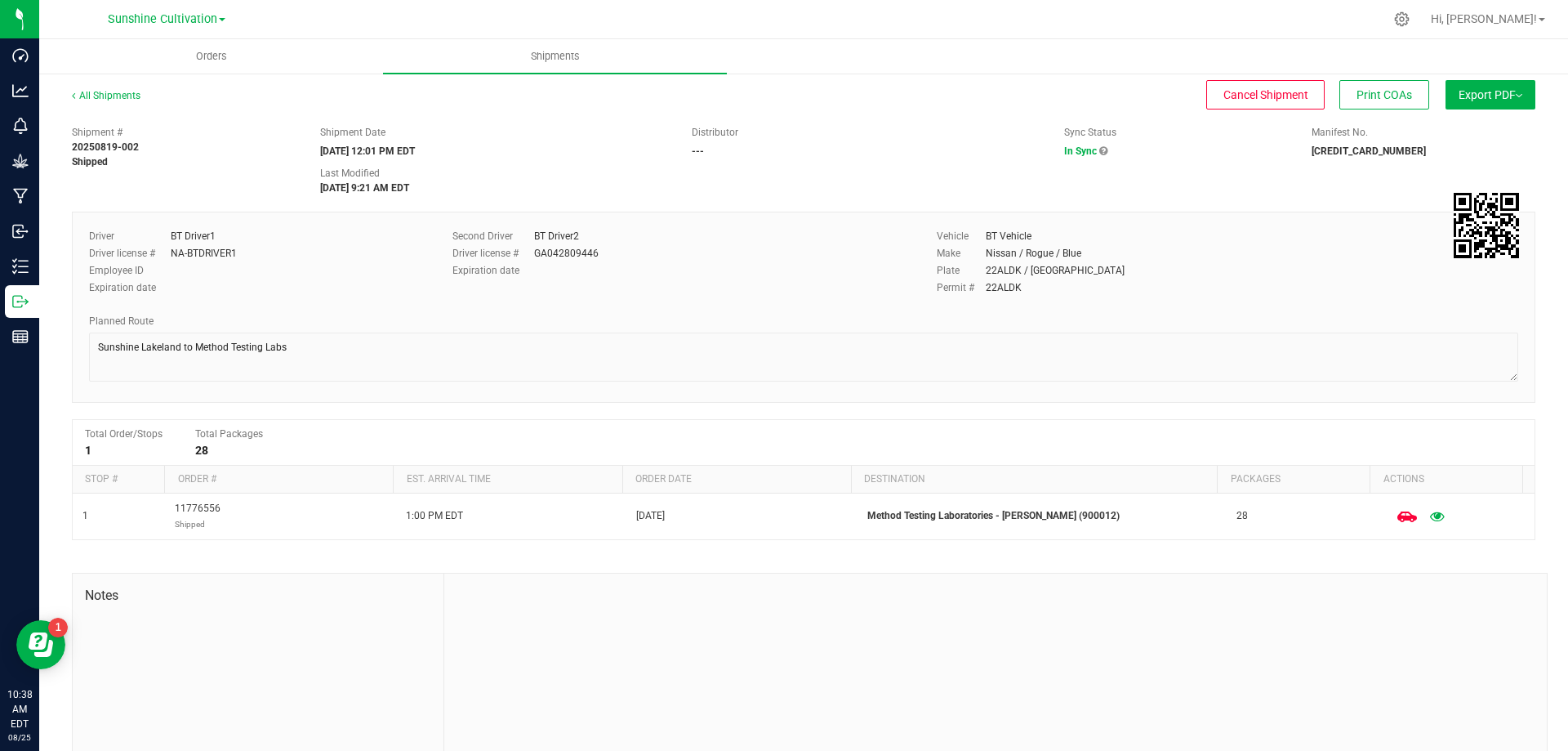
click at [1500, 101] on button "Export PDF" at bounding box center [1490, 95] width 90 height 30
click at [1497, 63] on ul "Orders Shipments" at bounding box center [822, 57] width 1568 height 35
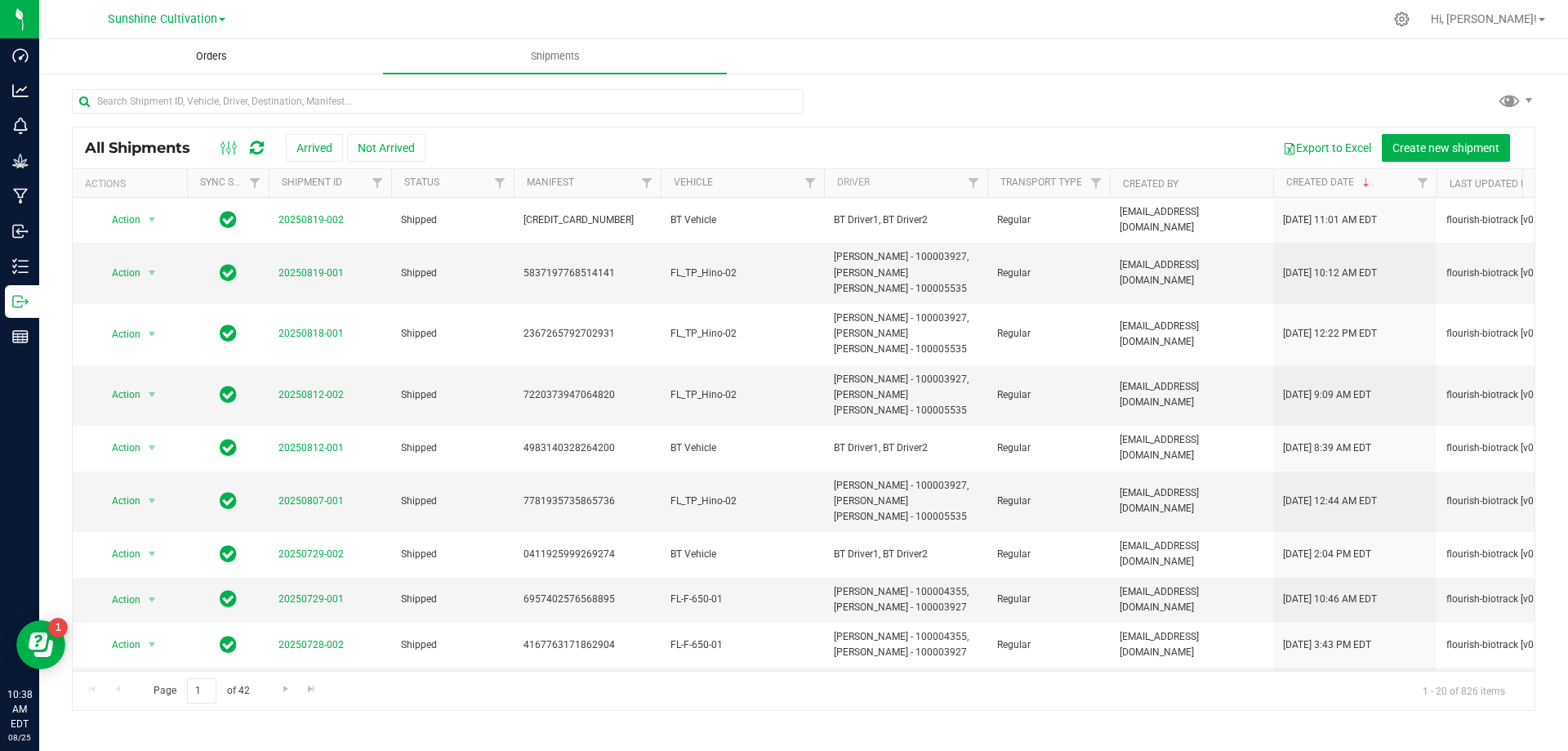
click at [199, 57] on span "Orders" at bounding box center [211, 56] width 75 height 14
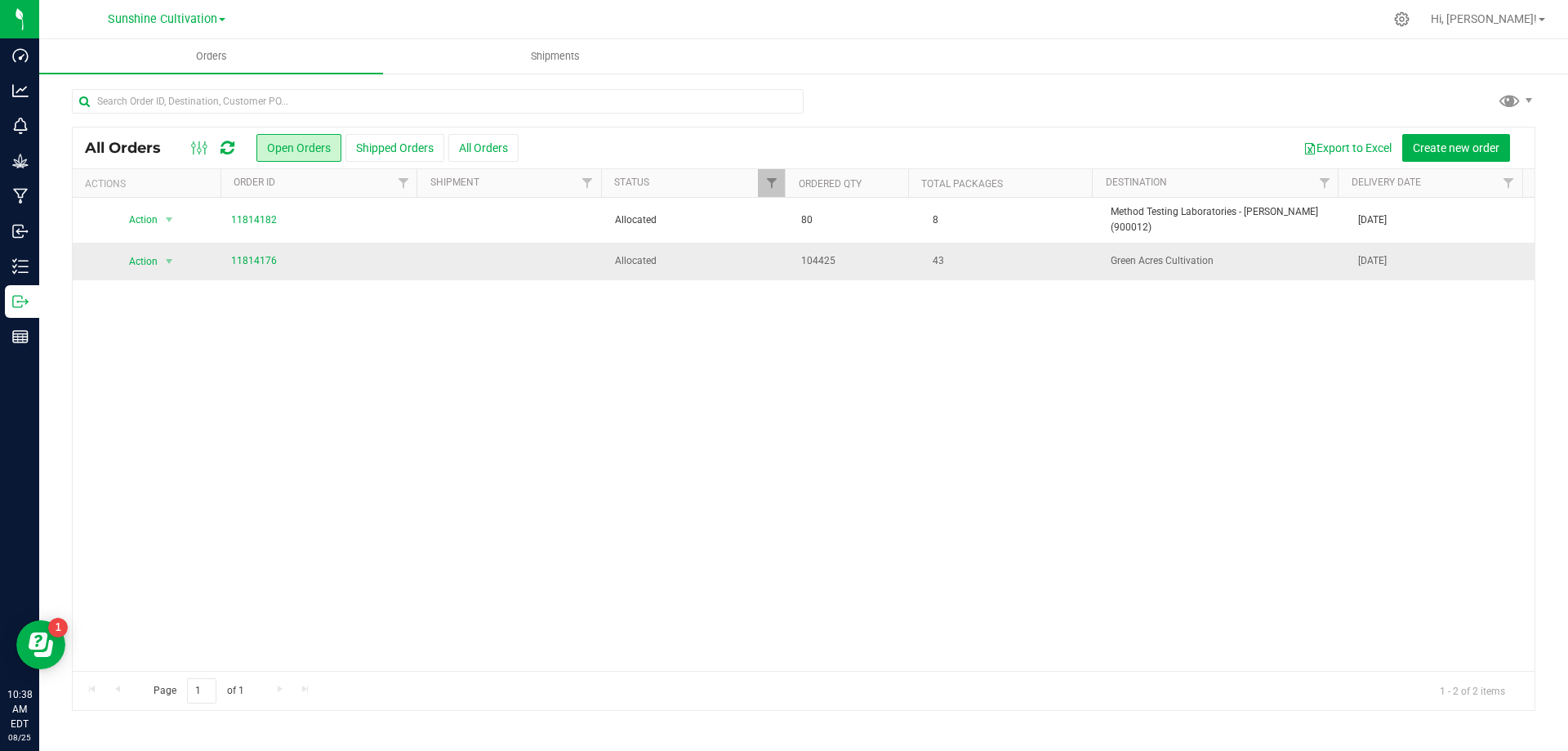
click at [487, 254] on td at bounding box center [513, 261] width 187 height 37
click at [485, 251] on td at bounding box center [513, 261] width 187 height 37
click at [265, 257] on link "11814176" at bounding box center [254, 261] width 46 height 15
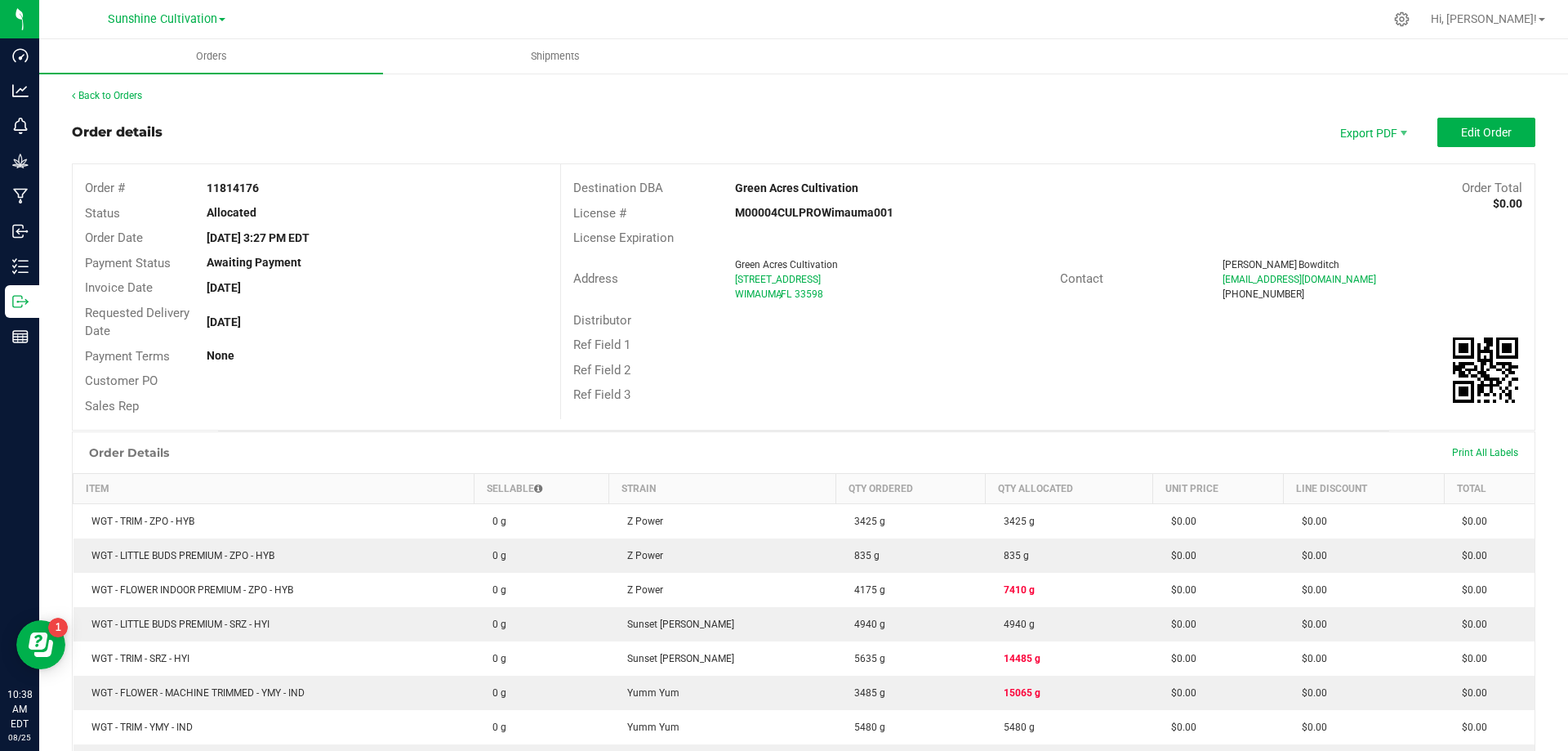
click at [434, 276] on div "Invoice Date Aug 26, 2025" at bounding box center [317, 288] width 488 height 25
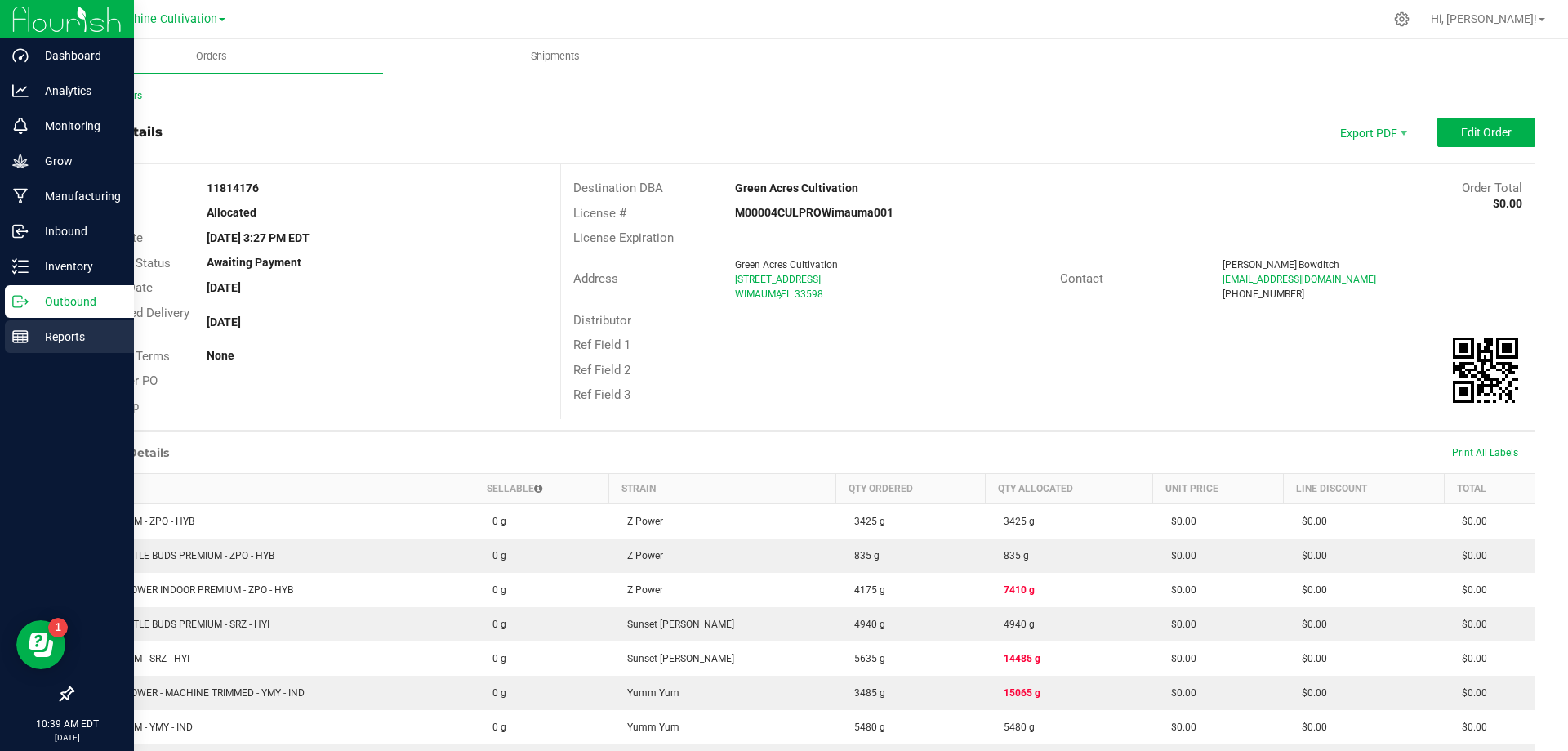
click at [37, 355] on link "Reports" at bounding box center [67, 338] width 134 height 35
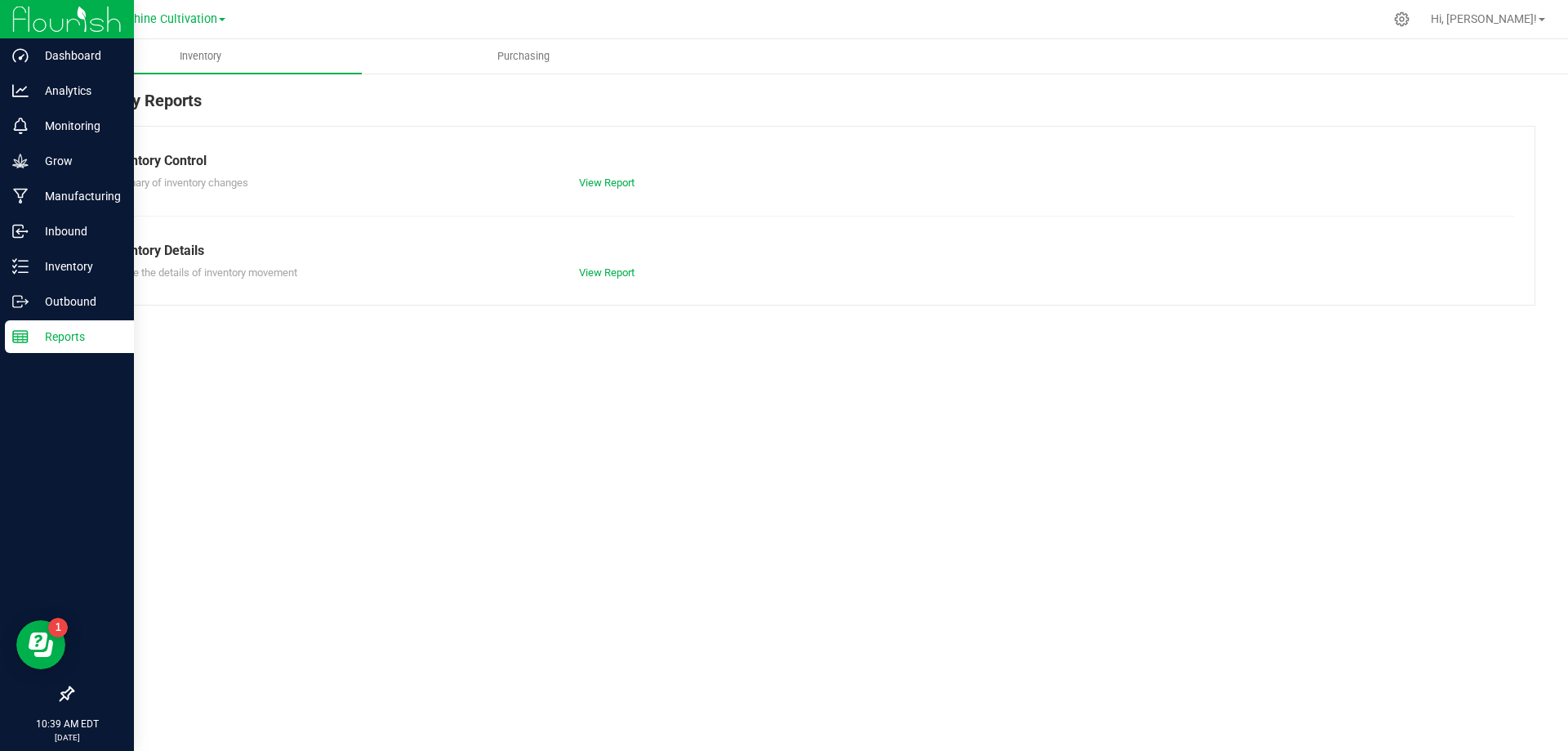
click at [49, 268] on p "Inventory" at bounding box center [78, 266] width 98 height 19
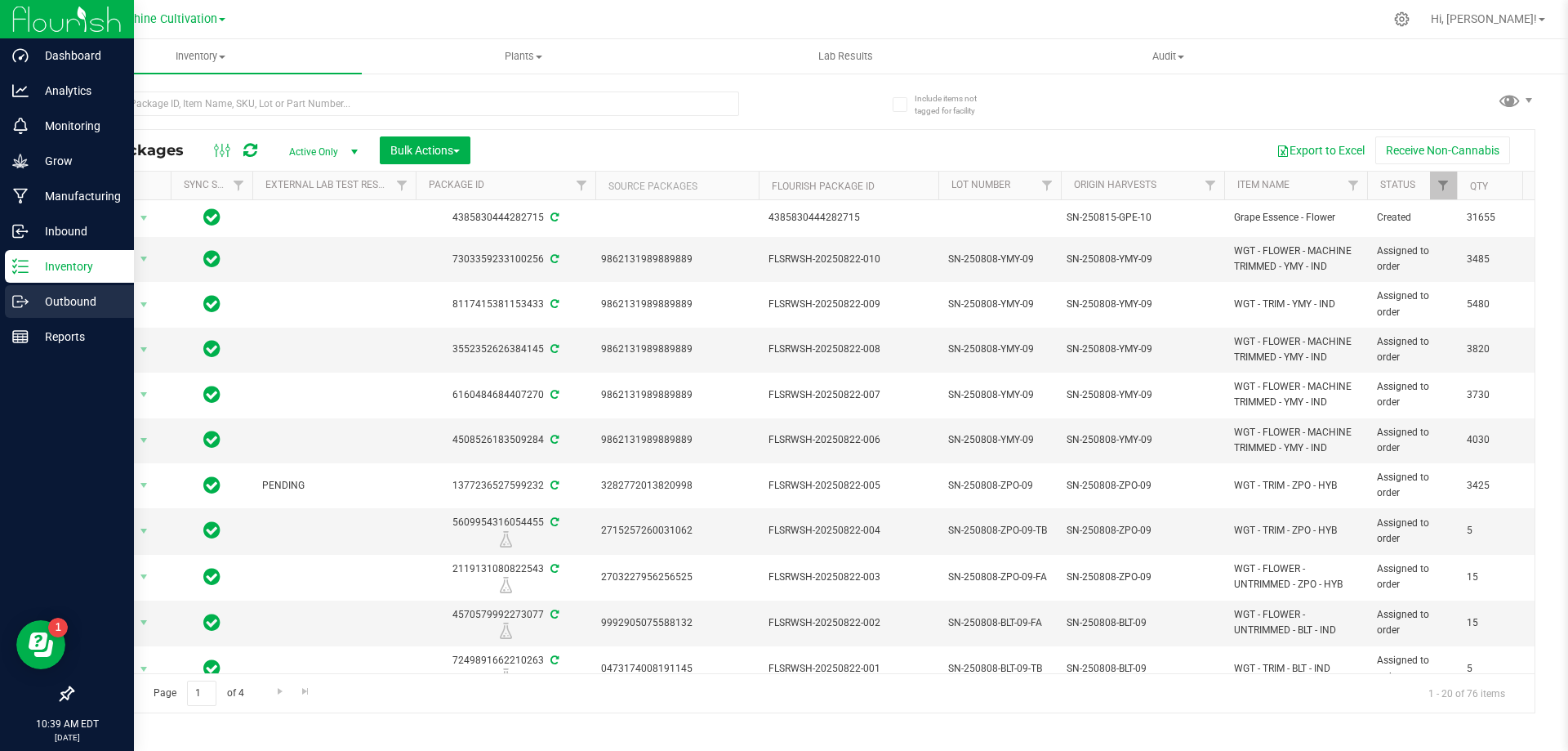
click at [72, 302] on p "Outbound" at bounding box center [78, 301] width 98 height 19
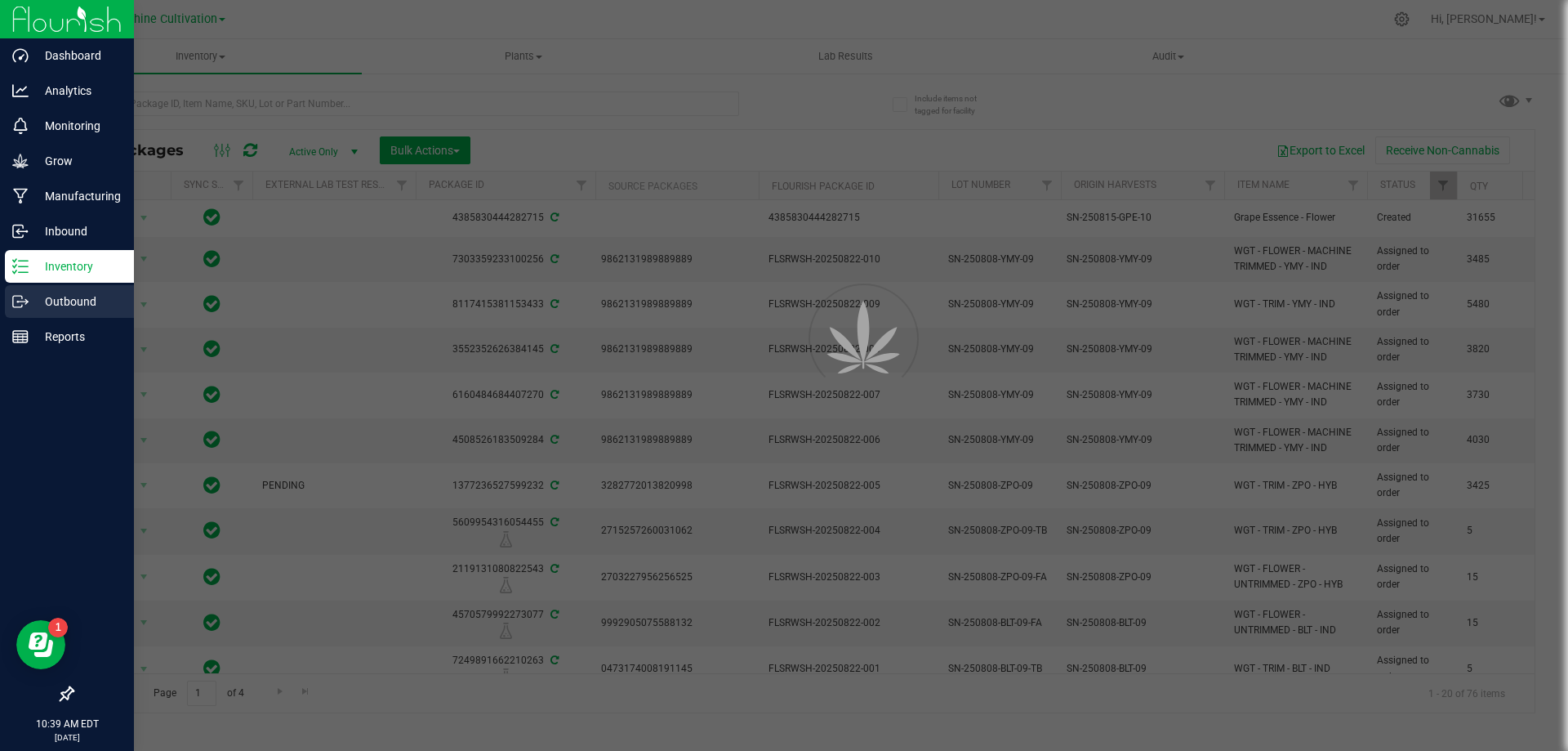
click at [42, 302] on p "Outbound" at bounding box center [78, 301] width 98 height 19
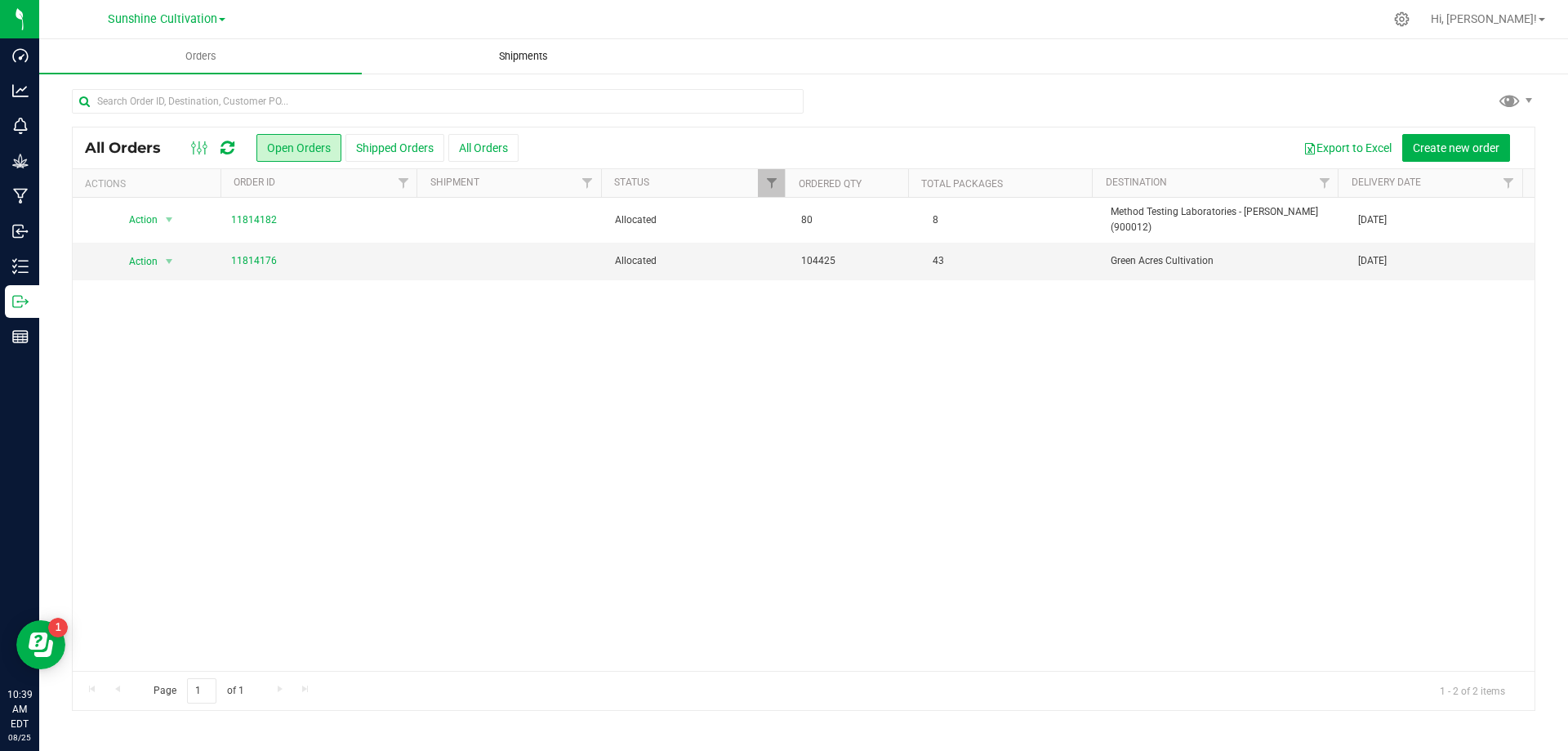
click at [490, 61] on span "Shipments" at bounding box center [524, 56] width 93 height 14
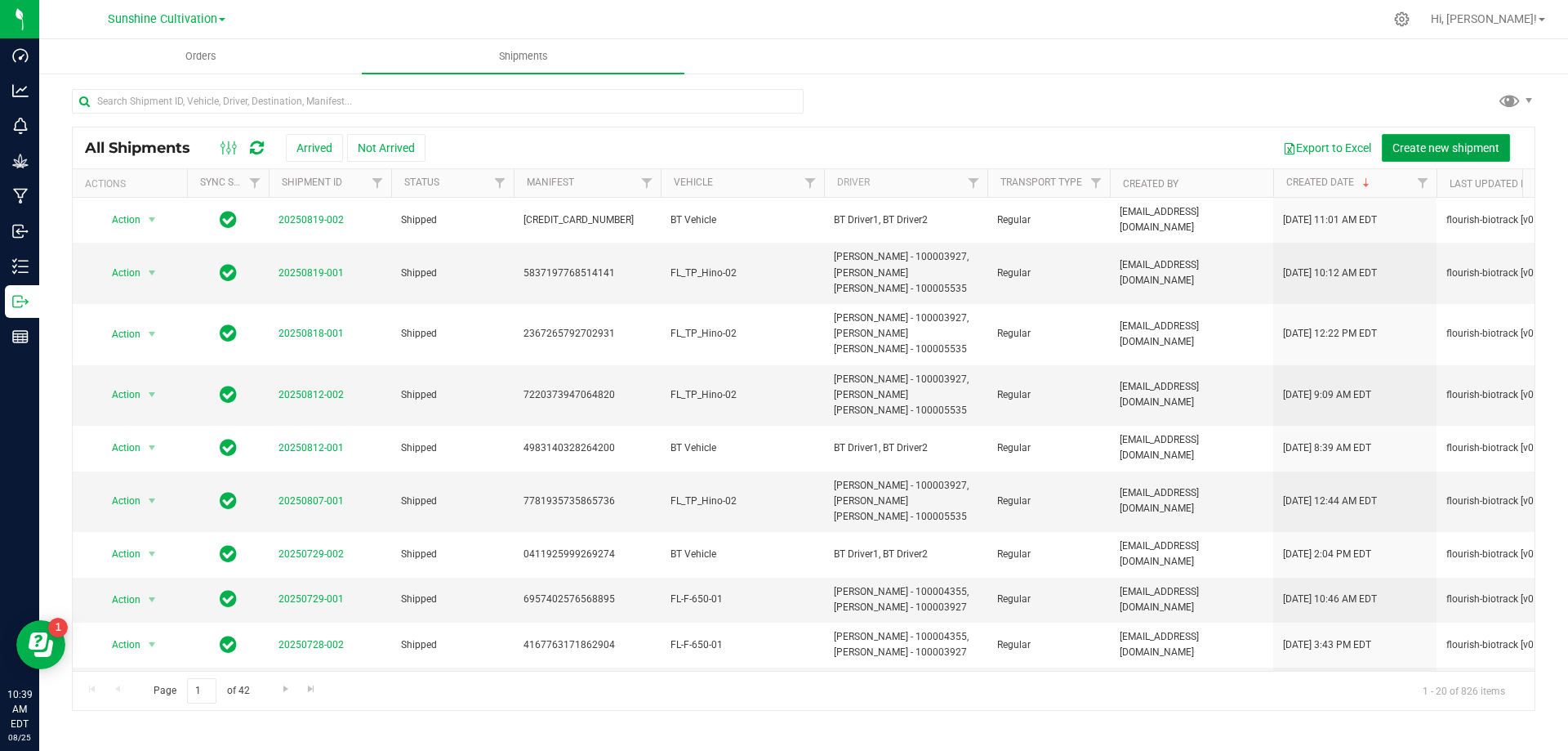
click at [1409, 151] on span "Create new shipment" at bounding box center [1446, 147] width 107 height 13
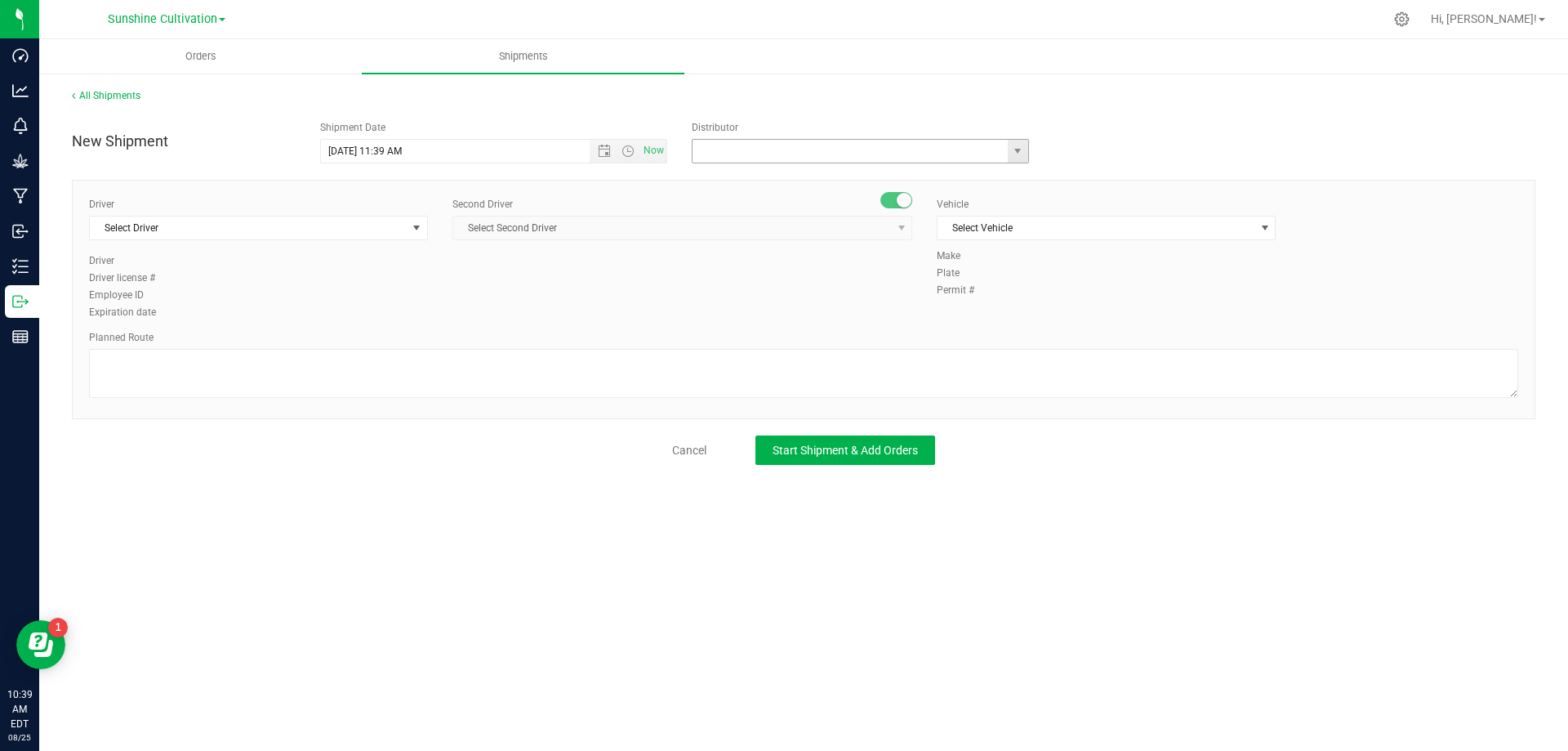
click at [753, 152] on input "text" at bounding box center [845, 150] width 306 height 23
click at [963, 154] on input "text" at bounding box center [845, 150] width 306 height 23
click at [994, 146] on input "text" at bounding box center [845, 150] width 306 height 23
click at [1015, 151] on span "select" at bounding box center [1017, 150] width 13 height 13
click at [893, 146] on input "text" at bounding box center [845, 150] width 306 height 23
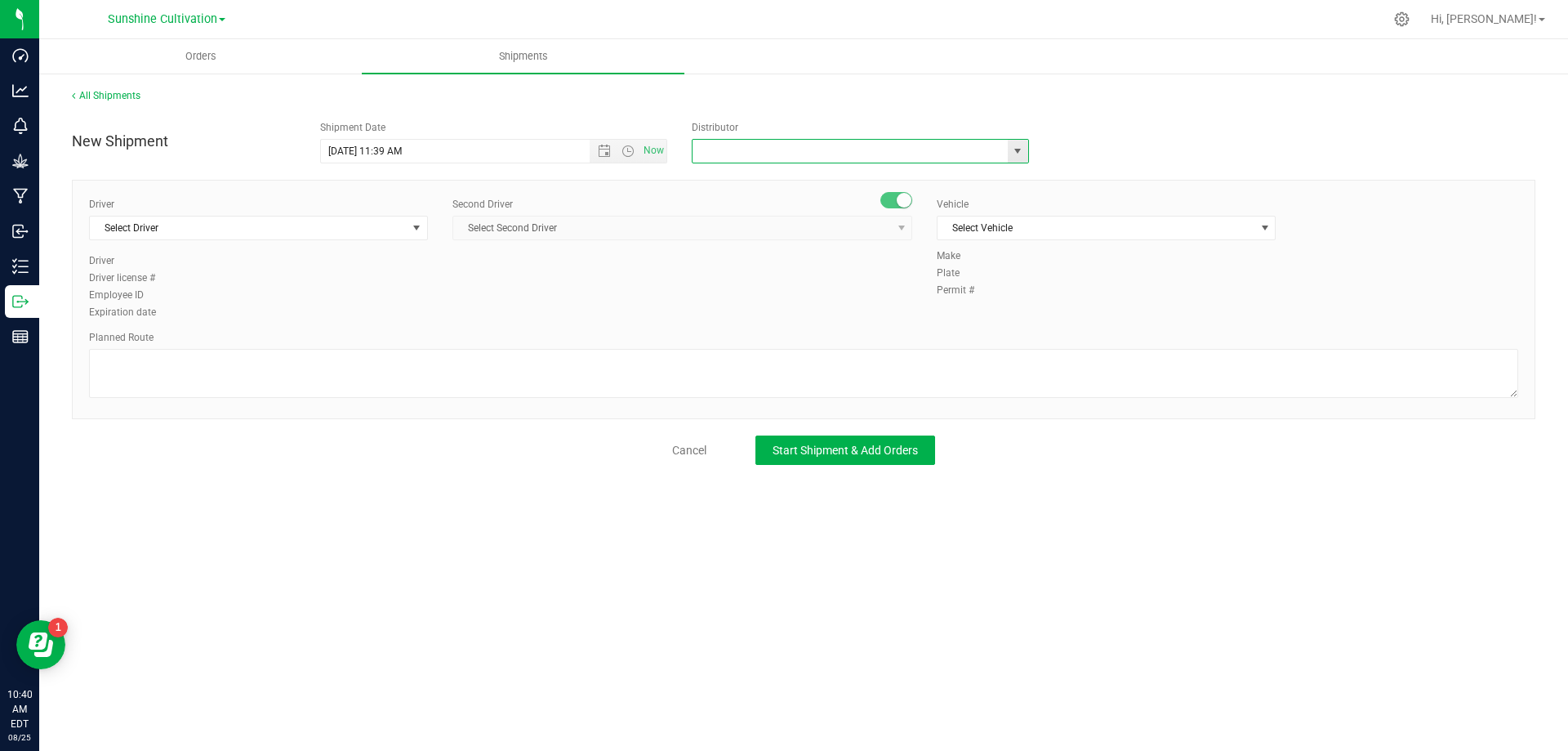
click at [1017, 155] on span "select" at bounding box center [1017, 150] width 13 height 13
click at [638, 297] on div "Driver Select Driver Select Driver Ian Albritton - 100006559 LOGAN ALLEN - 1000…" at bounding box center [804, 259] width 1454 height 125
click at [368, 238] on span "Select Driver" at bounding box center [247, 227] width 317 height 23
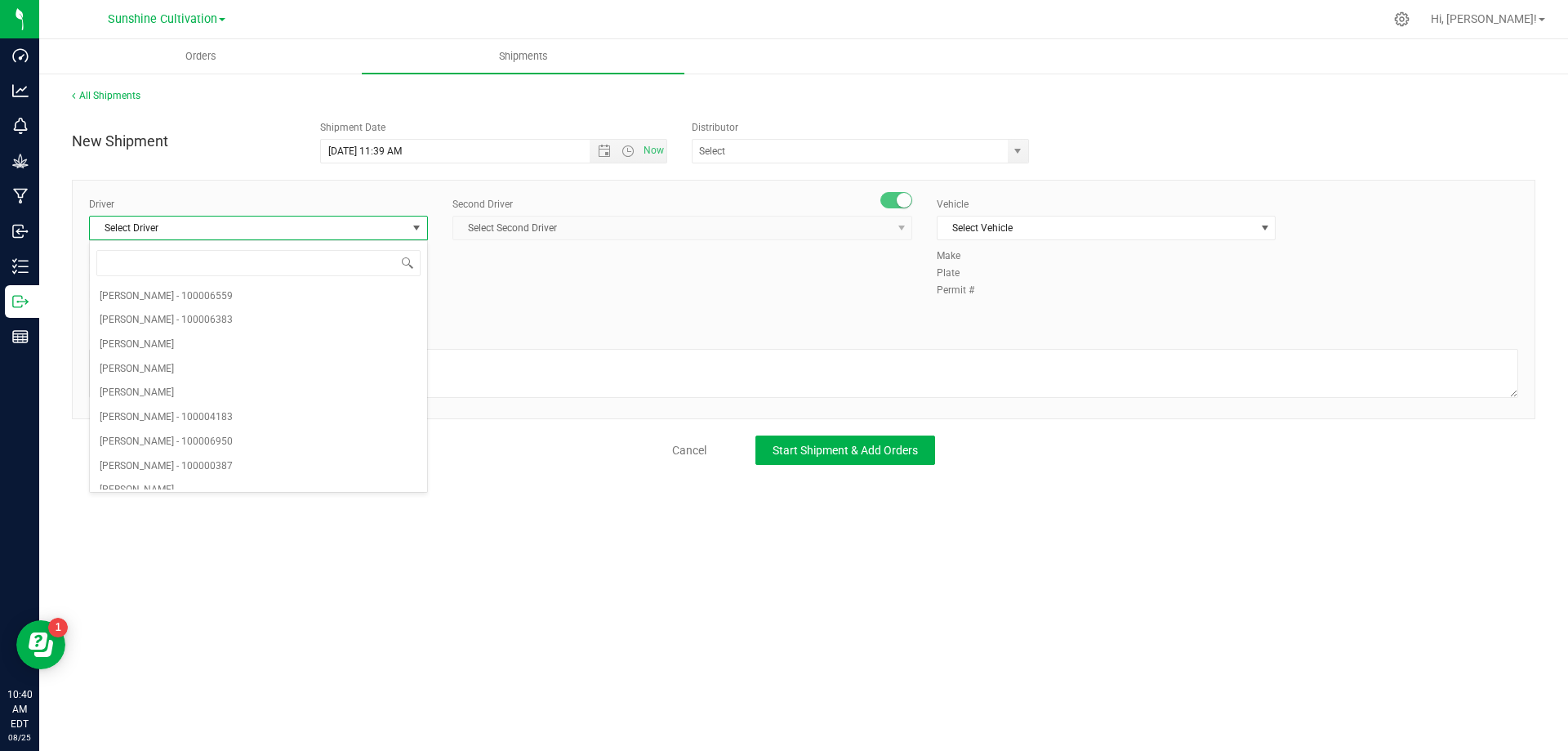
click at [597, 297] on div "Driver Select Driver Select Driver Ian Albritton - 100006559 LOGAN ALLEN - 1000…" at bounding box center [804, 259] width 1454 height 125
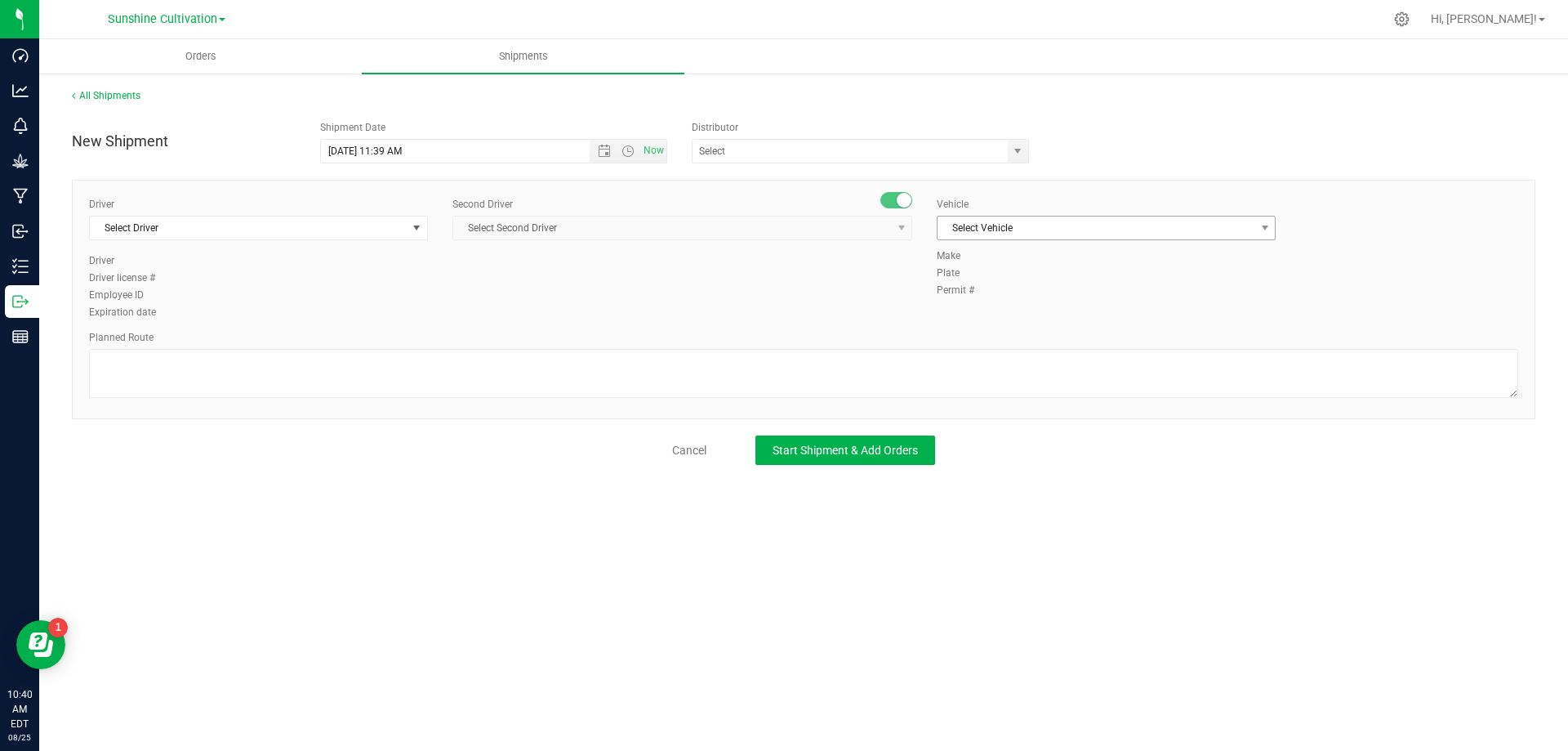
click at [959, 239] on span "Select Vehicle" at bounding box center [1106, 227] width 339 height 24
click at [953, 233] on span "Select Vehicle" at bounding box center [1096, 227] width 317 height 23
click at [813, 481] on div "All Shipments New Shipment Shipment Date 8/25/2025 11:39 AM Now Distributor 374…" at bounding box center [803, 276] width 1529 height 410
click at [820, 501] on div "Orders Shipments All Shipments New Shipment Shipment Date 8/25/2025 11:39 AM No…" at bounding box center [803, 395] width 1529 height 712
click at [815, 506] on div "Orders Shipments All Shipments New Shipment Shipment Date 8/25/2025 11:39 AM No…" at bounding box center [803, 395] width 1529 height 712
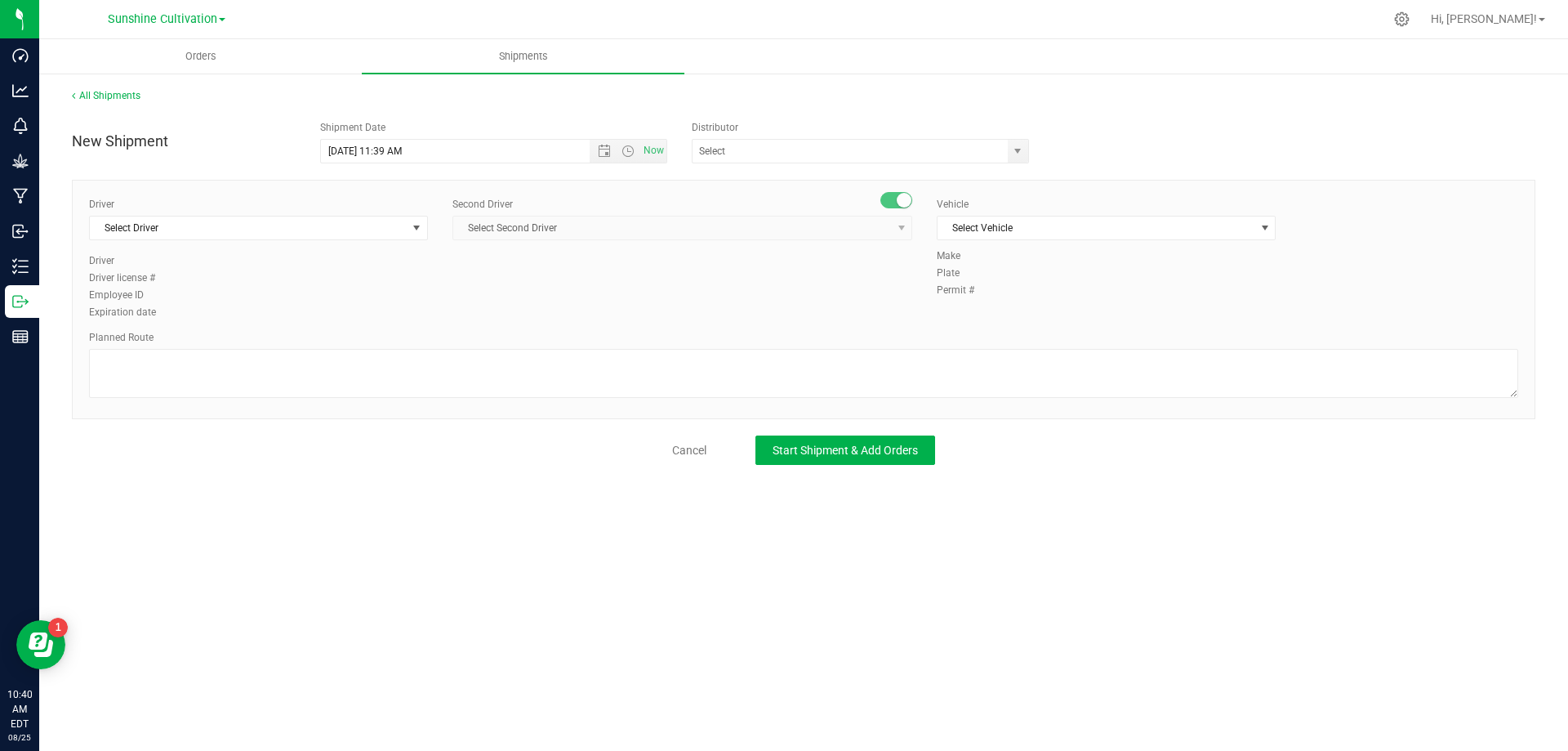
click at [747, 535] on div "Orders Shipments All Shipments New Shipment Shipment Date 8/25/2025 11:39 AM No…" at bounding box center [803, 395] width 1529 height 712
click at [677, 454] on link "Cancel" at bounding box center [689, 449] width 35 height 16
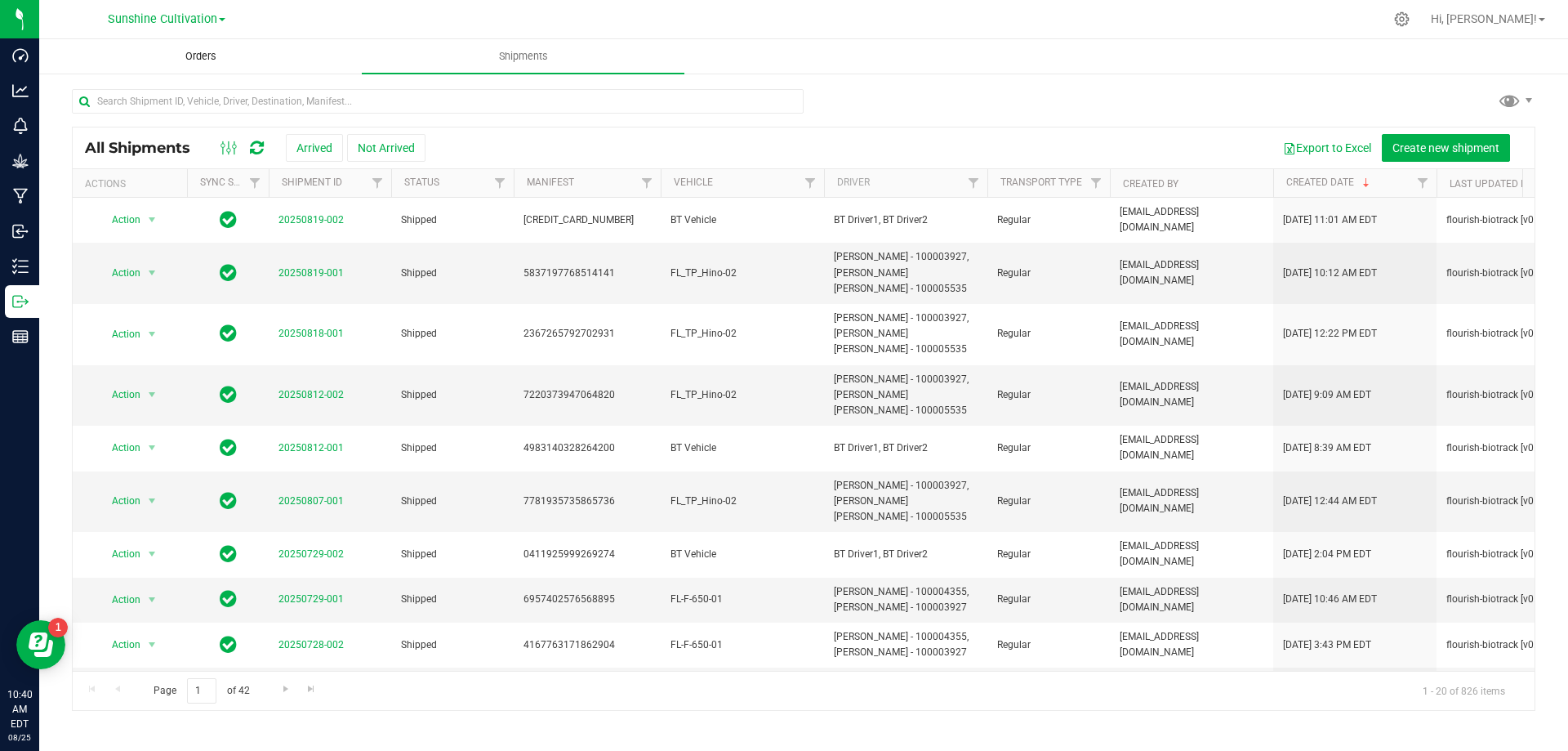
click at [229, 60] on span "Orders" at bounding box center [200, 56] width 75 height 14
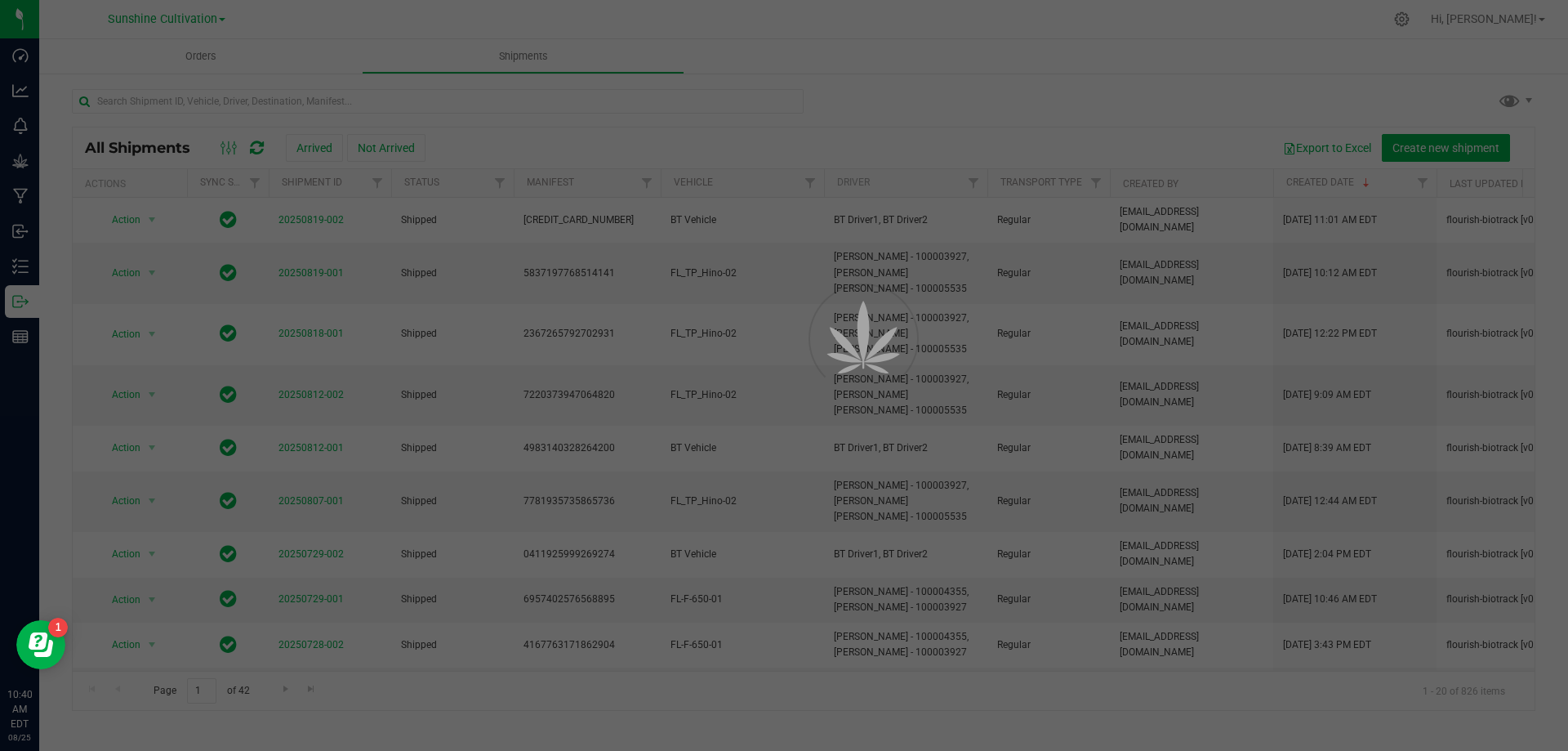
click at [192, 63] on div at bounding box center [784, 375] width 1568 height 751
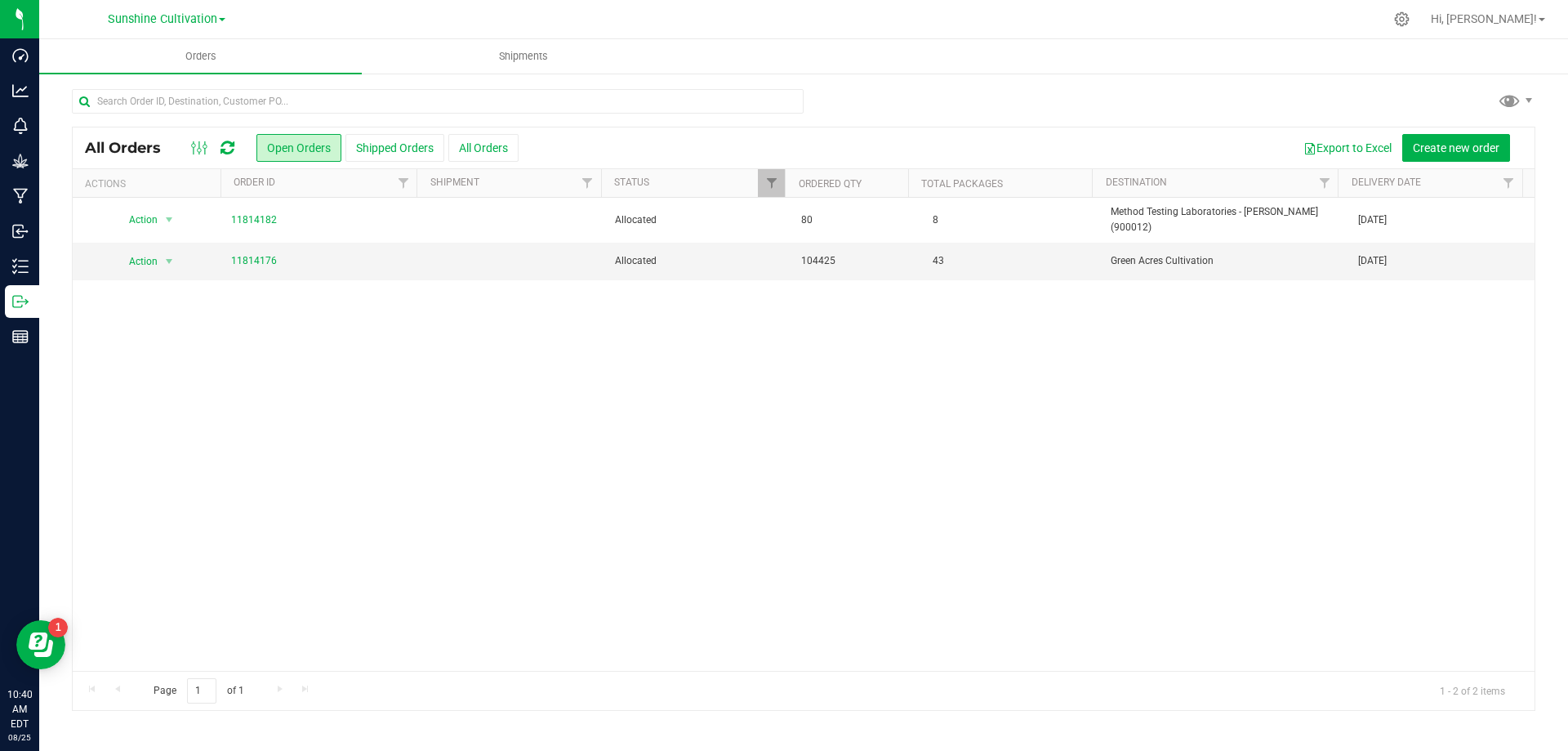
click at [417, 345] on div "Action Action Cancel order Clone order Edit order Mark as fully paid Order audi…" at bounding box center [804, 434] width 1462 height 473
click at [930, 253] on span "43" at bounding box center [938, 261] width 28 height 24
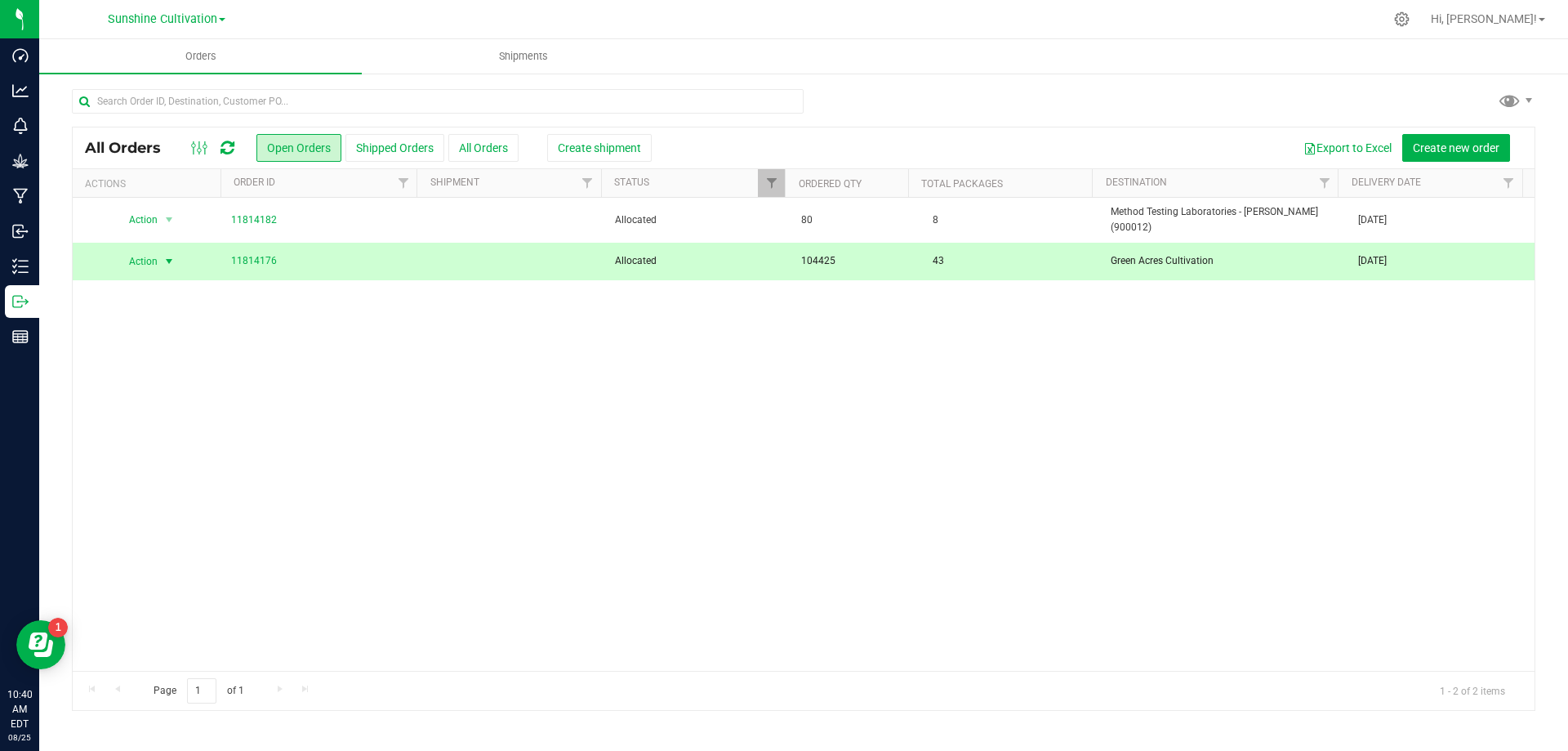
click at [930, 253] on span "43" at bounding box center [938, 261] width 28 height 24
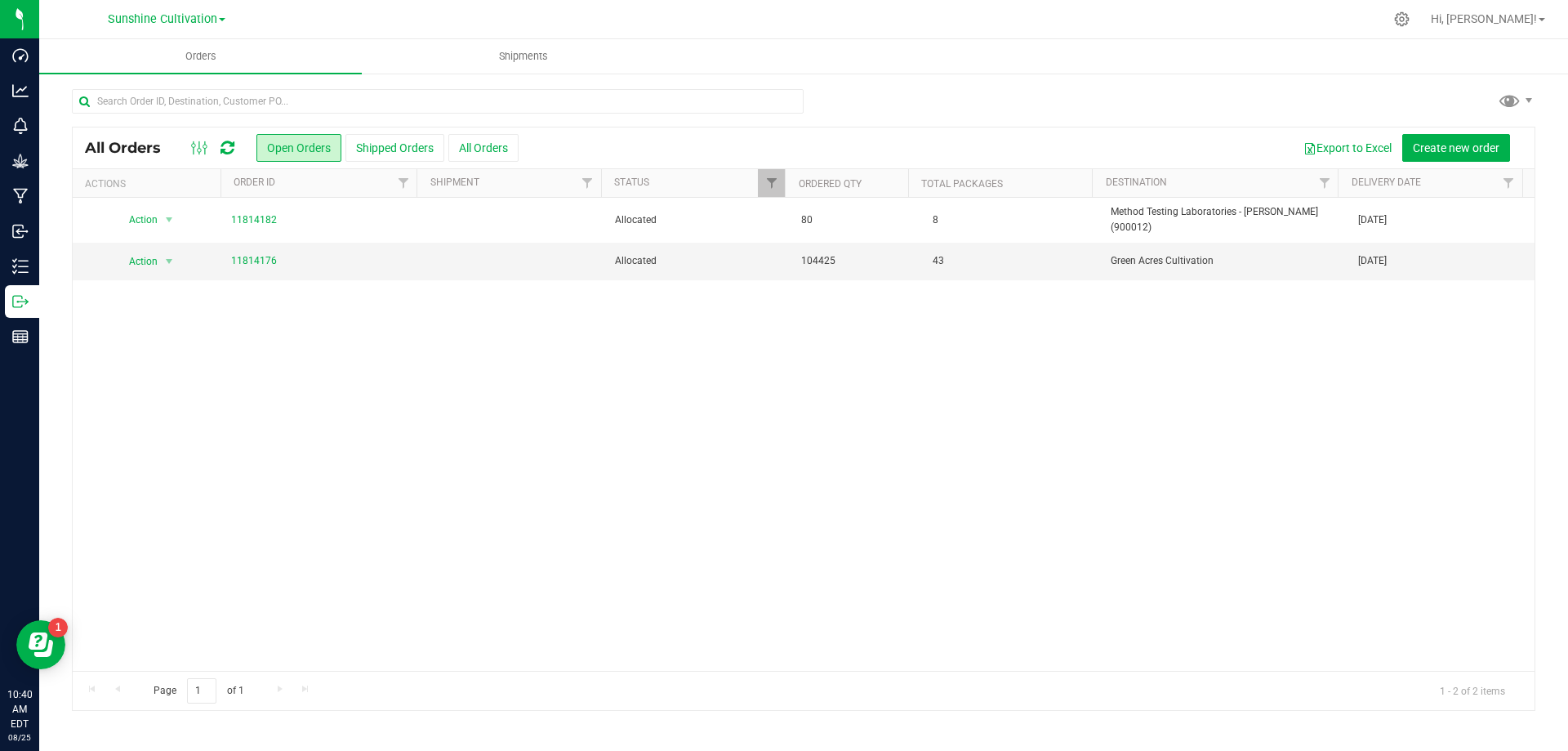
click at [910, 337] on div "Action Action Cancel order Clone order Edit order Mark as fully paid Order audi…" at bounding box center [804, 434] width 1462 height 473
click at [520, 63] on uib-tab-heading "Shipments" at bounding box center [524, 56] width 321 height 33
